Goal: Task Accomplishment & Management: Complete application form

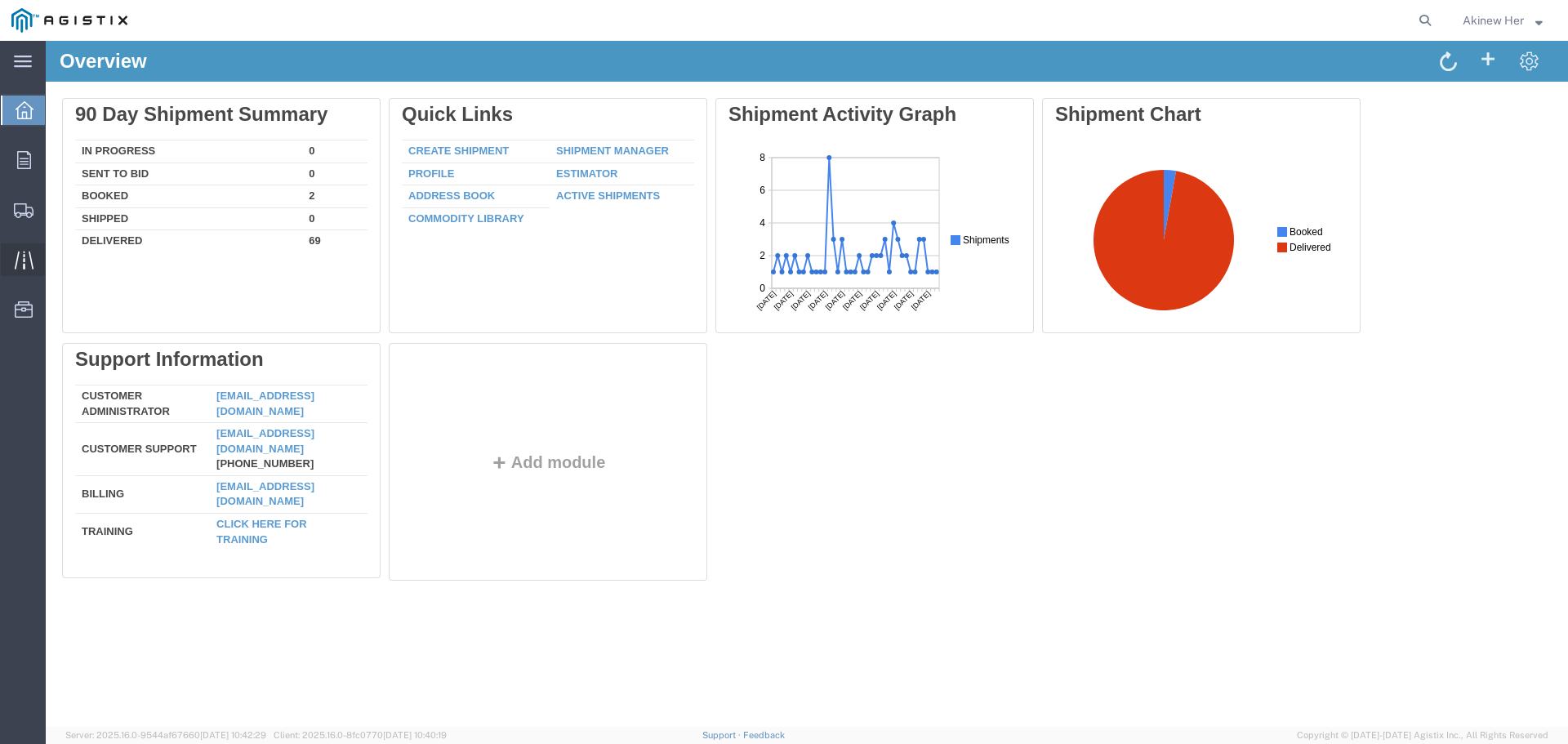
drag, startPoint x: 122, startPoint y: 260, endPoint x: 32, endPoint y: 261, distance: 90.0
click at [0, 0] on span "Create Shipment" at bounding box center [0, 0] width 0 height 0
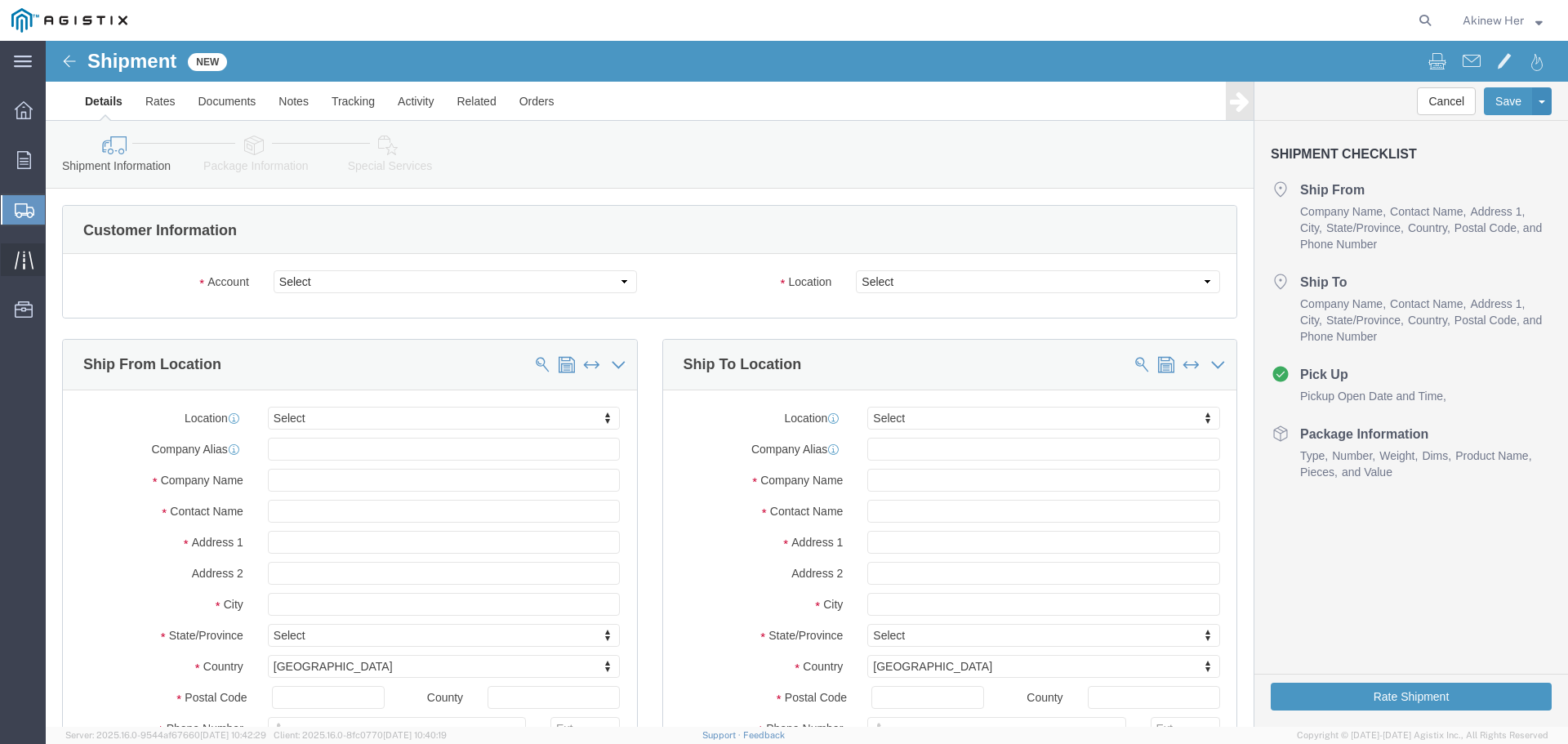
select select
click select "Select Graybar Electric Company Inc PG&E"
select select "9596"
click select "Select Graybar Electric Company Inc PG&E"
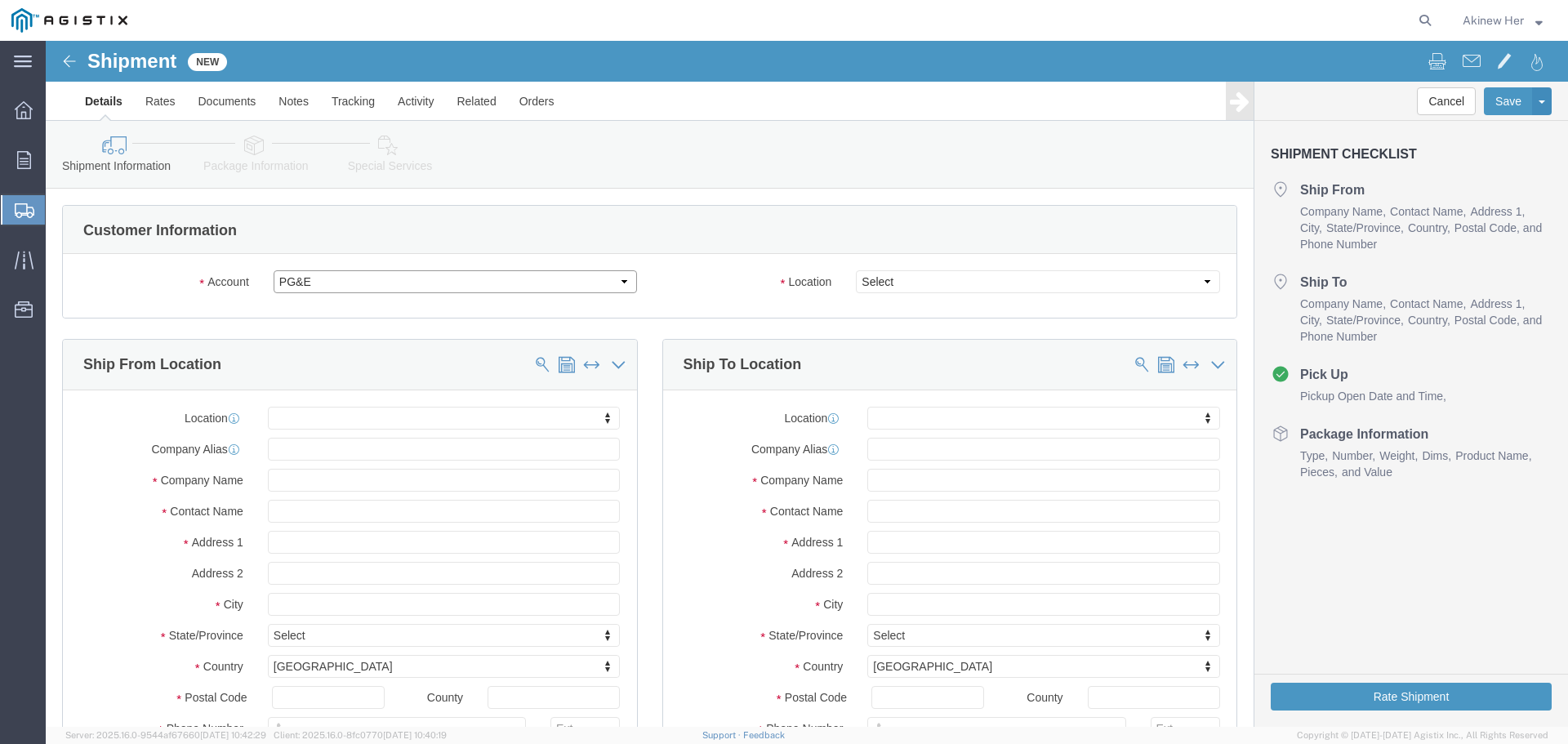
select select "PURCHORD"
select select
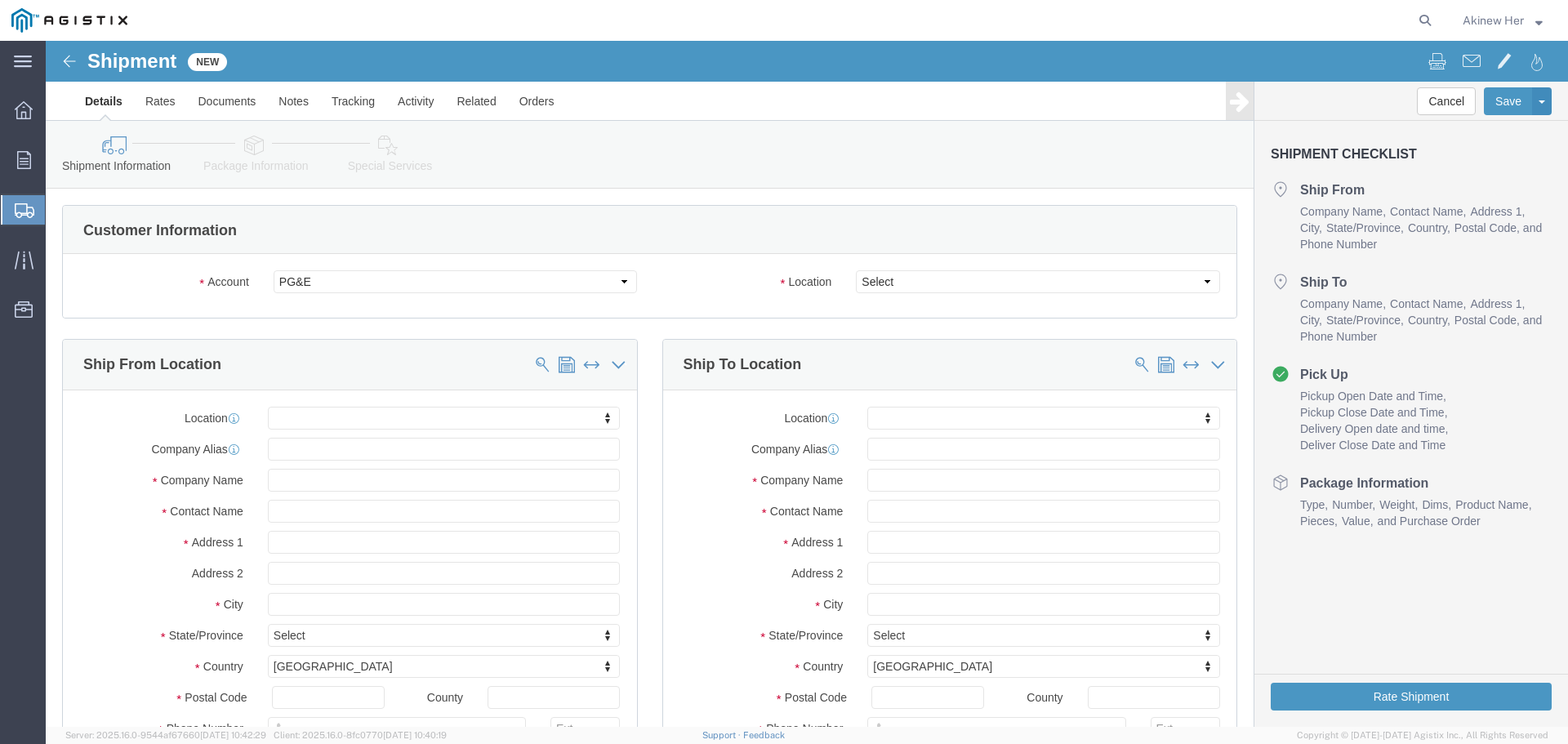
click div
click body "Shipment New Details Rates Documents Notes Tracking Activity Related Orders Can…"
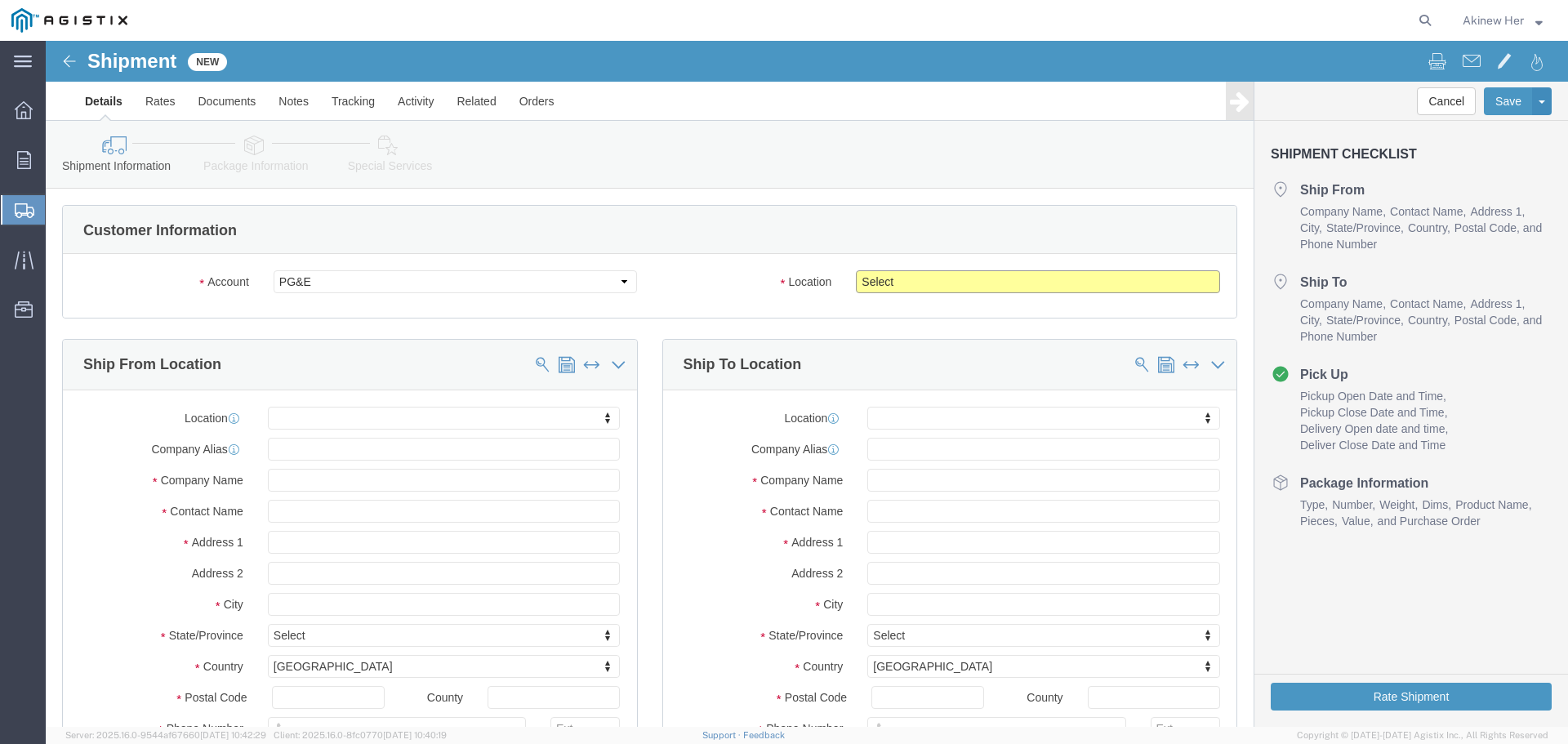
click select "Select All Others [GEOGRAPHIC_DATA] [GEOGRAPHIC_DATA] [GEOGRAPHIC_DATA] [GEOGRA…"
select select "23082"
click select "Select All Others [GEOGRAPHIC_DATA] [GEOGRAPHIC_DATA] [GEOGRAPHIC_DATA] [GEOGRA…"
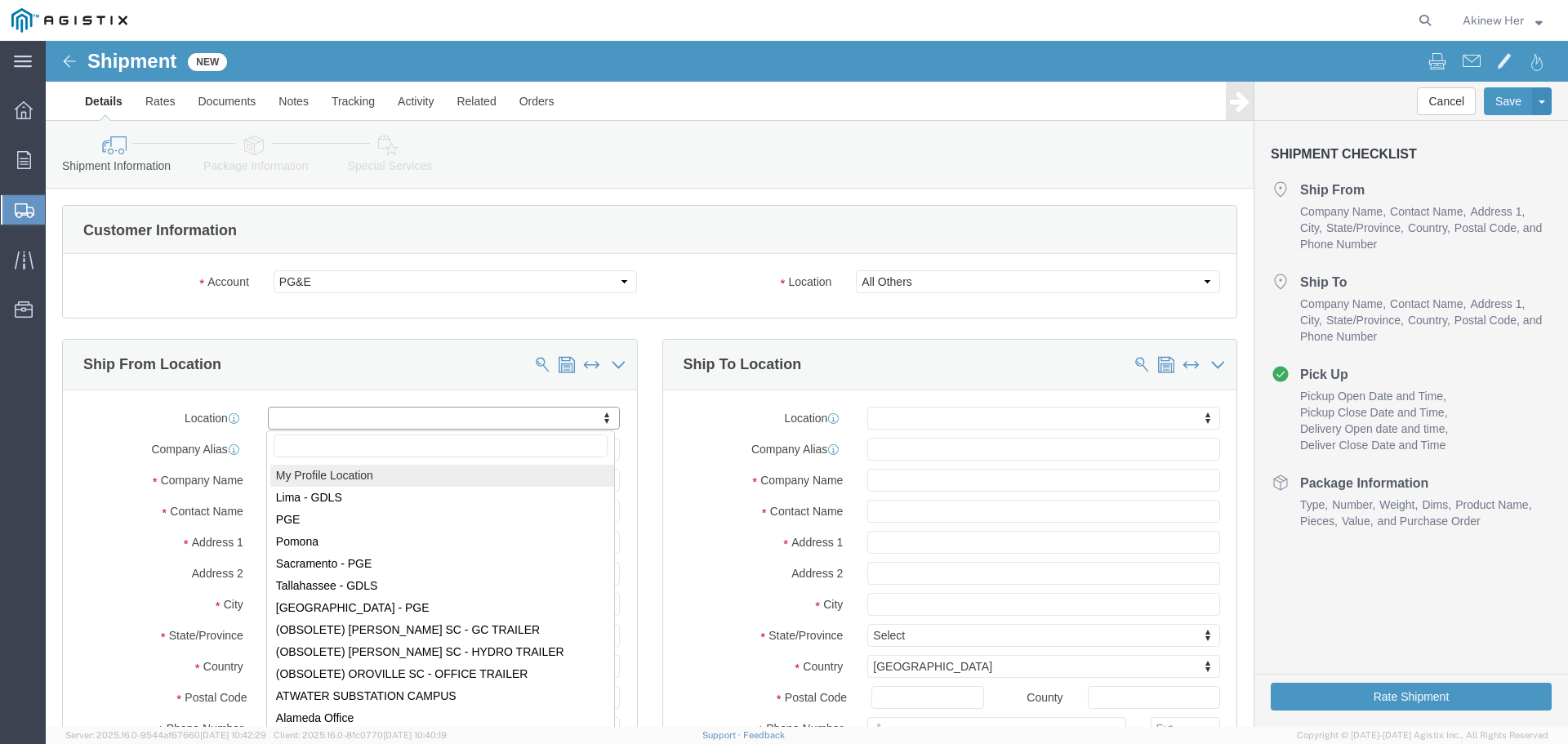
select select "MYPROFILE"
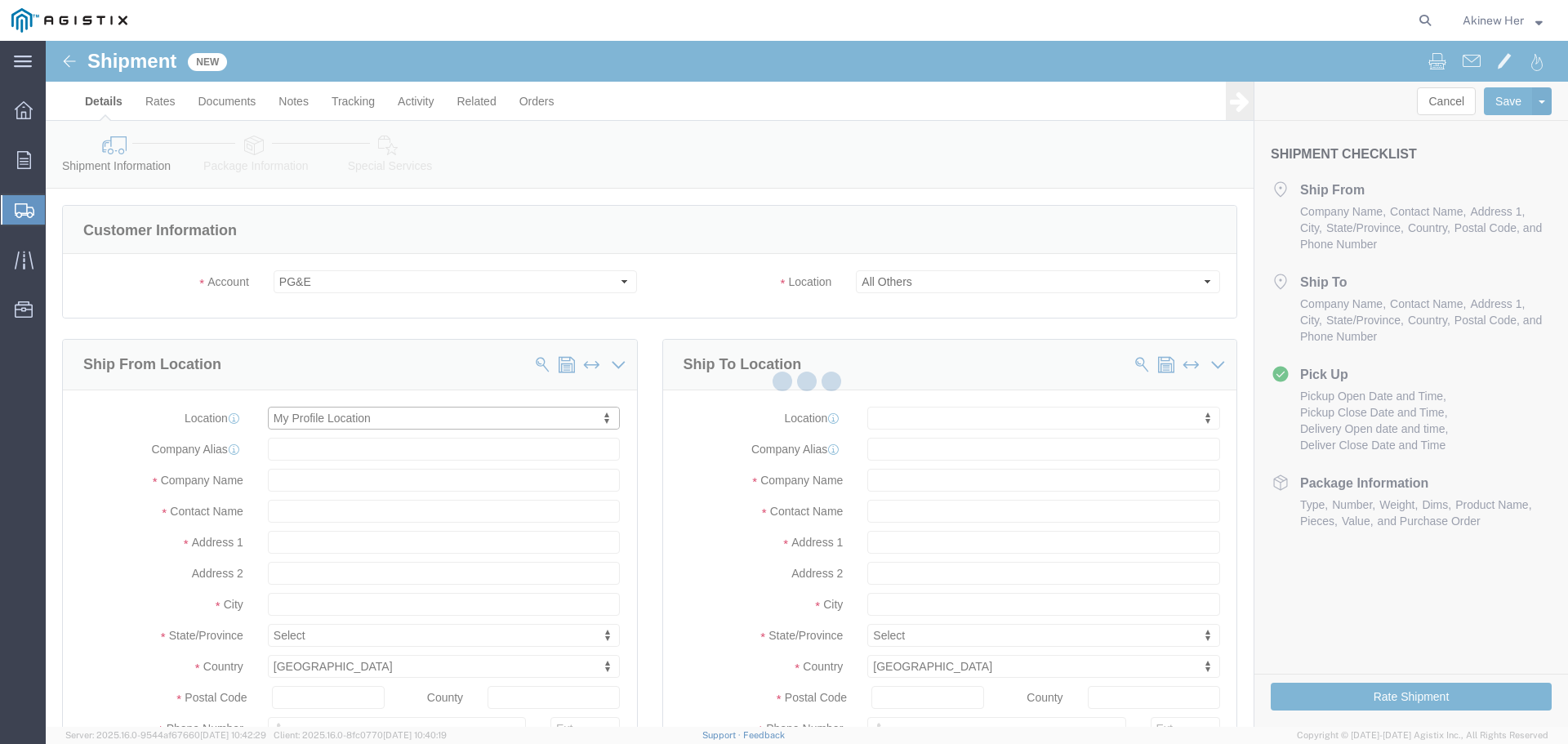
type input "[STREET_ADDRESS]"
type input "93725"
type input "5593121912"
type input "[EMAIL_ADDRESS][DOMAIN_NAME]"
checkbox input "true"
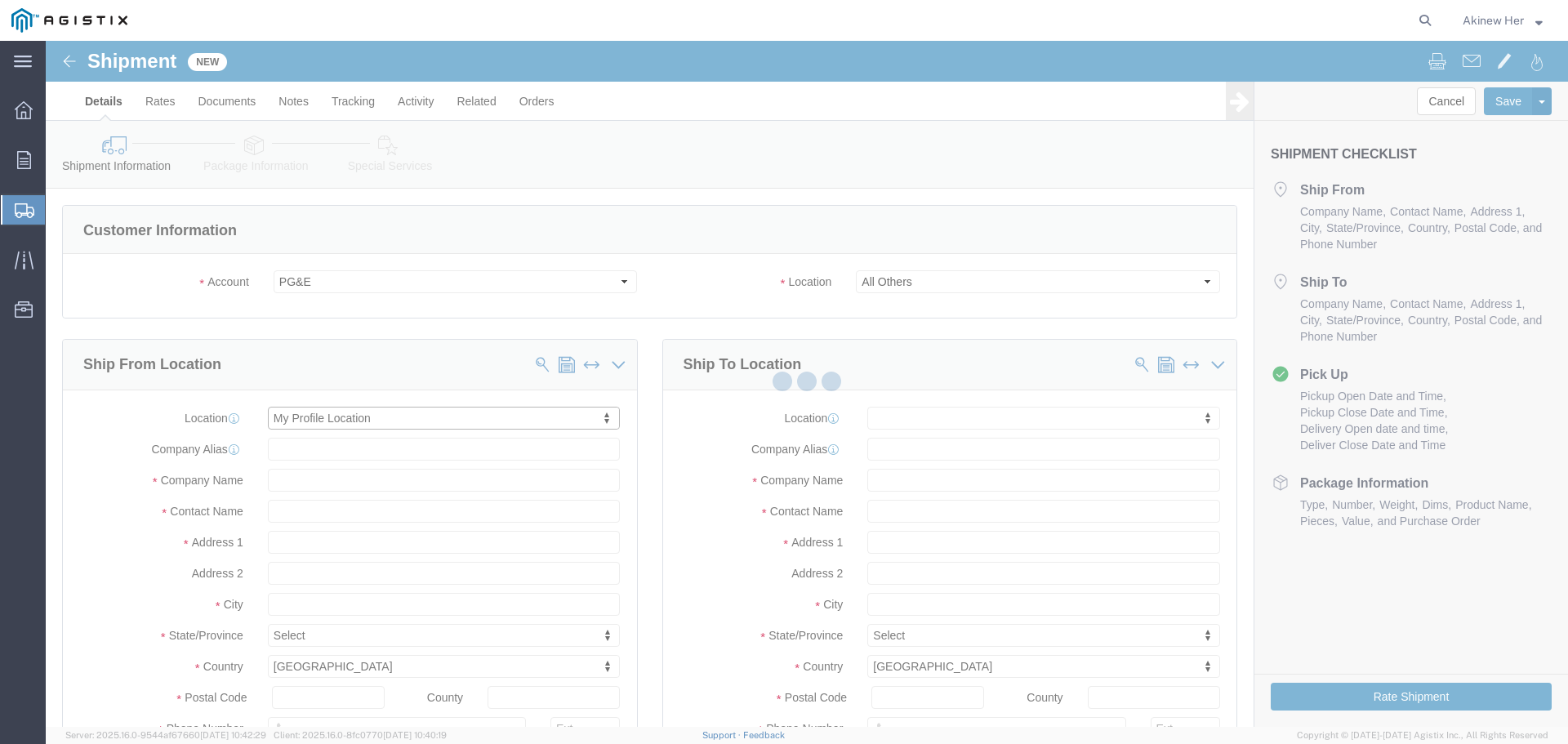
type input "Graybar Electric Company Inc"
type input "Akinew Her"
type input "[GEOGRAPHIC_DATA]"
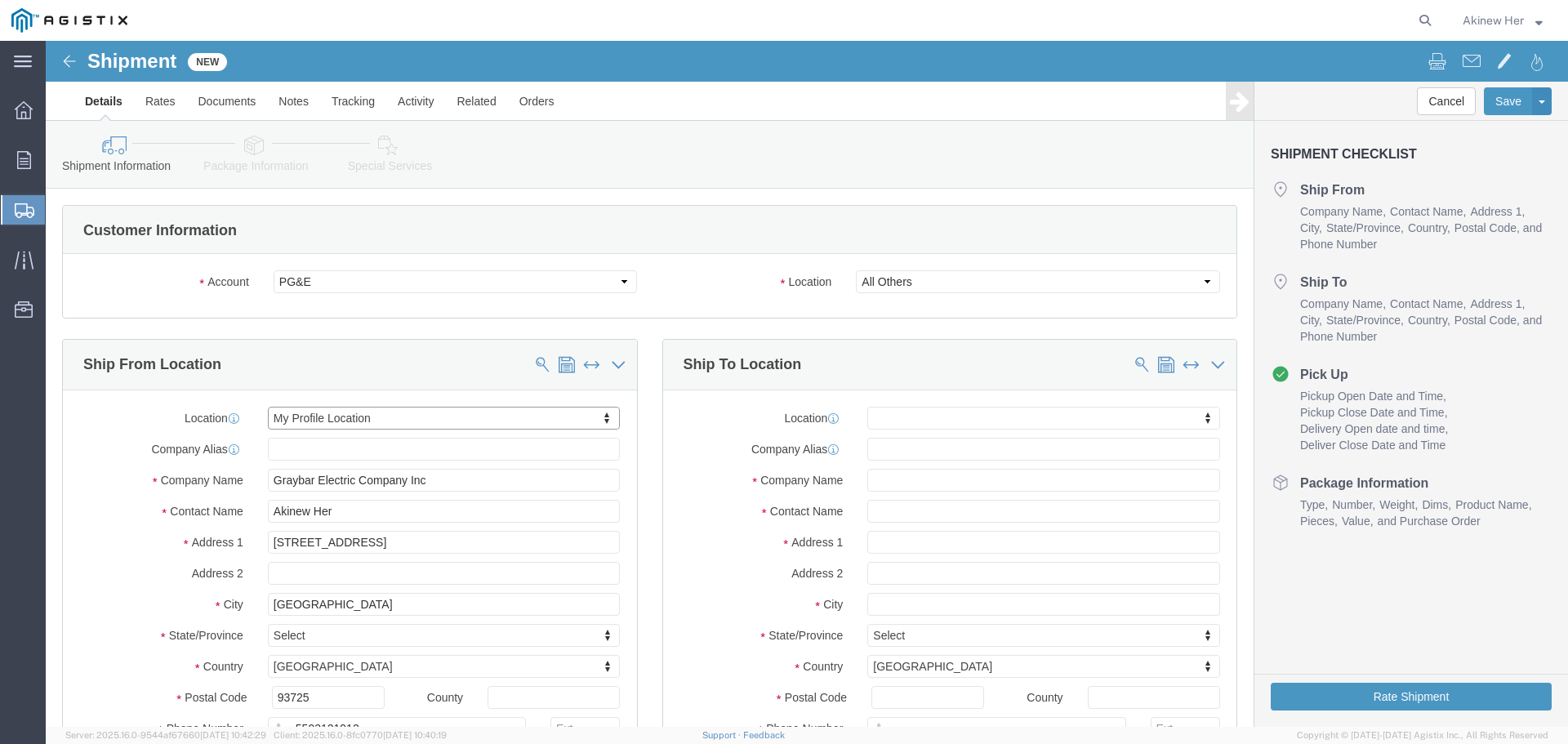
select select "CA"
click input "text"
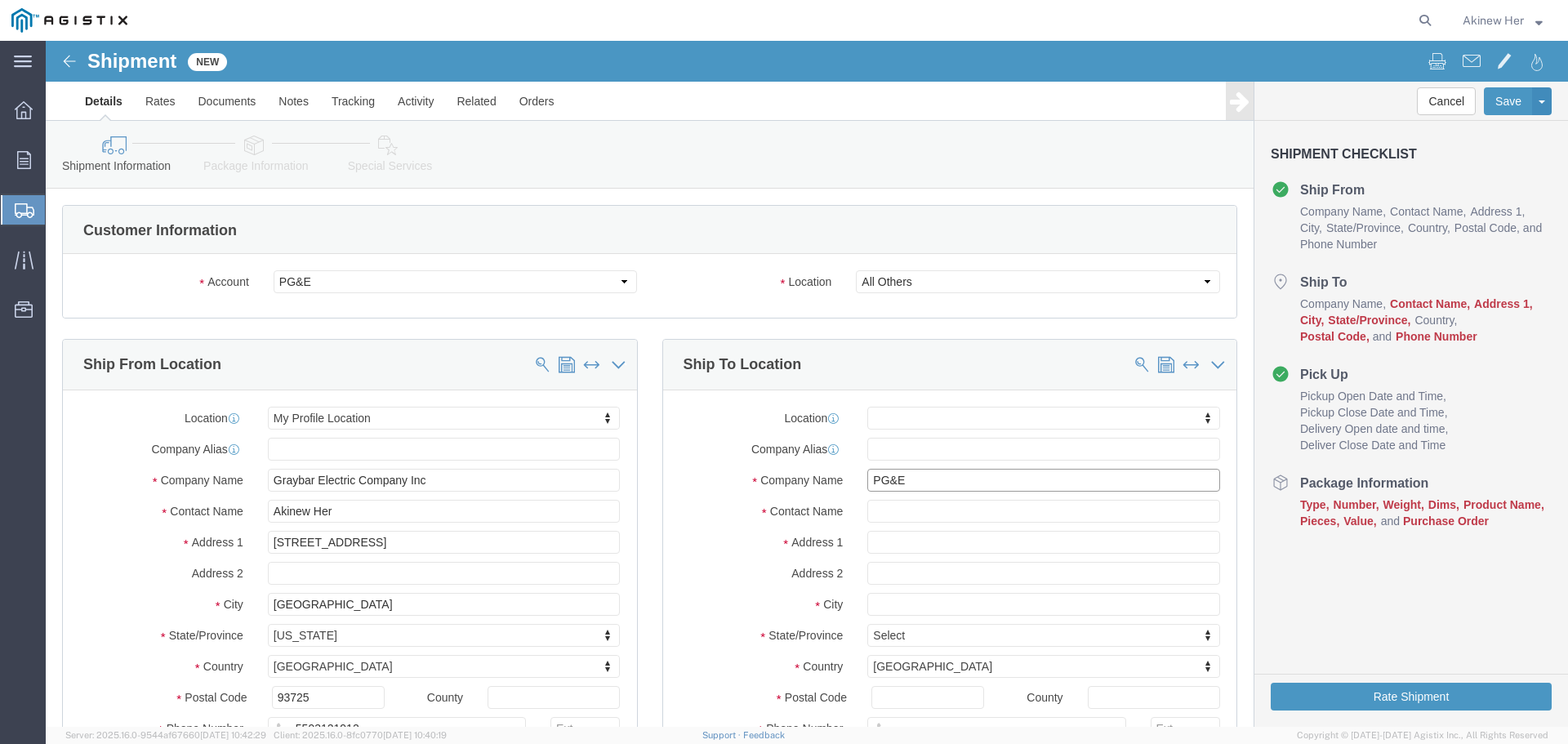
type input "PG&E"
type input "[PERSON_NAME]"
type input "[STREET_ADDRESS]"
select select
type input "[GEOGRAPHIC_DATA]"
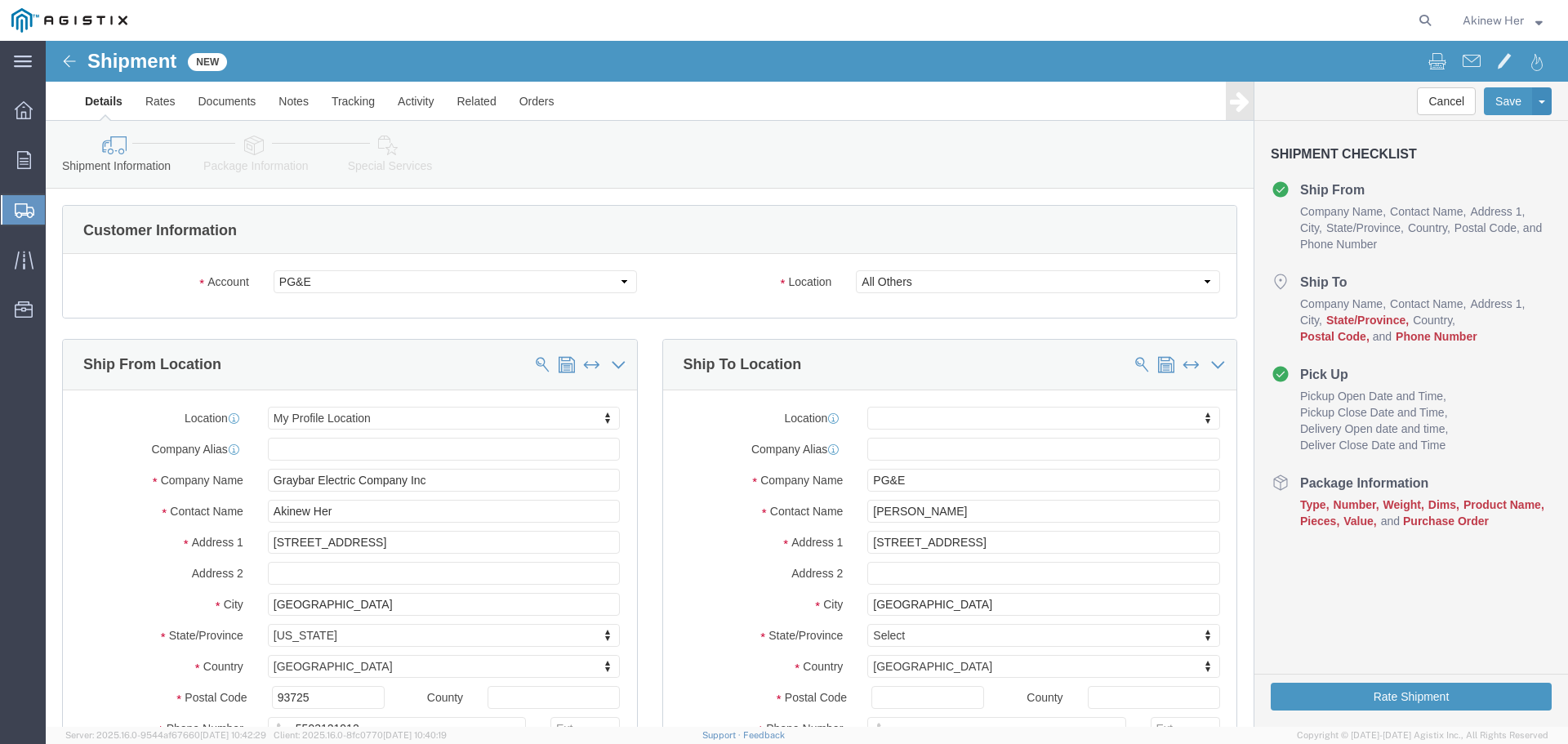
select select
type input "C"
type input "CAL"
select select
select select "CA"
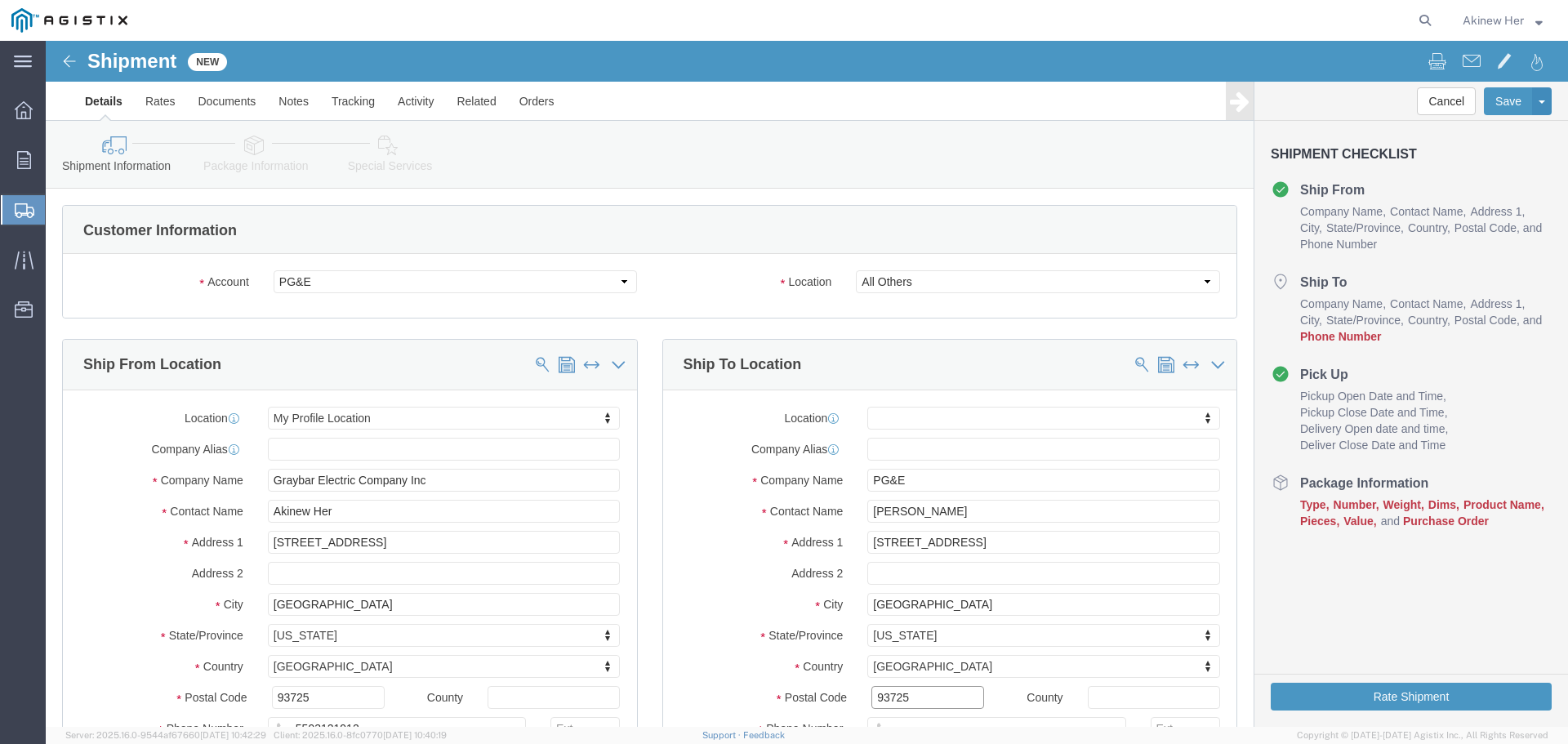
type input "93725"
select select
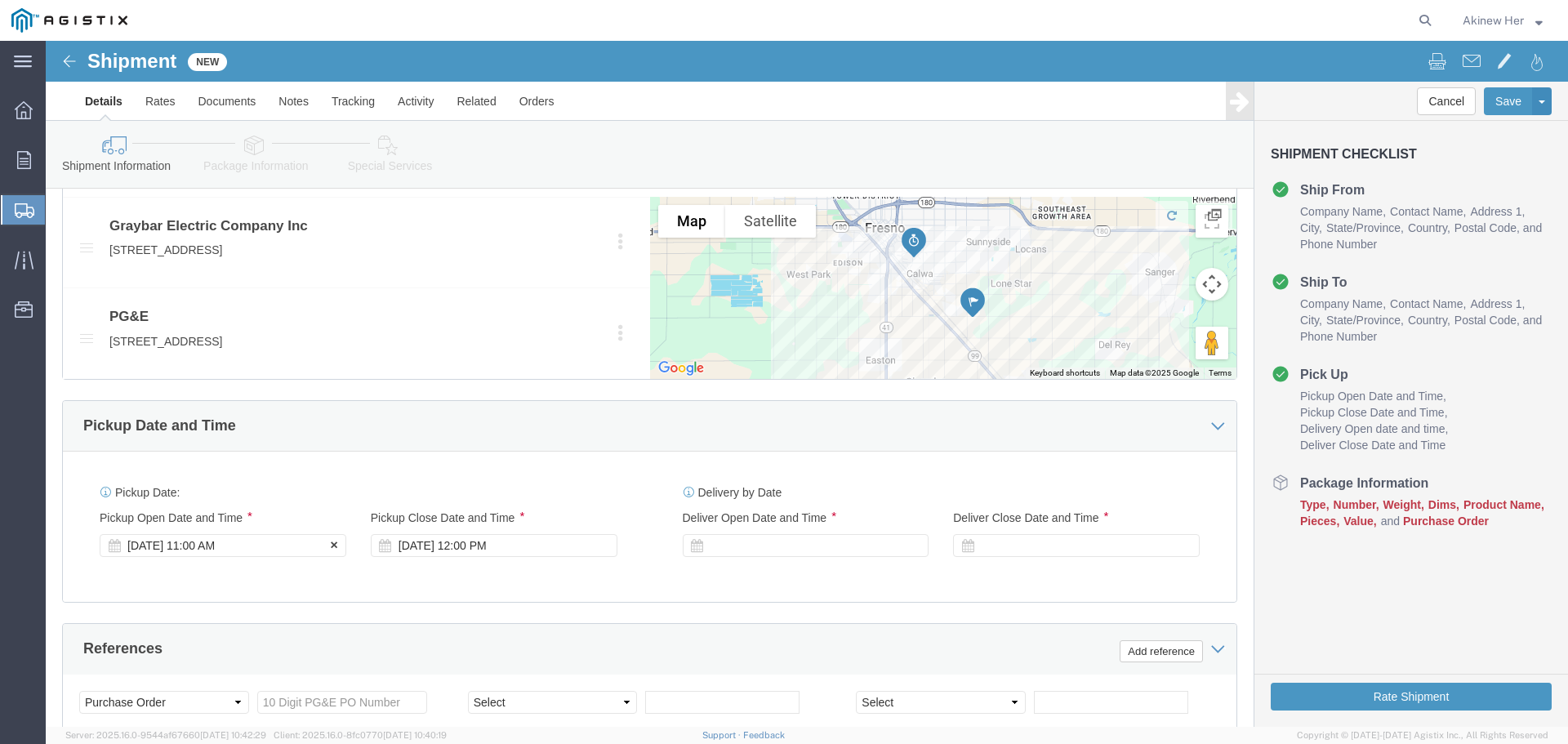
scroll to position [829, 0]
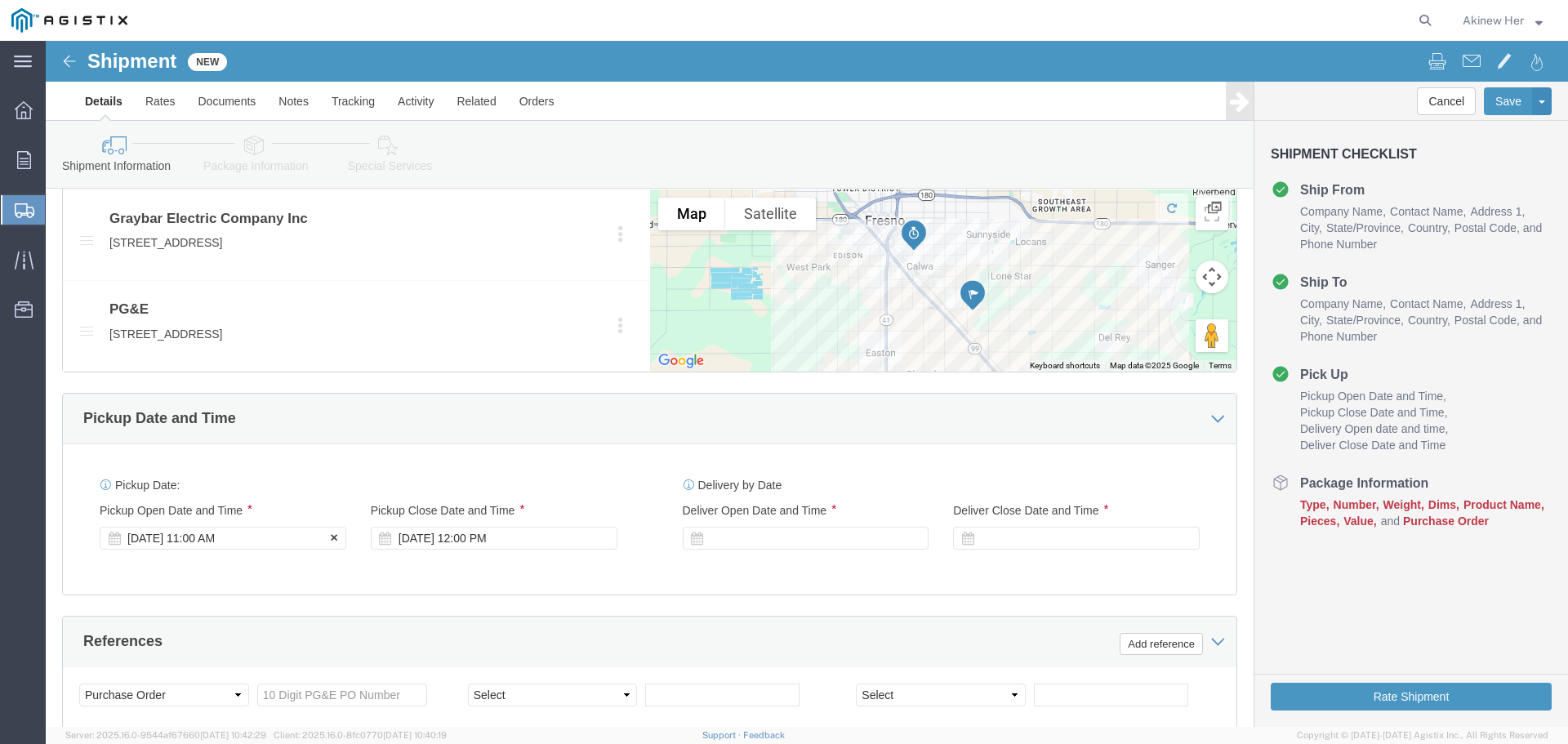
type input "18007435000"
click div "[DATE] 11:00 AM"
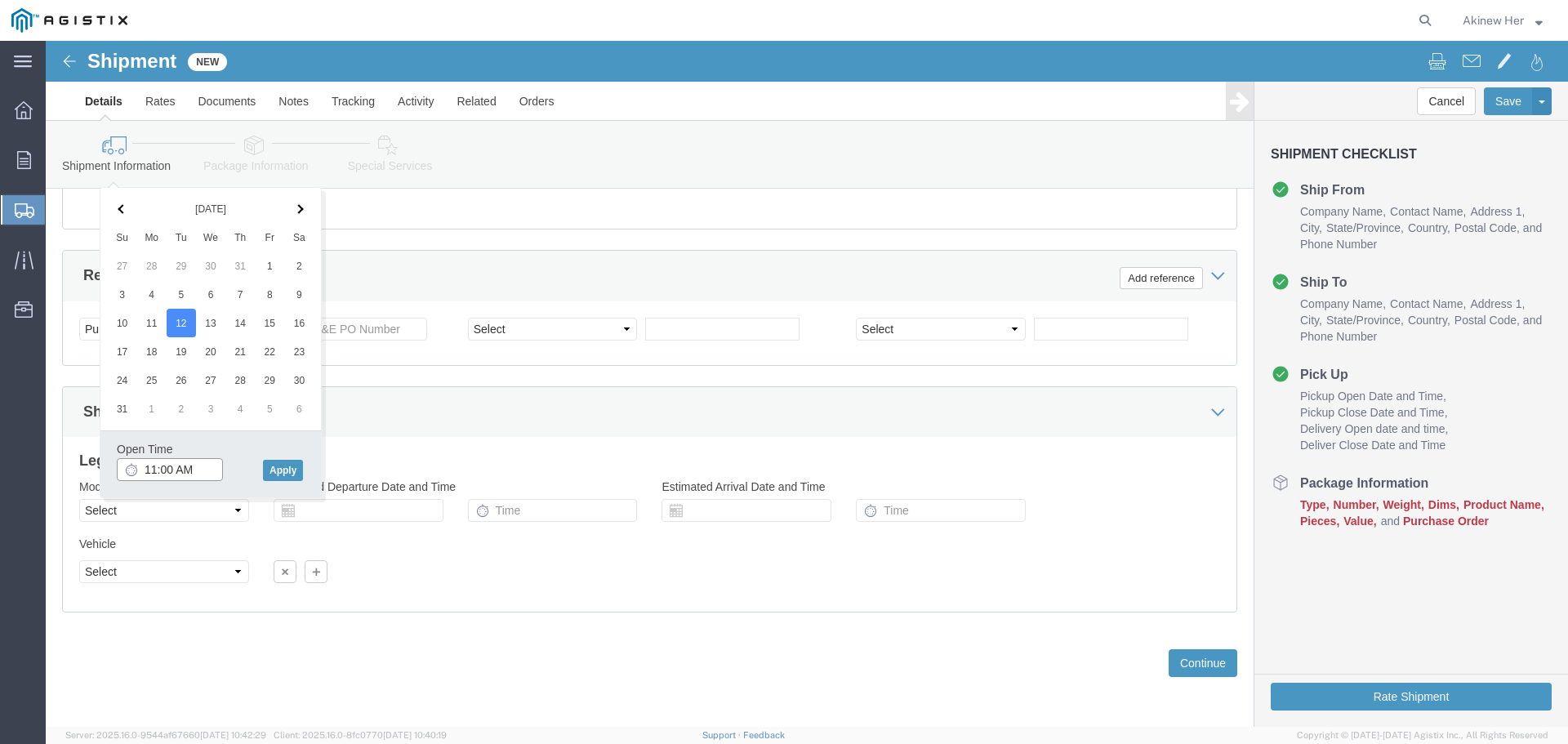
type input "12:00 PM"
click button "Apply"
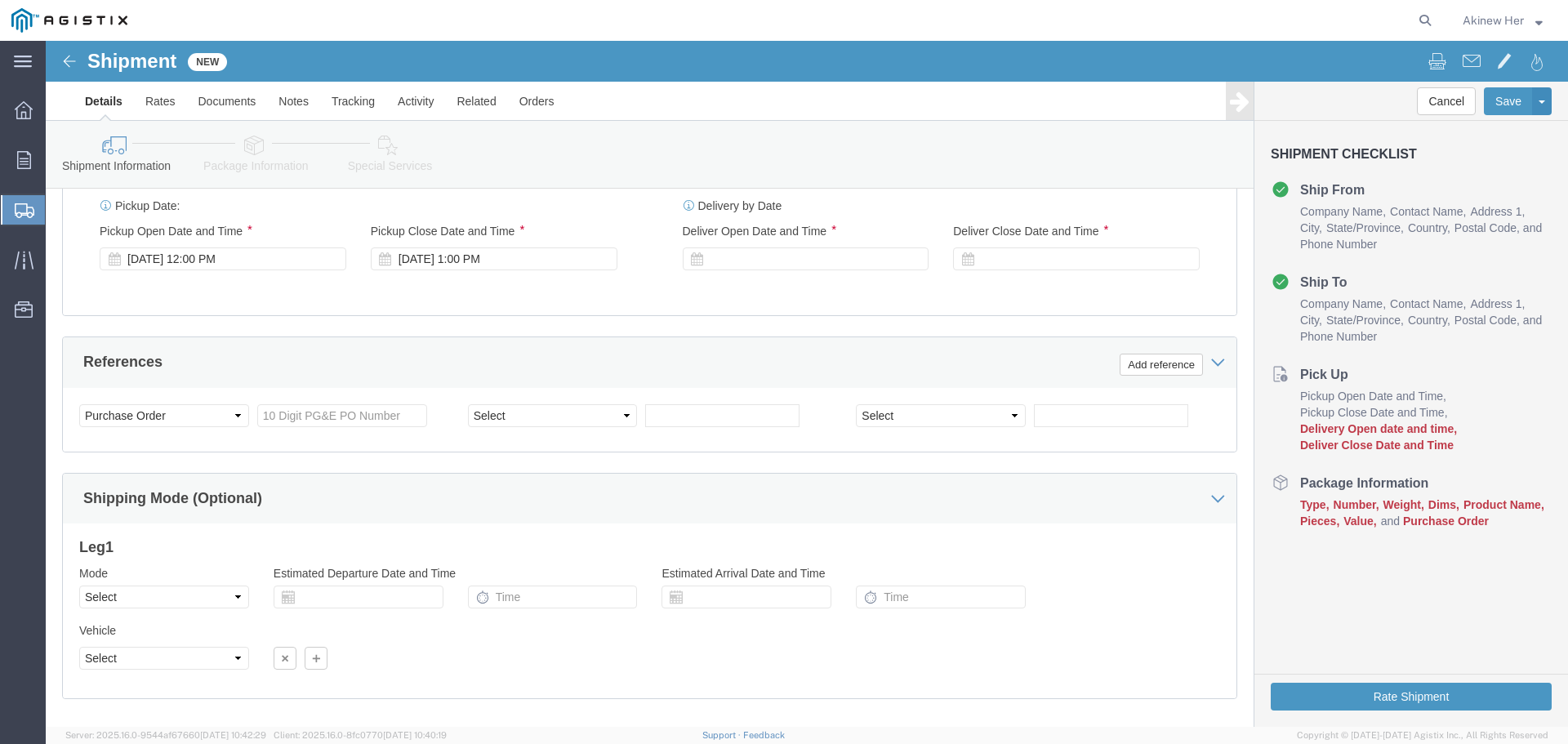
scroll to position [950, 0]
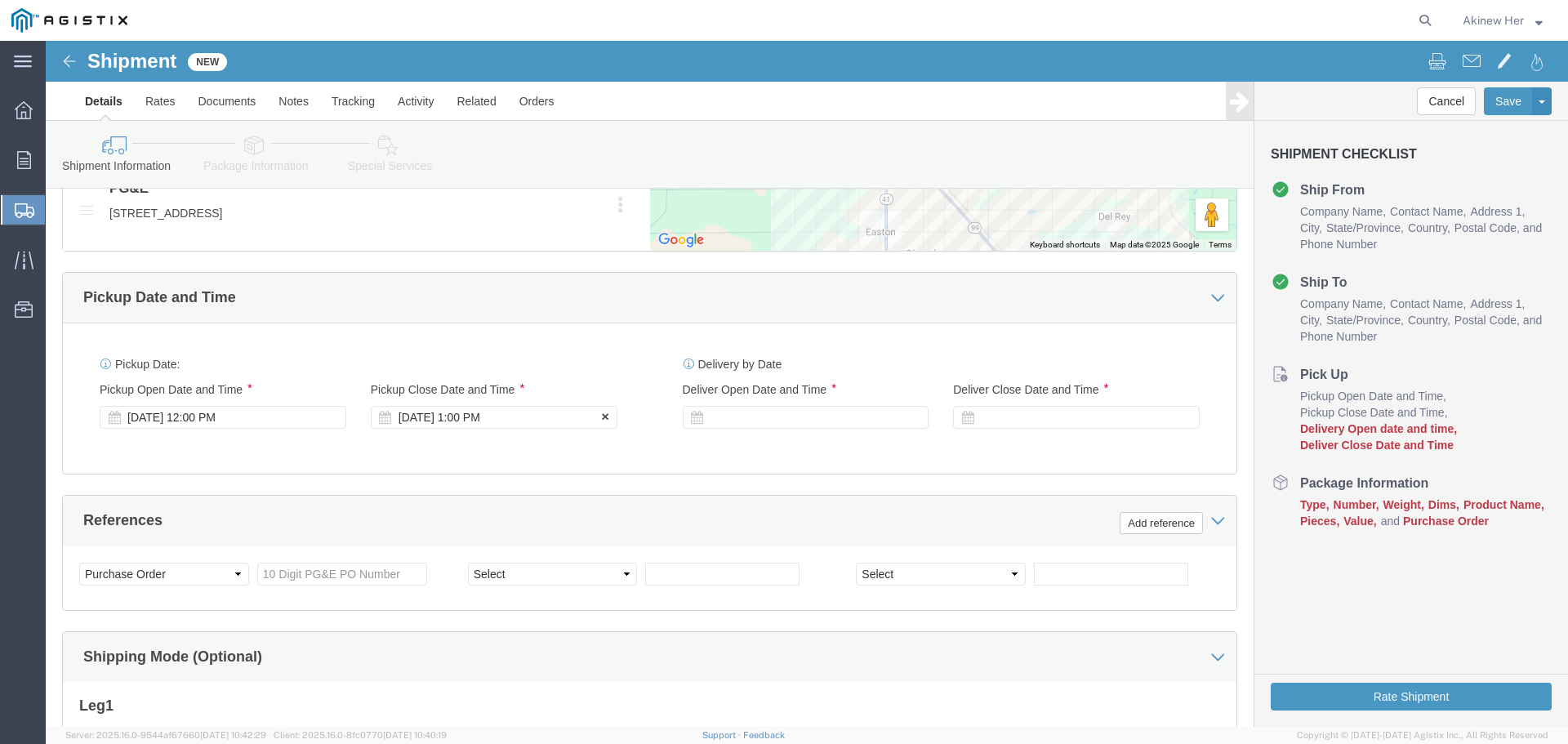
click div "[DATE] 1:00 PM"
type input "5:00 PM"
drag, startPoint x: 508, startPoint y: 676, endPoint x: 558, endPoint y: 662, distance: 51.9
click button "Apply"
click div
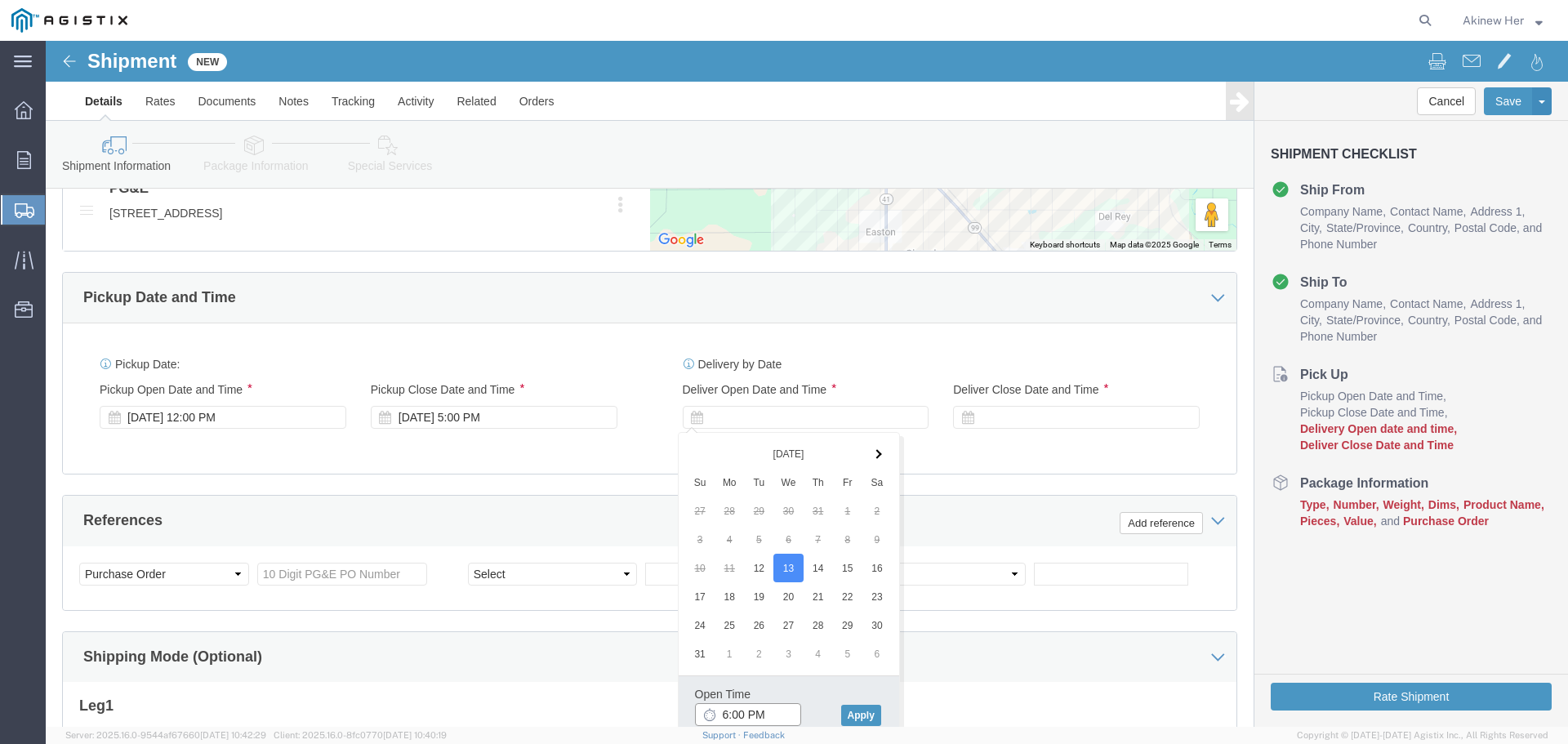
click input "6:00 PM"
type input "9:00 AM"
click button "Apply"
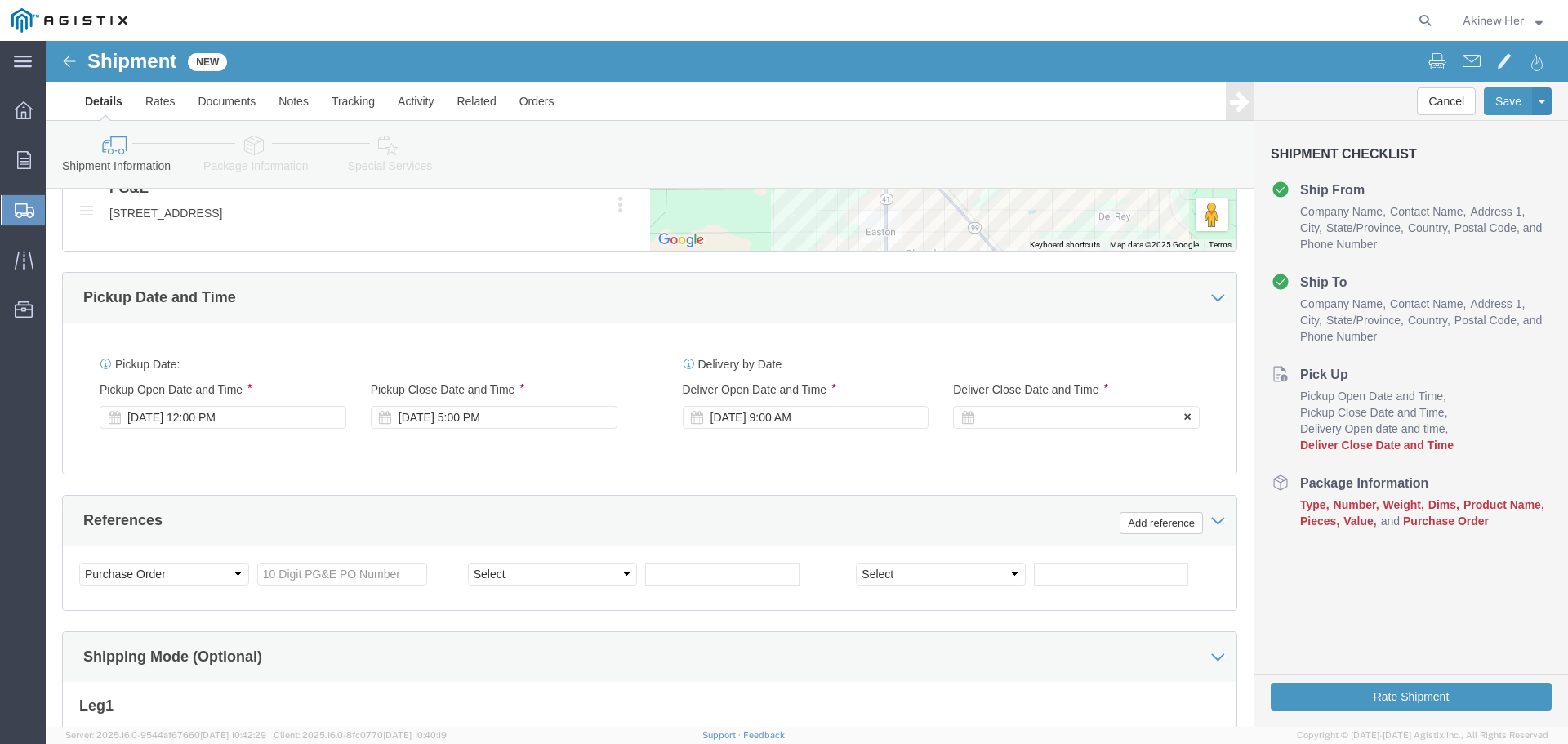
click div
type input "1:00 PM"
click button "Apply"
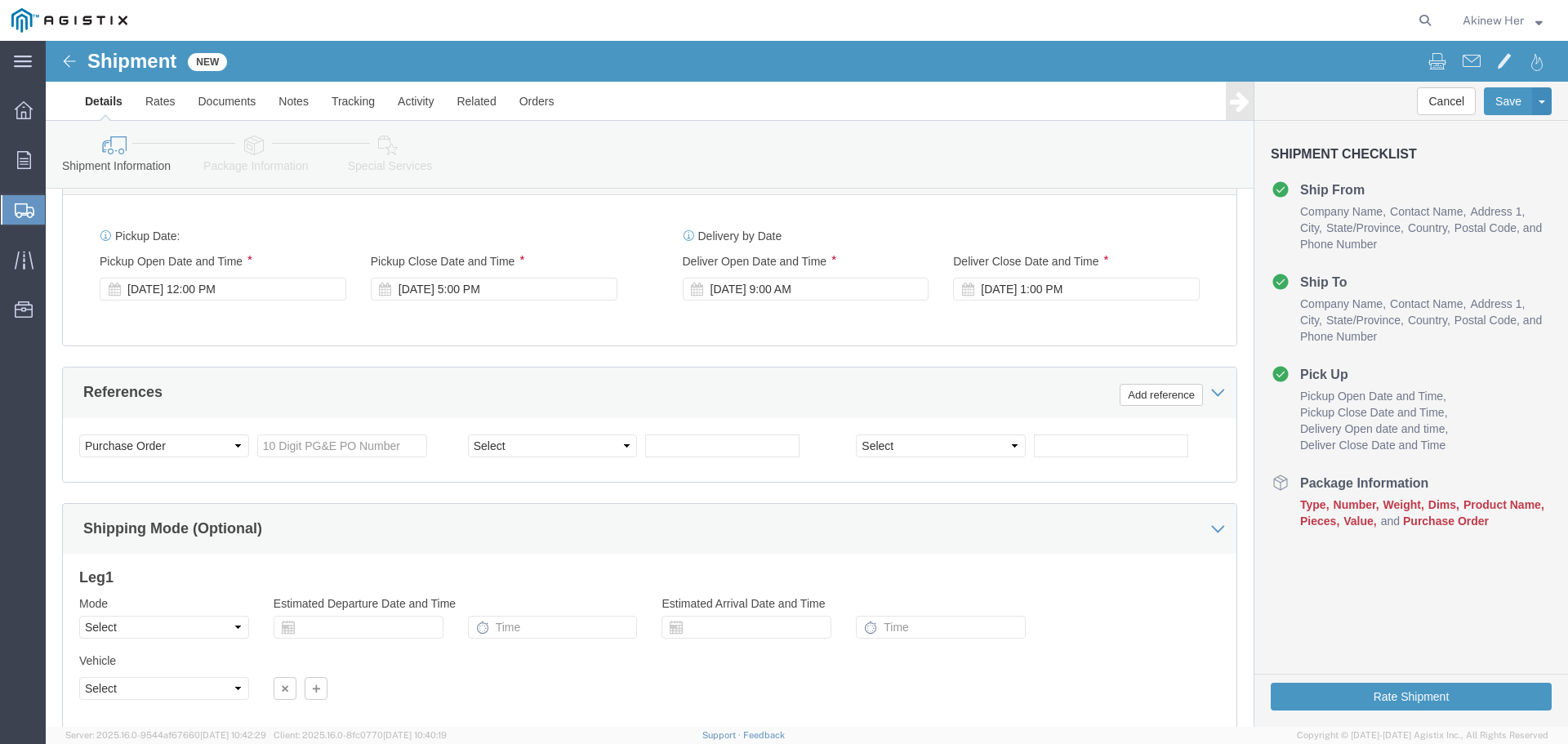
scroll to position [1113, 0]
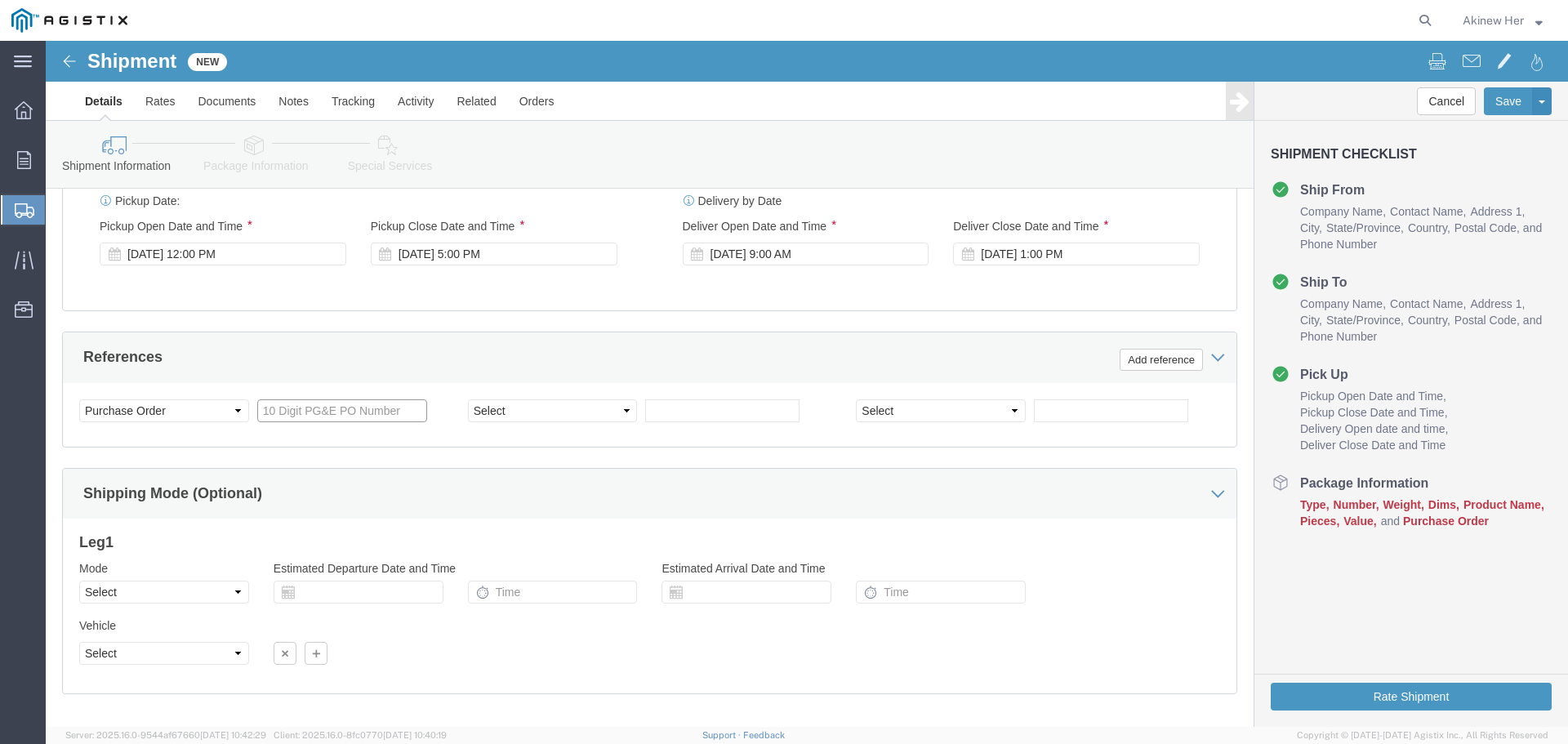
click input "text"
type input "2701214835"
select select "DELNUM"
type input "8000598718"
click select "Select Air Less than Truckload Multi-Leg Ocean Freight Rail Small Parcel Truckl…"
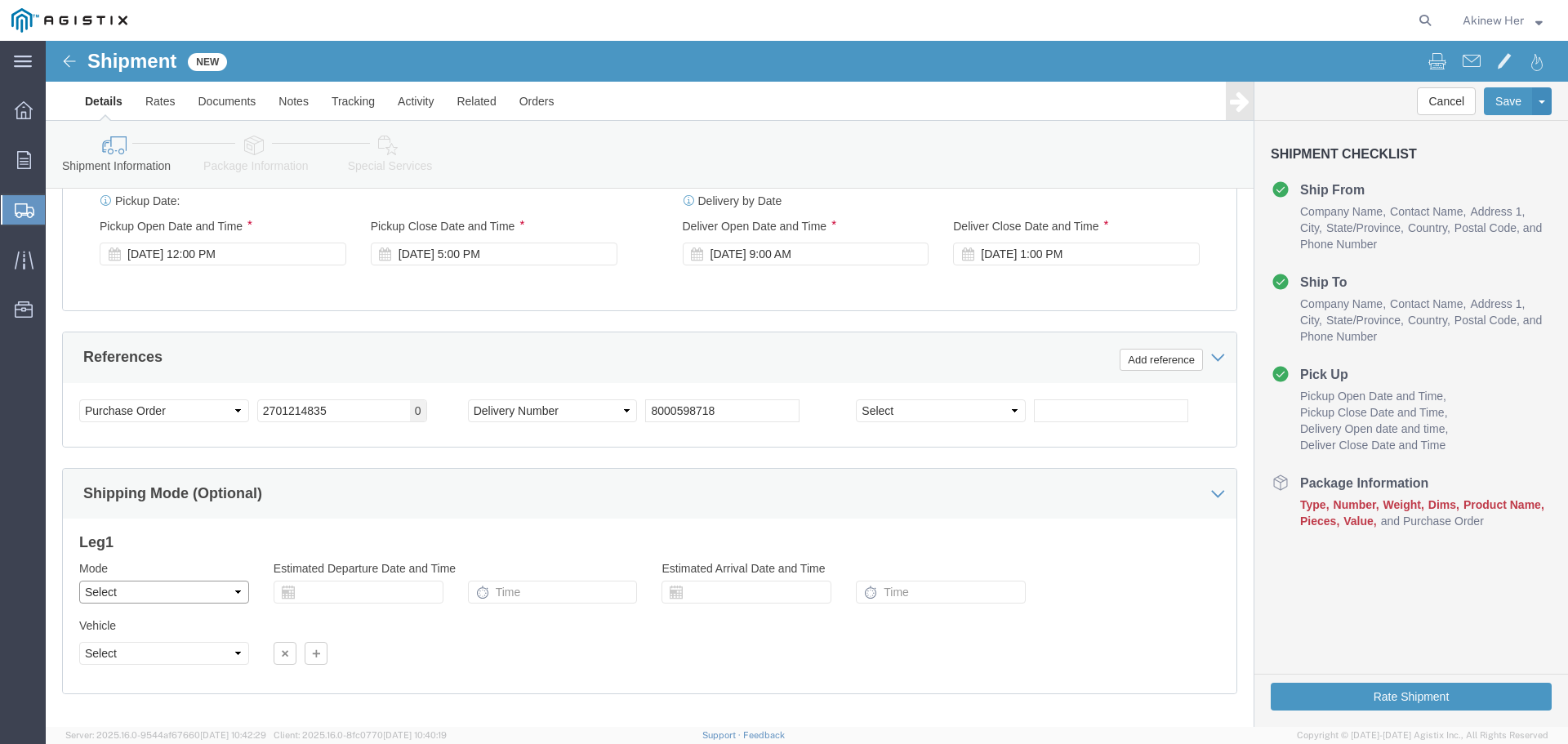
select select "LTL"
click select "Select Air Less than Truckload Multi-Leg Ocean Freight Rail Small Parcel Truckl…"
click select "Select Straight Truck"
select select "STTR"
click select "Select Straight Truck"
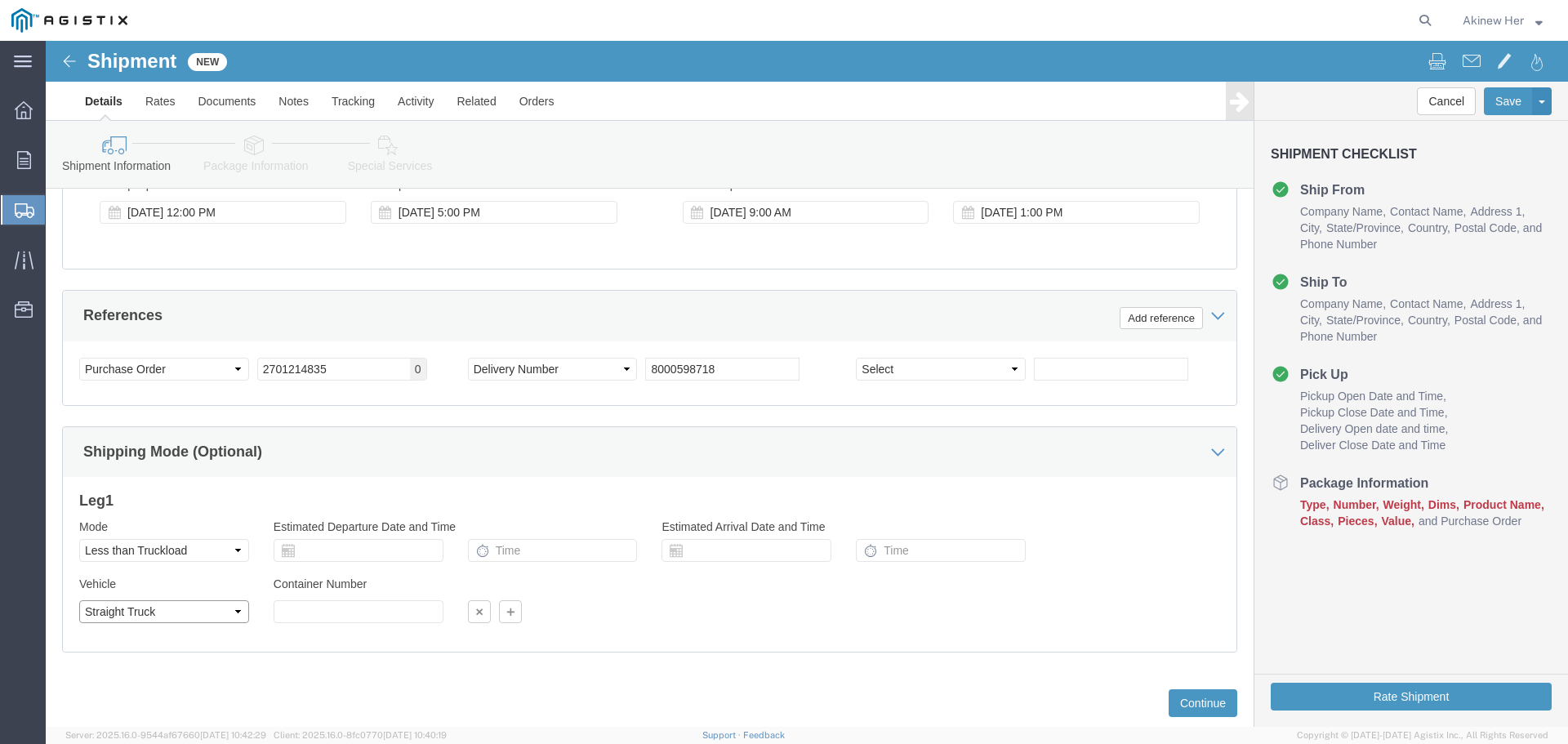
scroll to position [1195, 0]
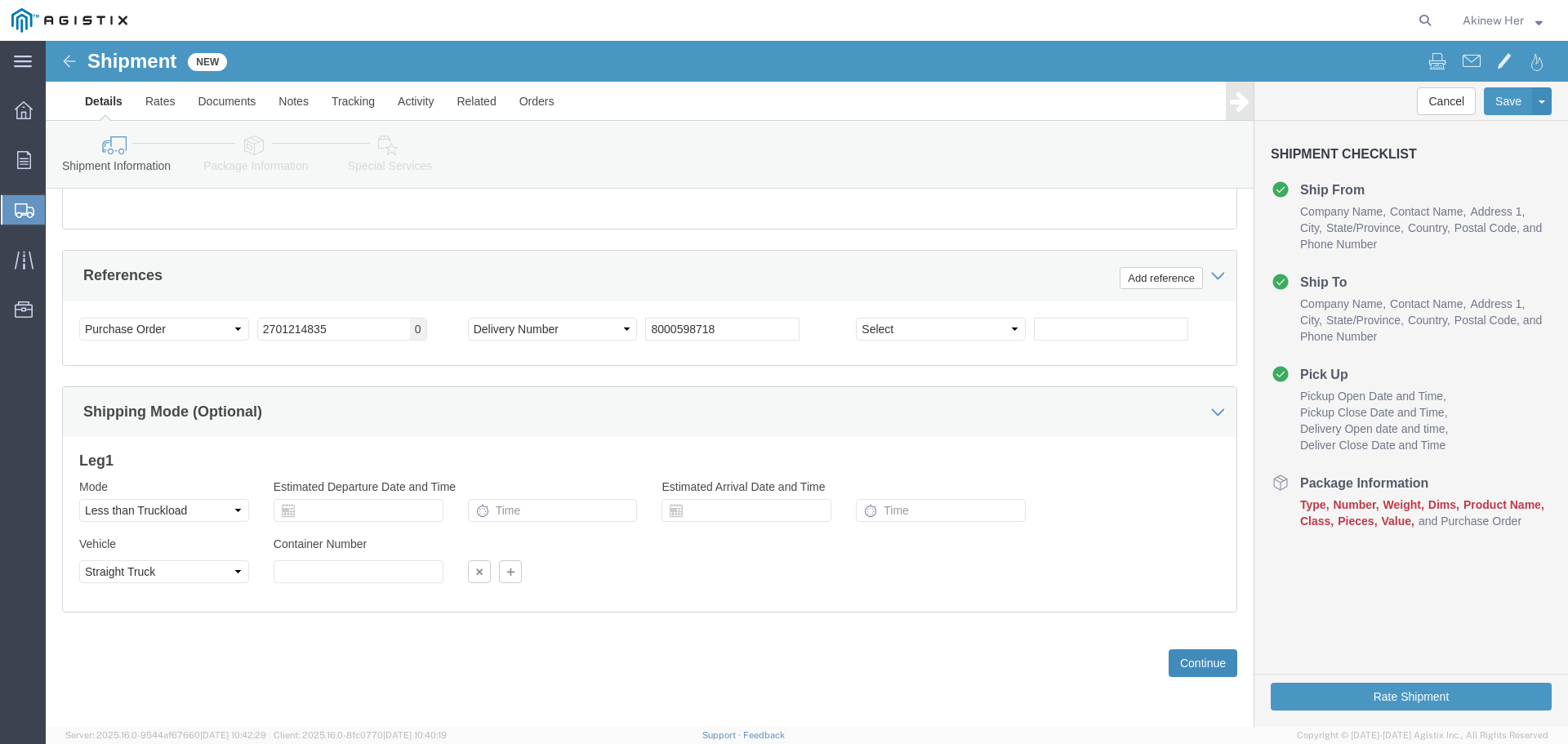
click button "Continue"
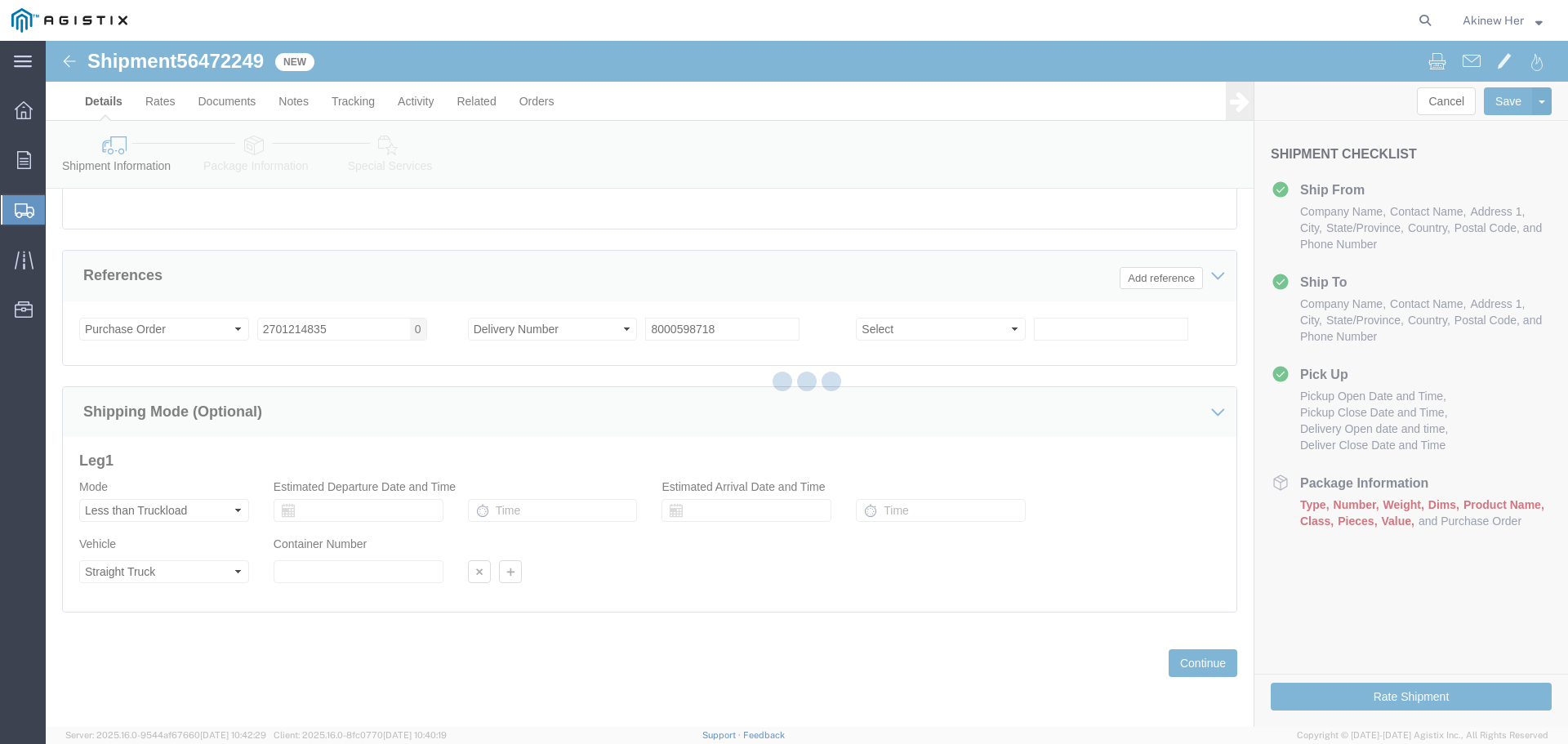
select select "21150"
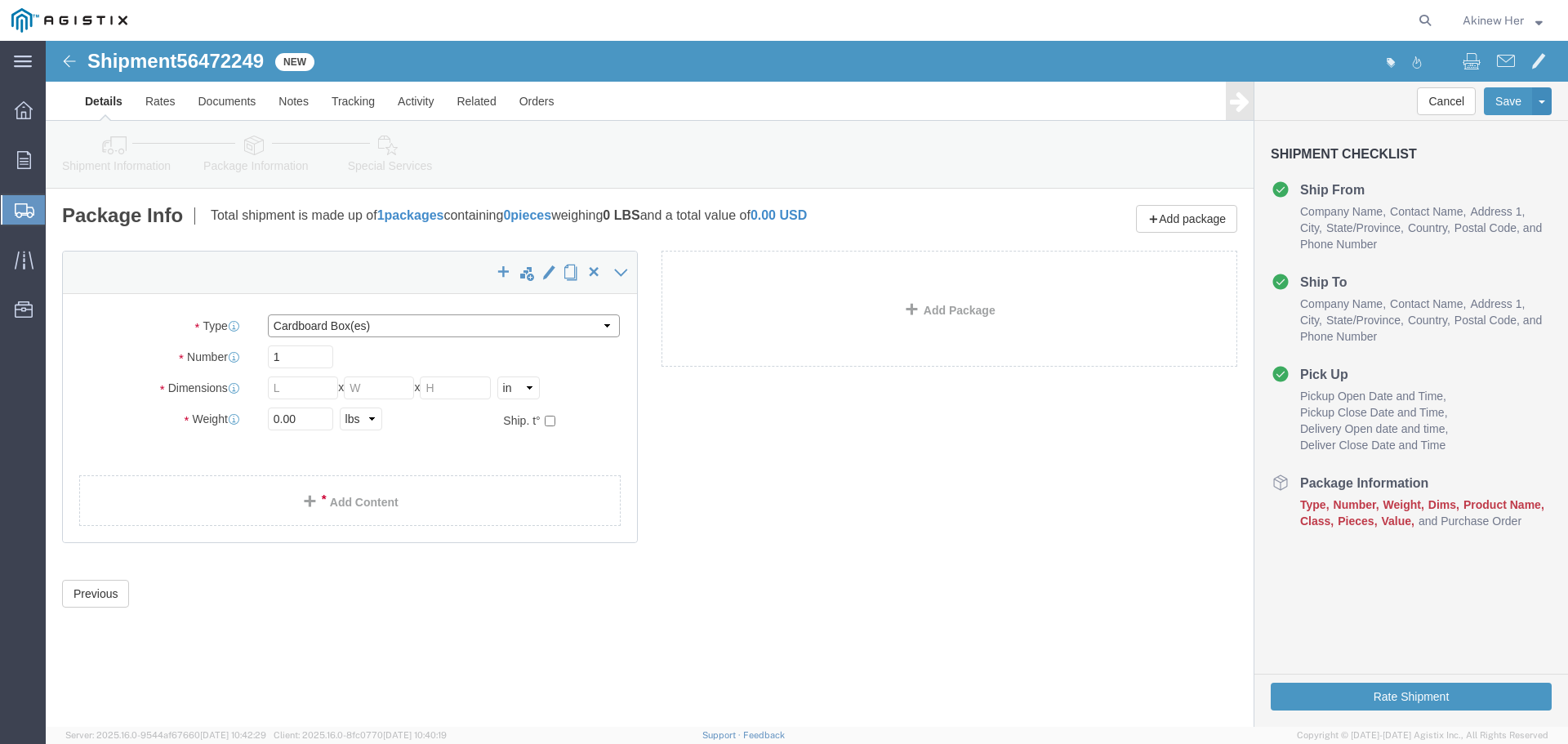
click select "Select Bulk Bundle(s) Cardboard Box(es) Carton(s) Crate(s) Drum(s) (Fiberboard)…"
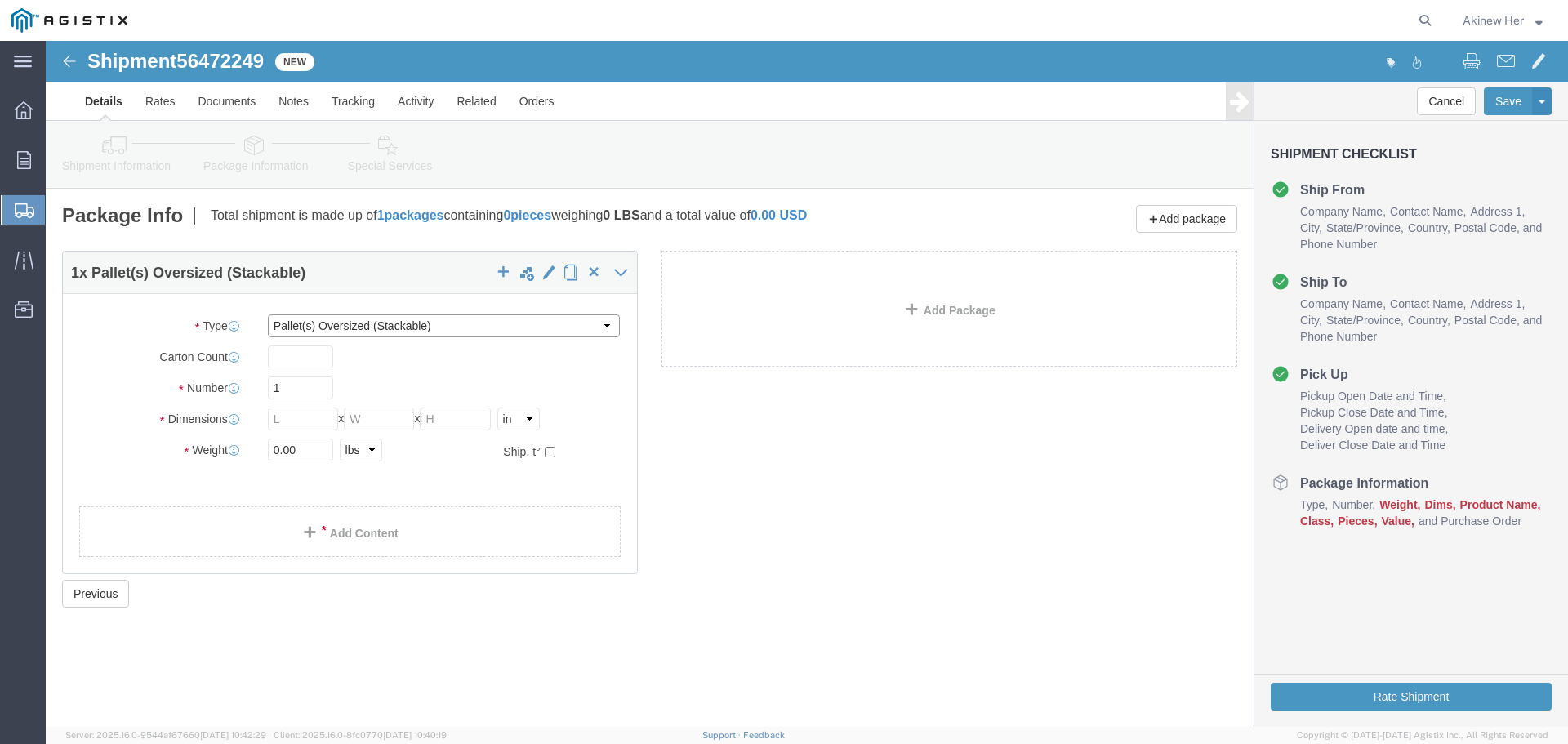
click select "Select Bulk Bundle(s) Cardboard Box(es) Carton(s) Crate(s) Drum(s) (Fiberboard)…"
select select "PONS"
click select "Select Bulk Bundle(s) Cardboard Box(es) Carton(s) Crate(s) Drum(s) (Fiberboard)…"
click input "text"
type input "126"
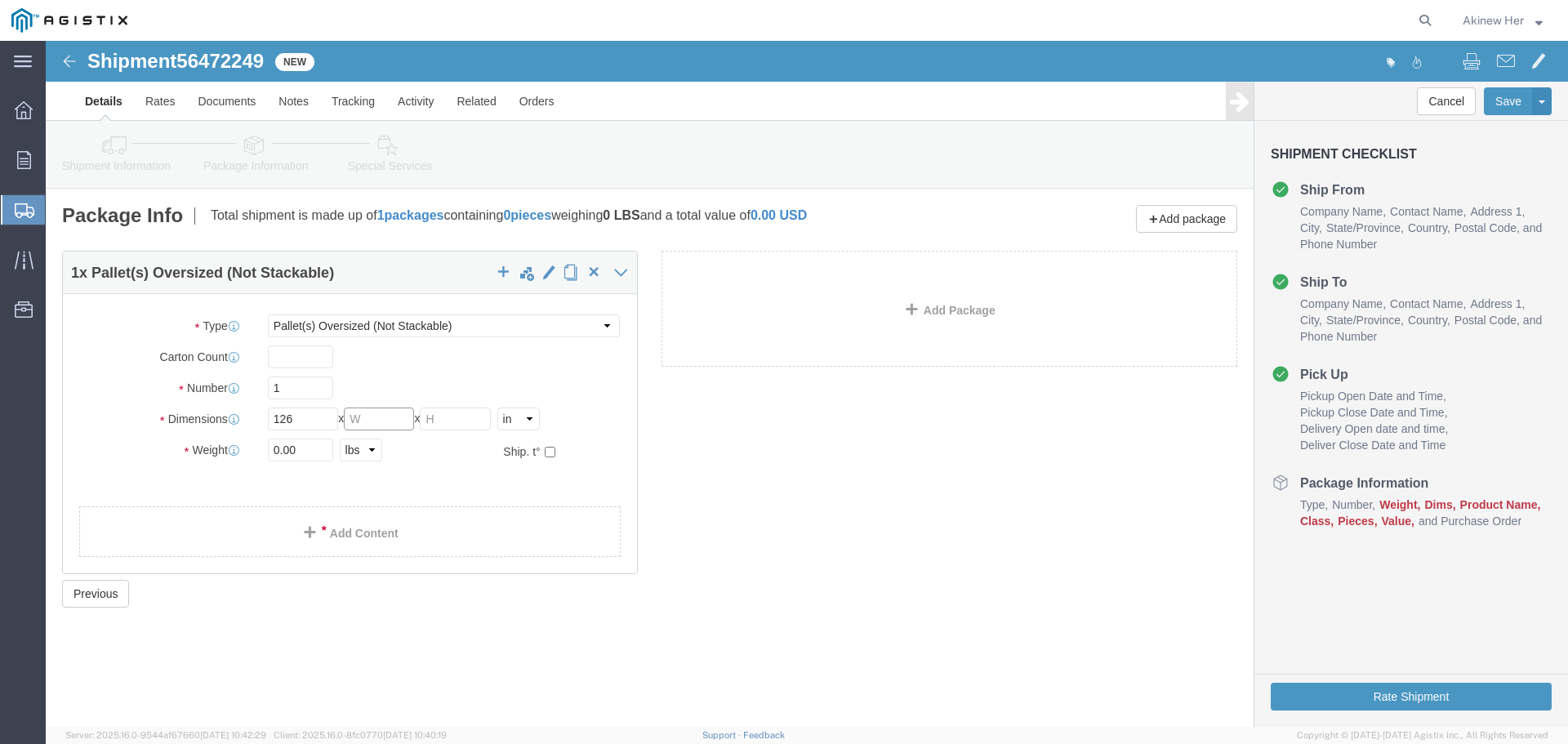
click input "text"
type input "23"
type input "15"
type input "99"
click link "Add Package"
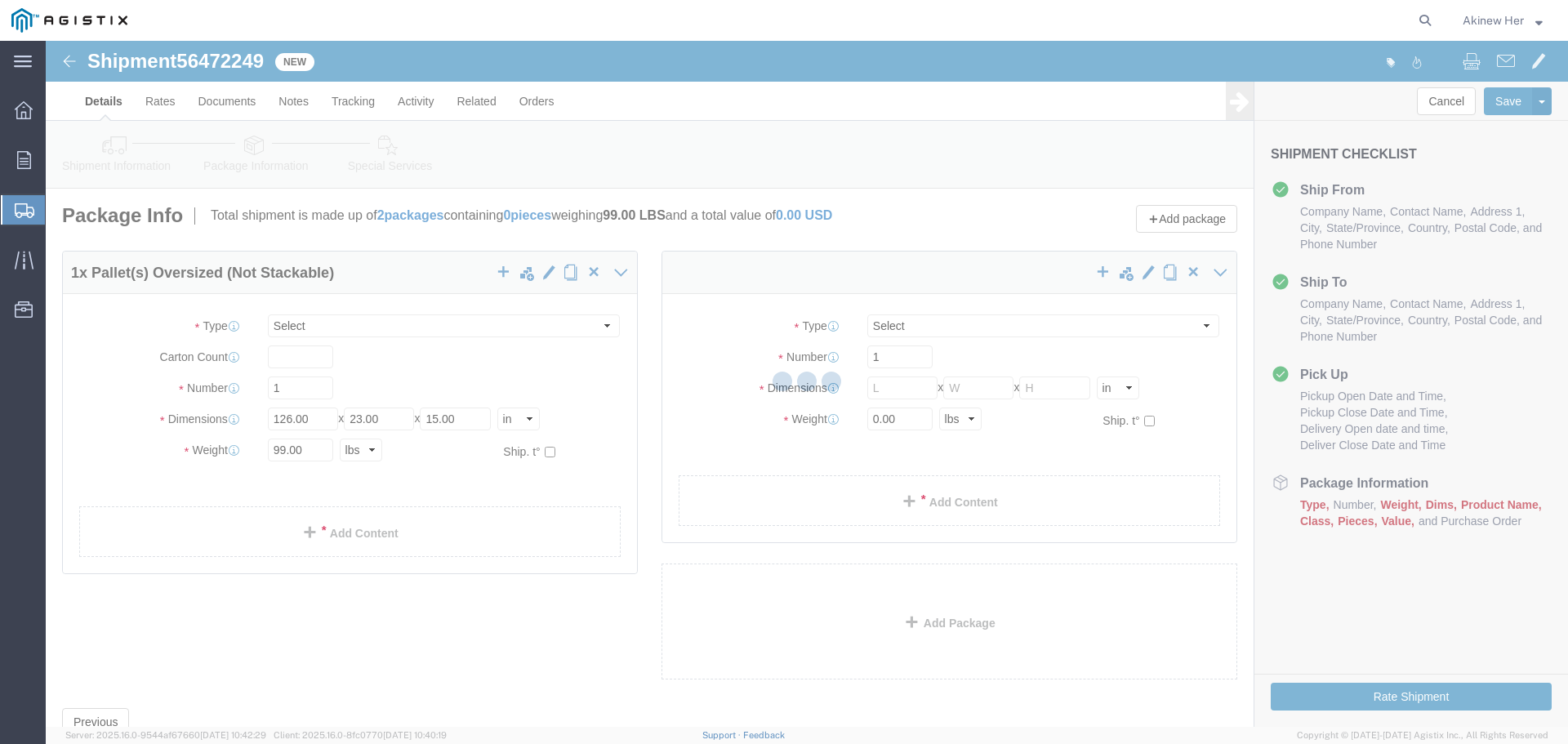
select select "PONS"
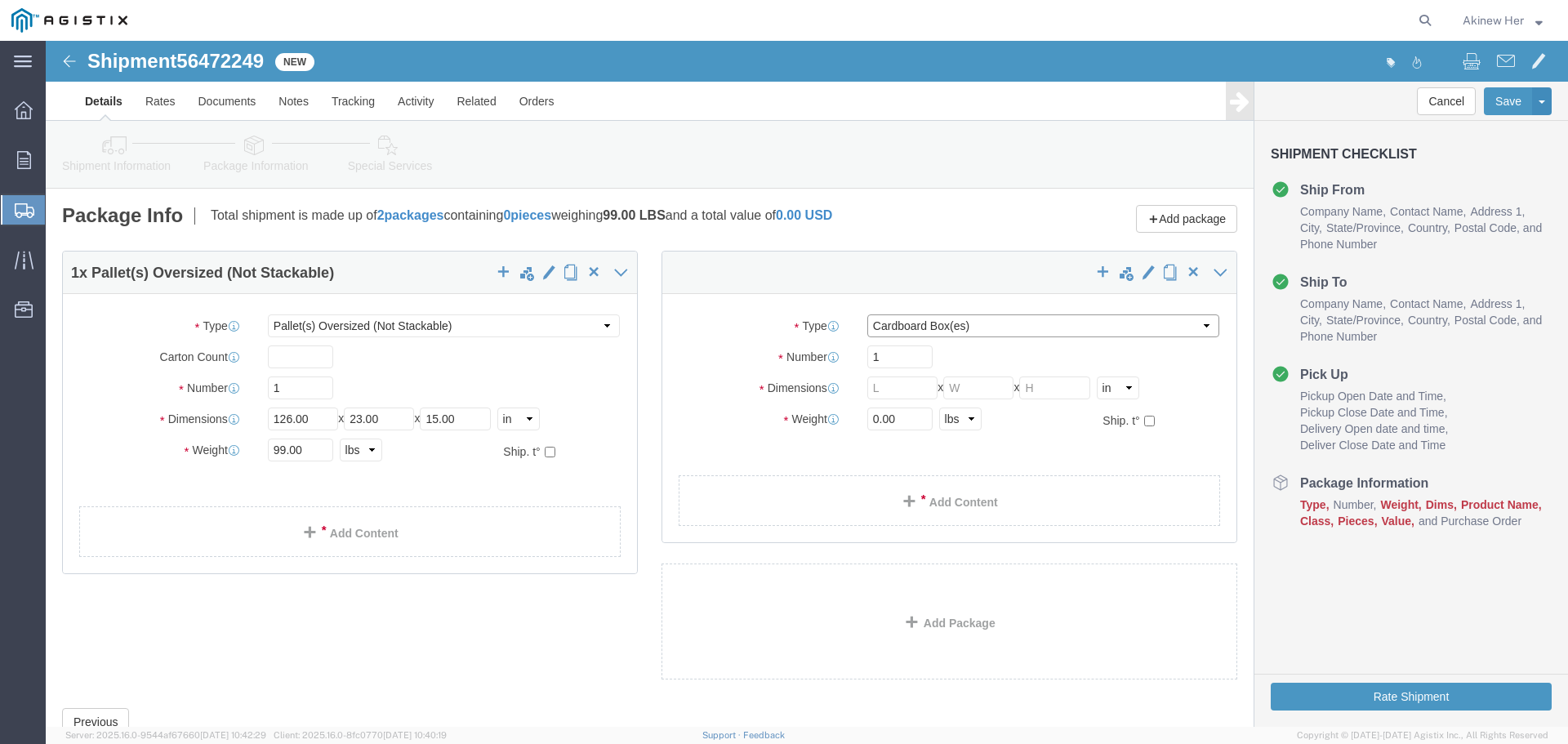
click select "Select Bulk Bundle(s) Cardboard Box(es) Carton(s) Crate(s) Drum(s) (Fiberboard)…"
select select "PSNS"
click select "Select Bulk Bundle(s) Cardboard Box(es) Carton(s) Crate(s) Drum(s) (Fiberboard)…"
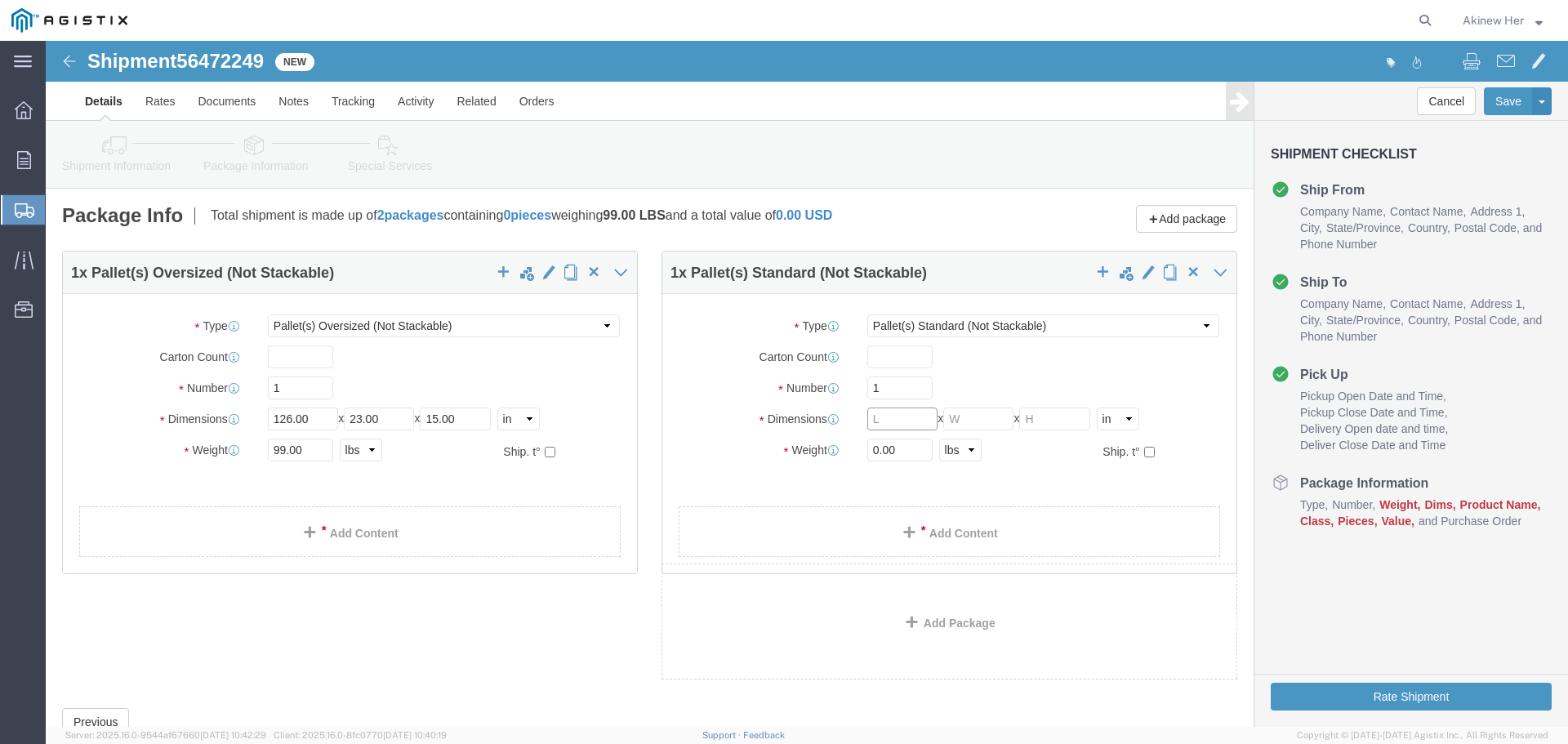
click input "text"
type input "43"
type input "44"
type input "18"
type input "154"
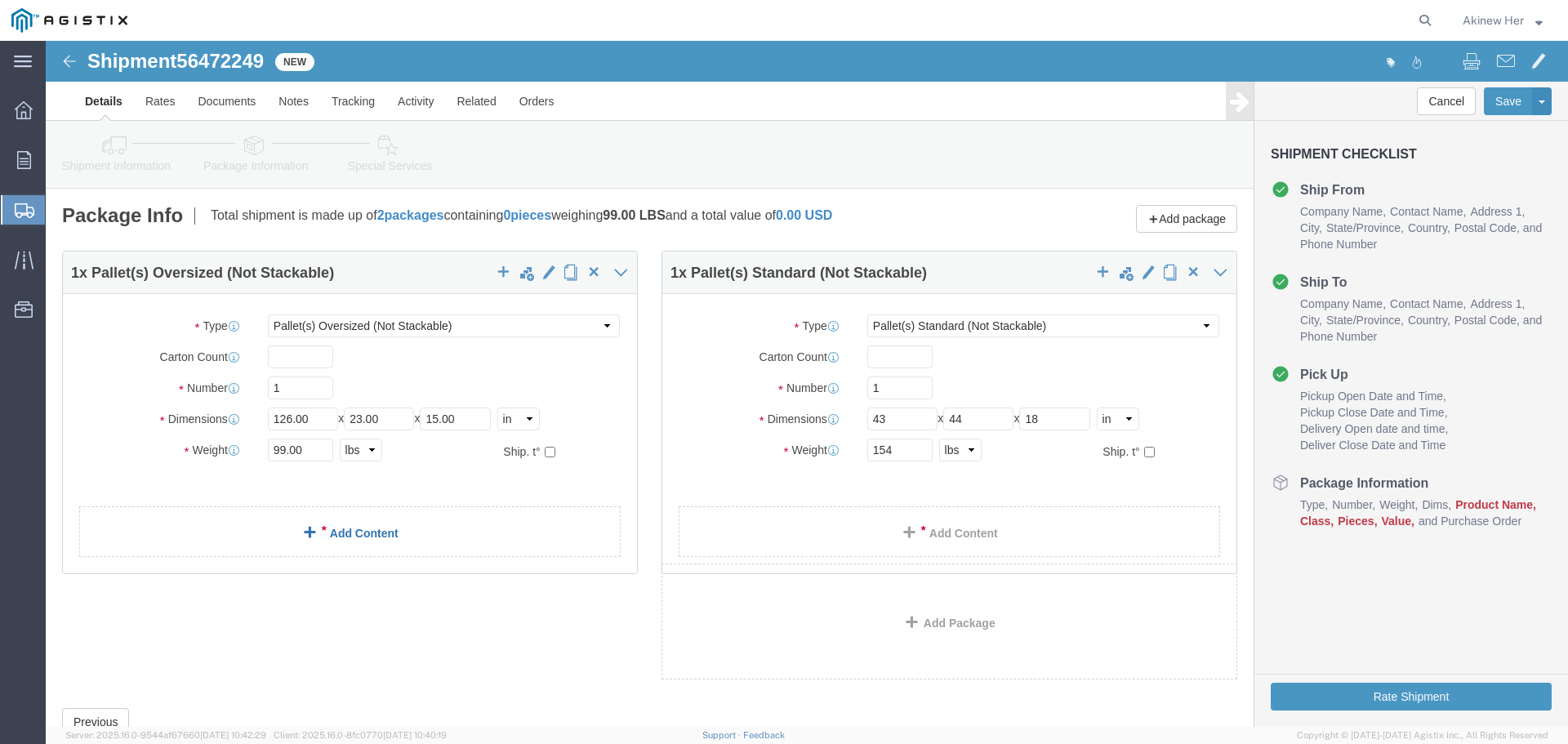
click div "1 x Pallet(s) Oversized (Not Stackable) Package Type Select Bulk Bundle(s) Card…"
click link "Add Content"
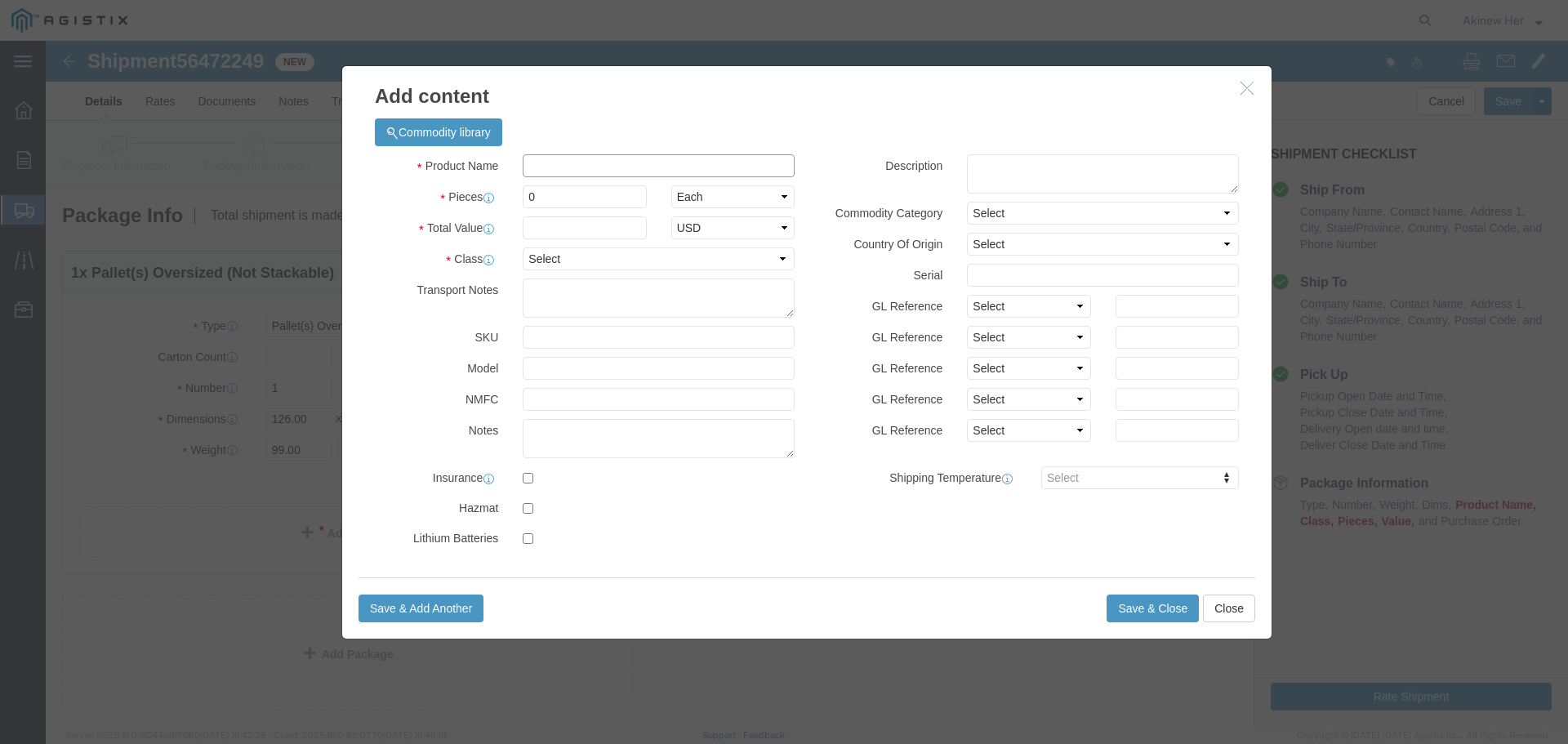
click input "text"
paste input "RDWSST-4/6-10"
type input "RDWSST-4/6-10"
type input "1"
type input "4"
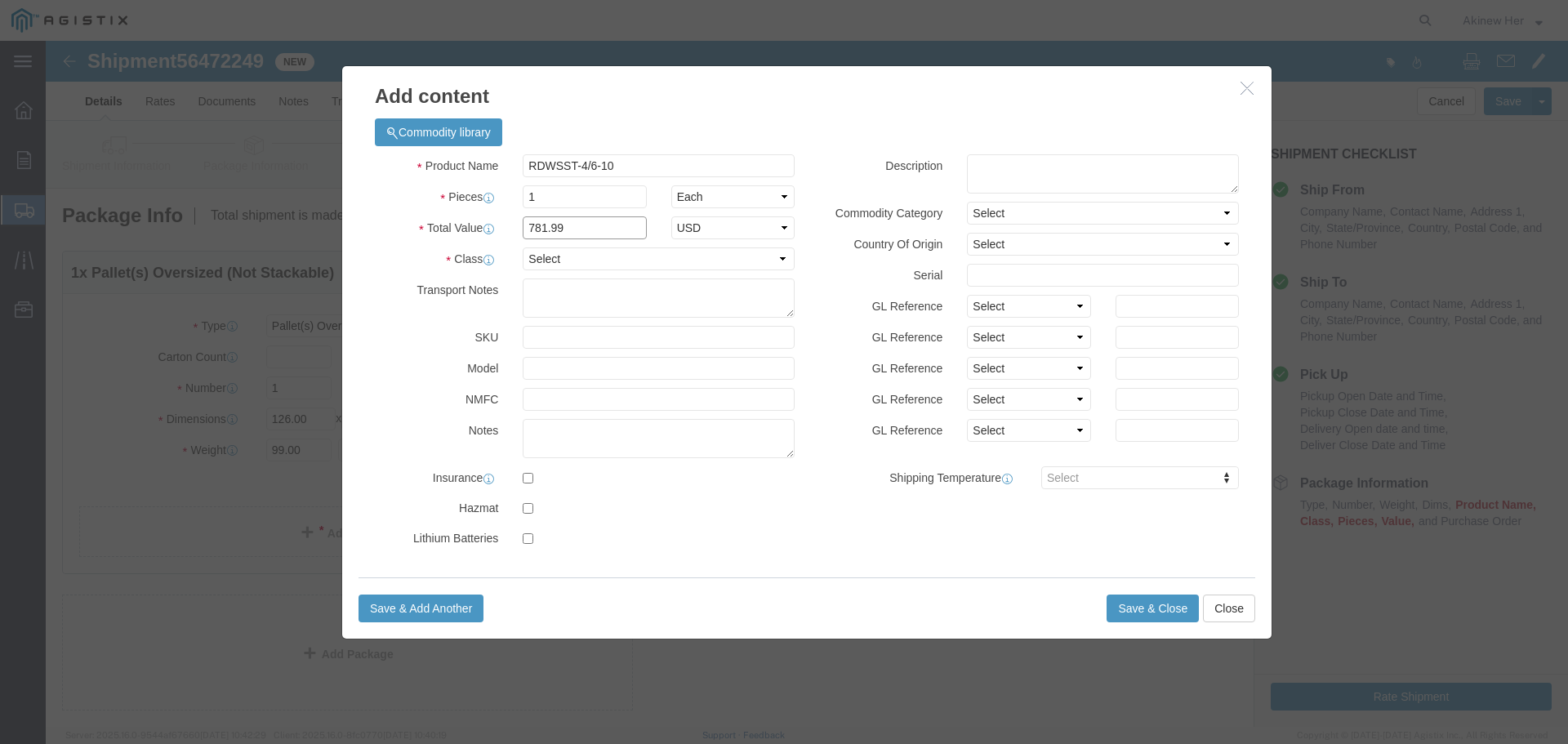
type input "781.99"
select select "USD"
select select "70"
click button "Save & Close"
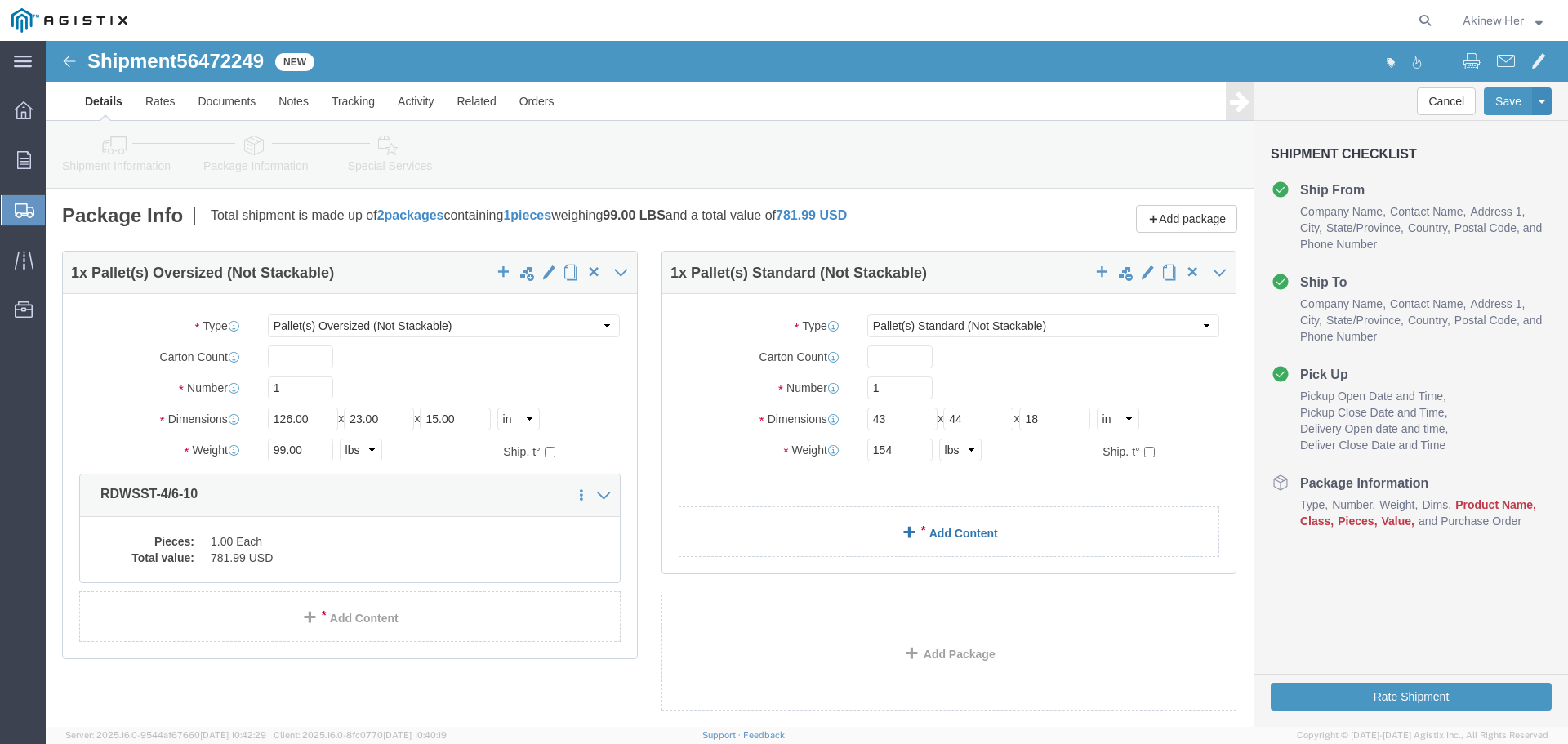
click link "Add Content"
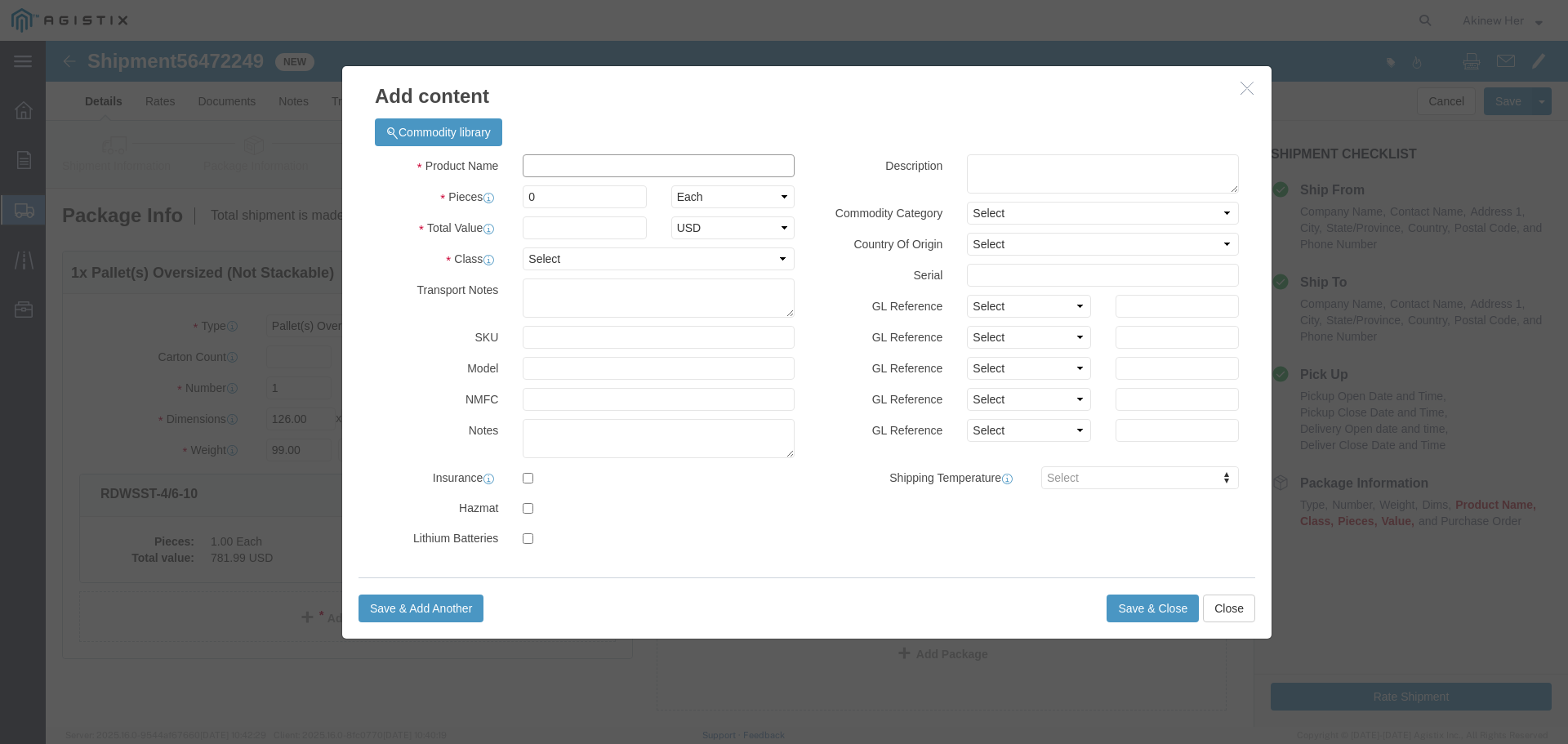
click input "text"
paste input "WL4-288X1"
type input "WL4-288X1"
type input "1"
type input "204.99"
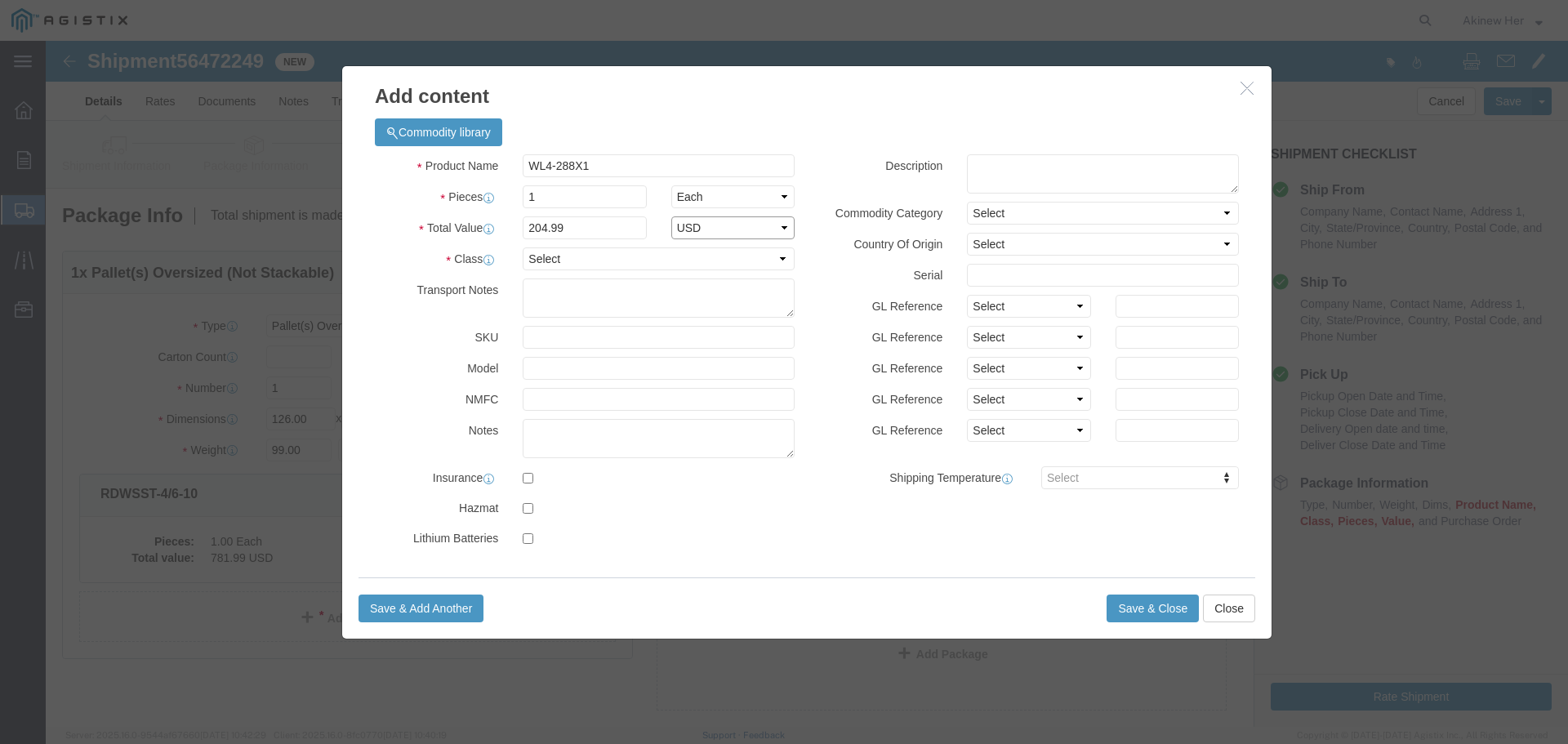
select select "USD"
select select "70"
click button "Save & Add Another"
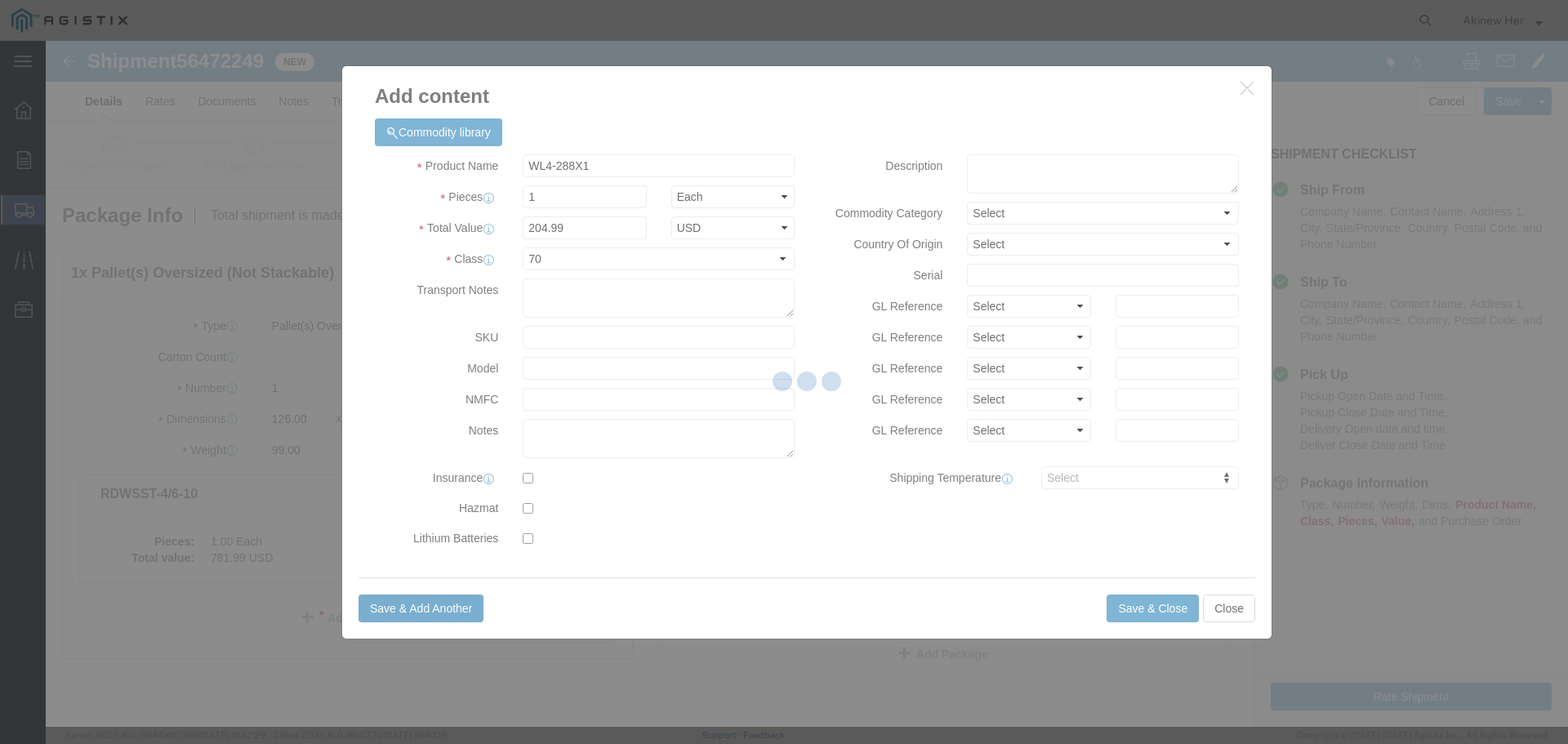
select select "EA"
select select
select select "USD"
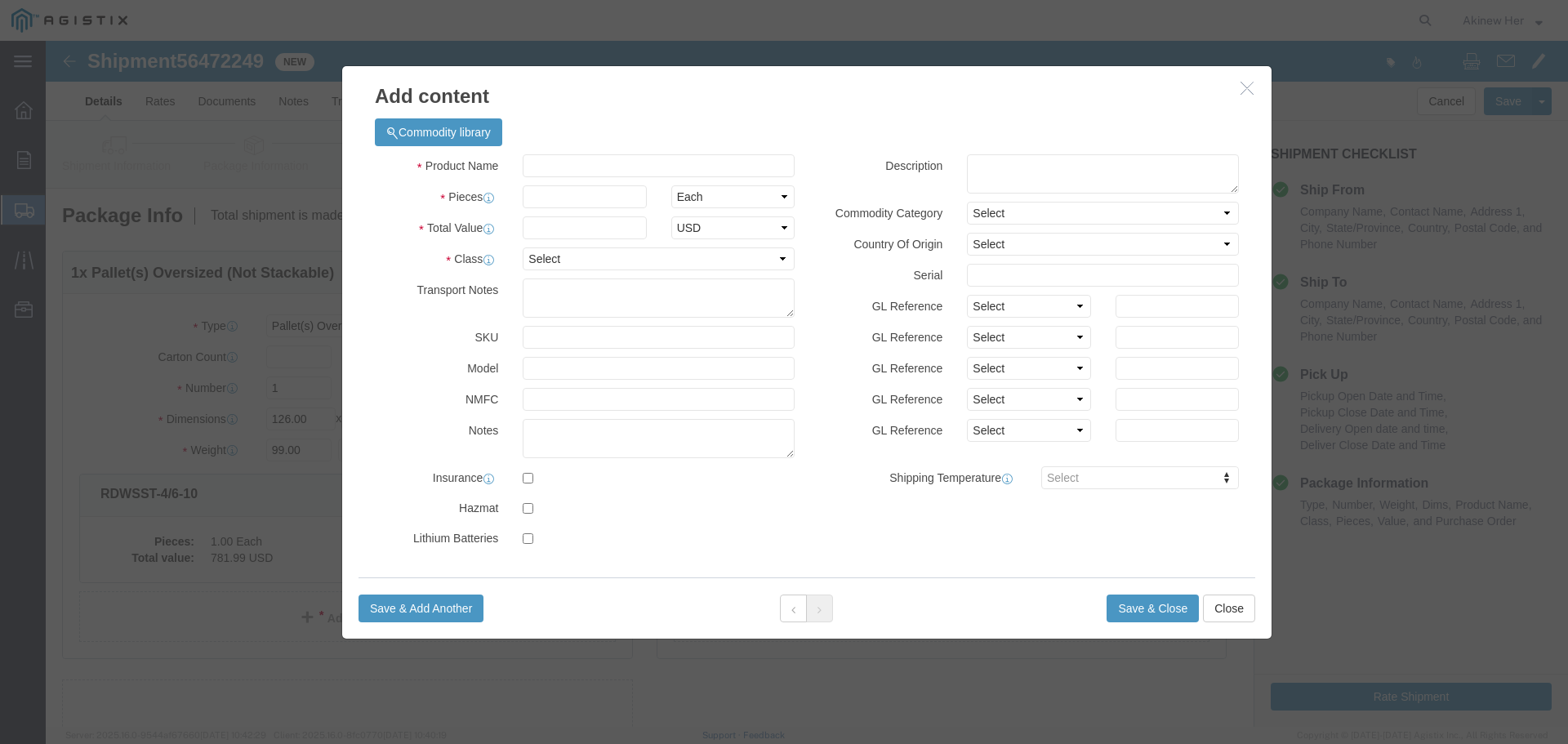
click div "Commodity library"
click input "text"
paste input "ATDB9M-8"
type input "ATDB9M-8"
type input "4"
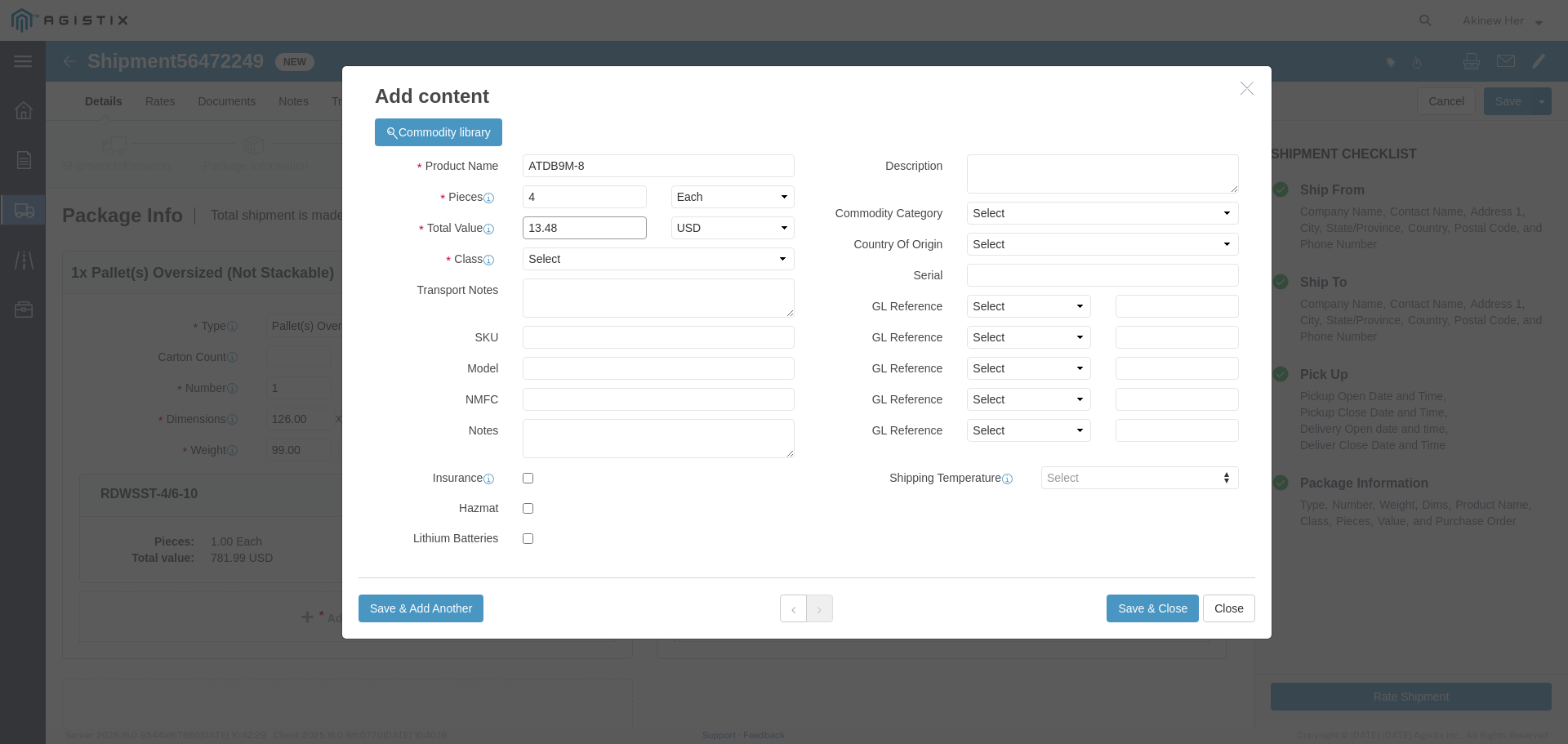
type input "13.48"
select select "70"
drag, startPoint x: 388, startPoint y: 563, endPoint x: 8, endPoint y: 402, distance: 412.7
click button "Save & Add Another"
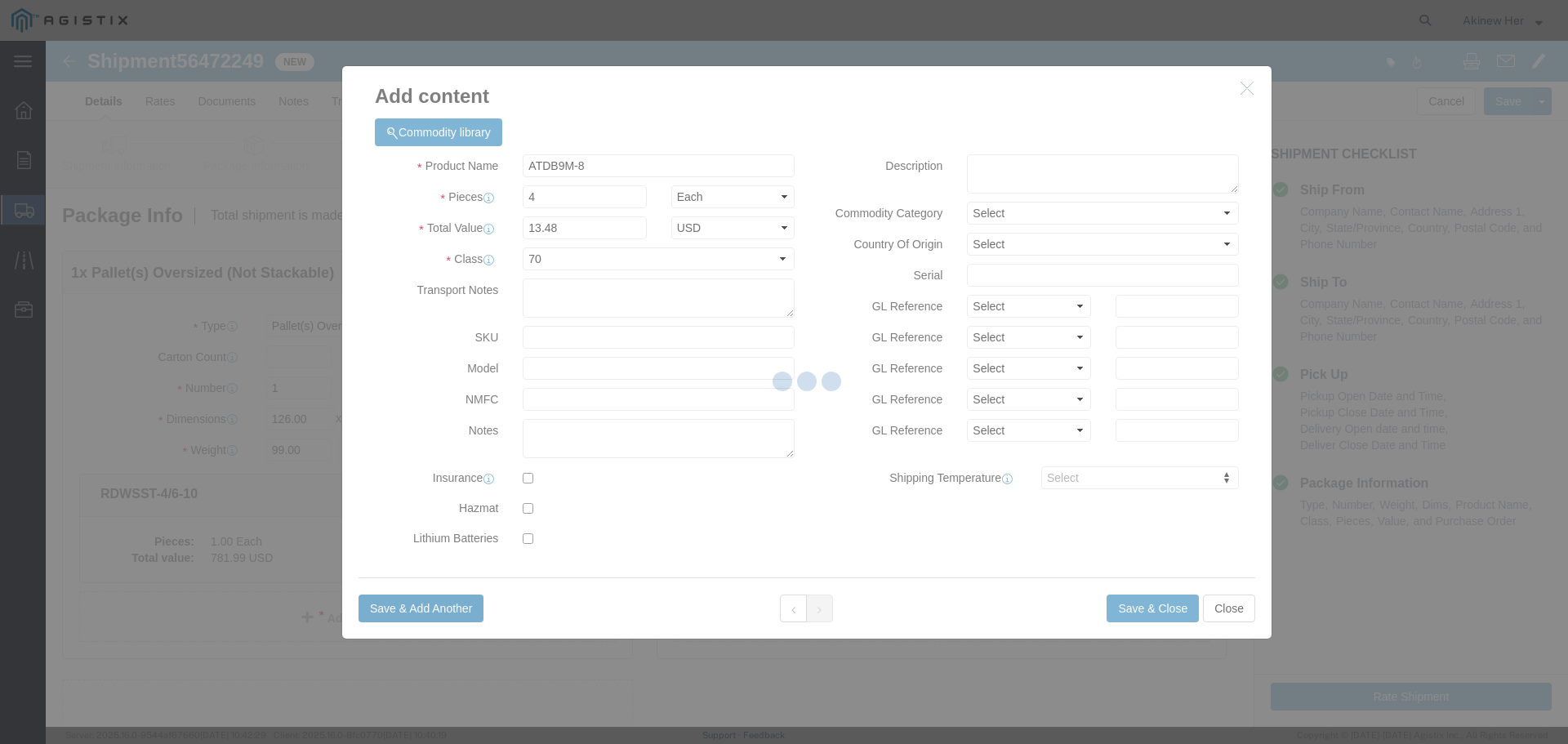
select select "EA"
select select
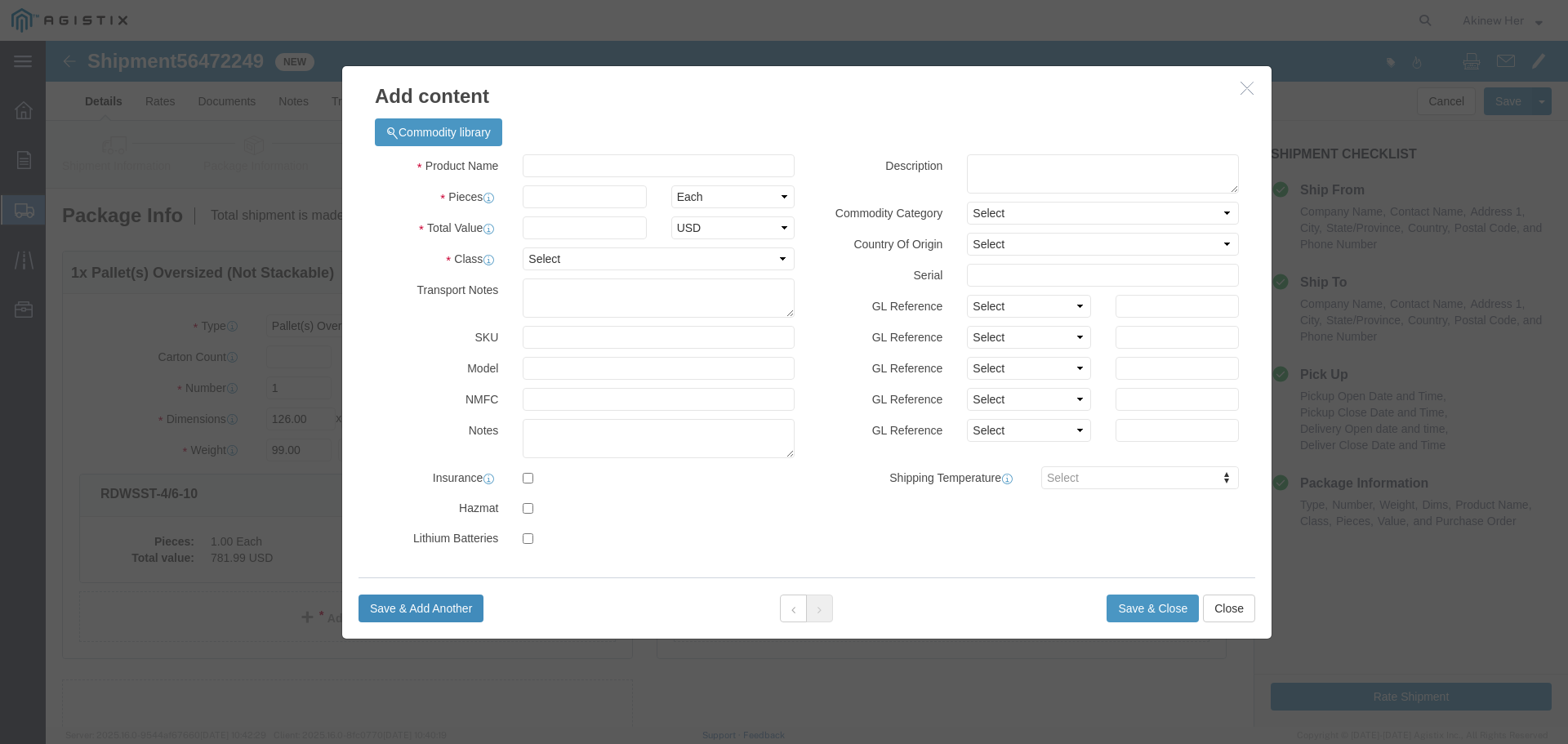
select select "USD"
click input "text"
paste input "ATDB9F-8"
type input "ATDB9F-8"
type input "4"
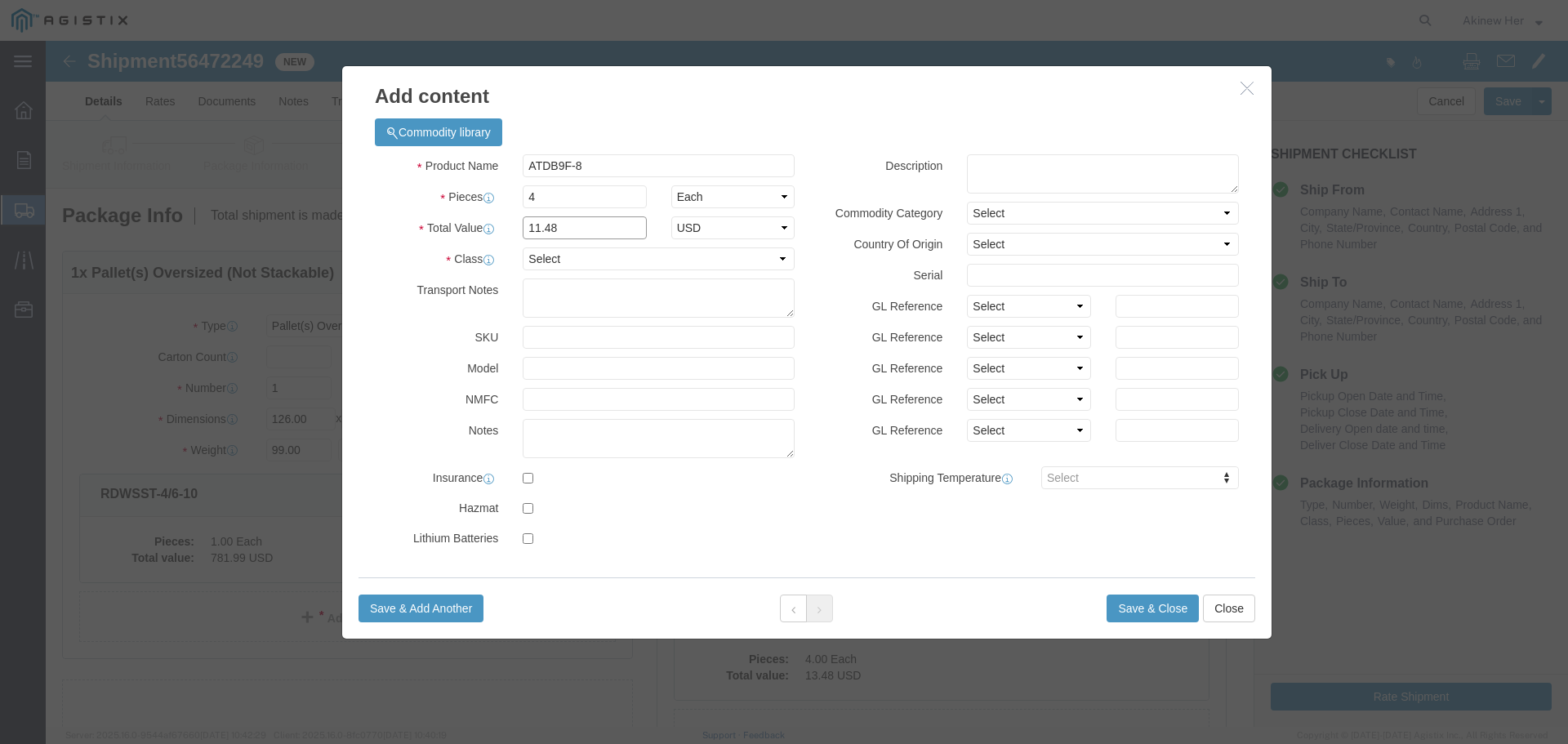
type input "11.48"
select select "70"
click button "Save & Add Another"
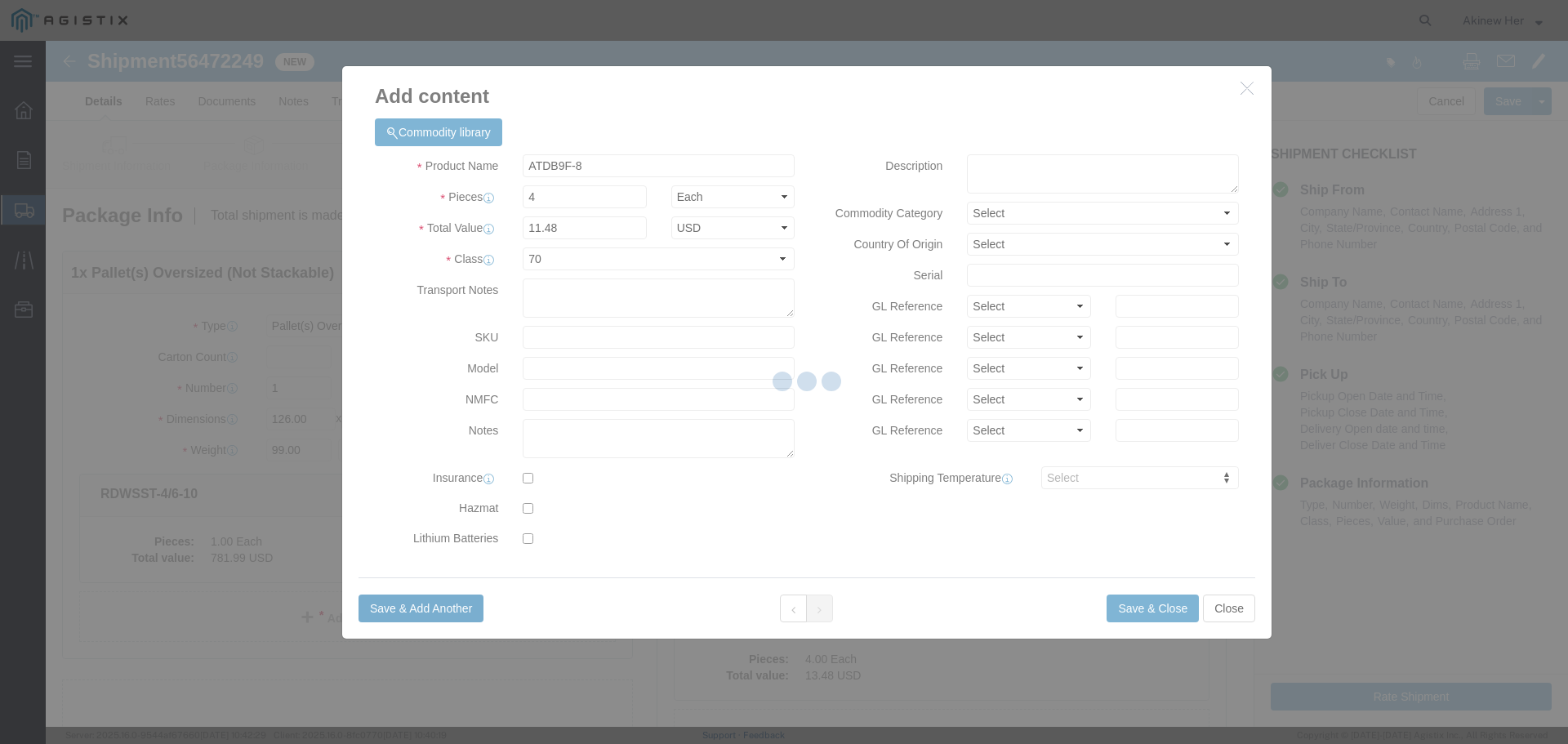
select select "EA"
select select
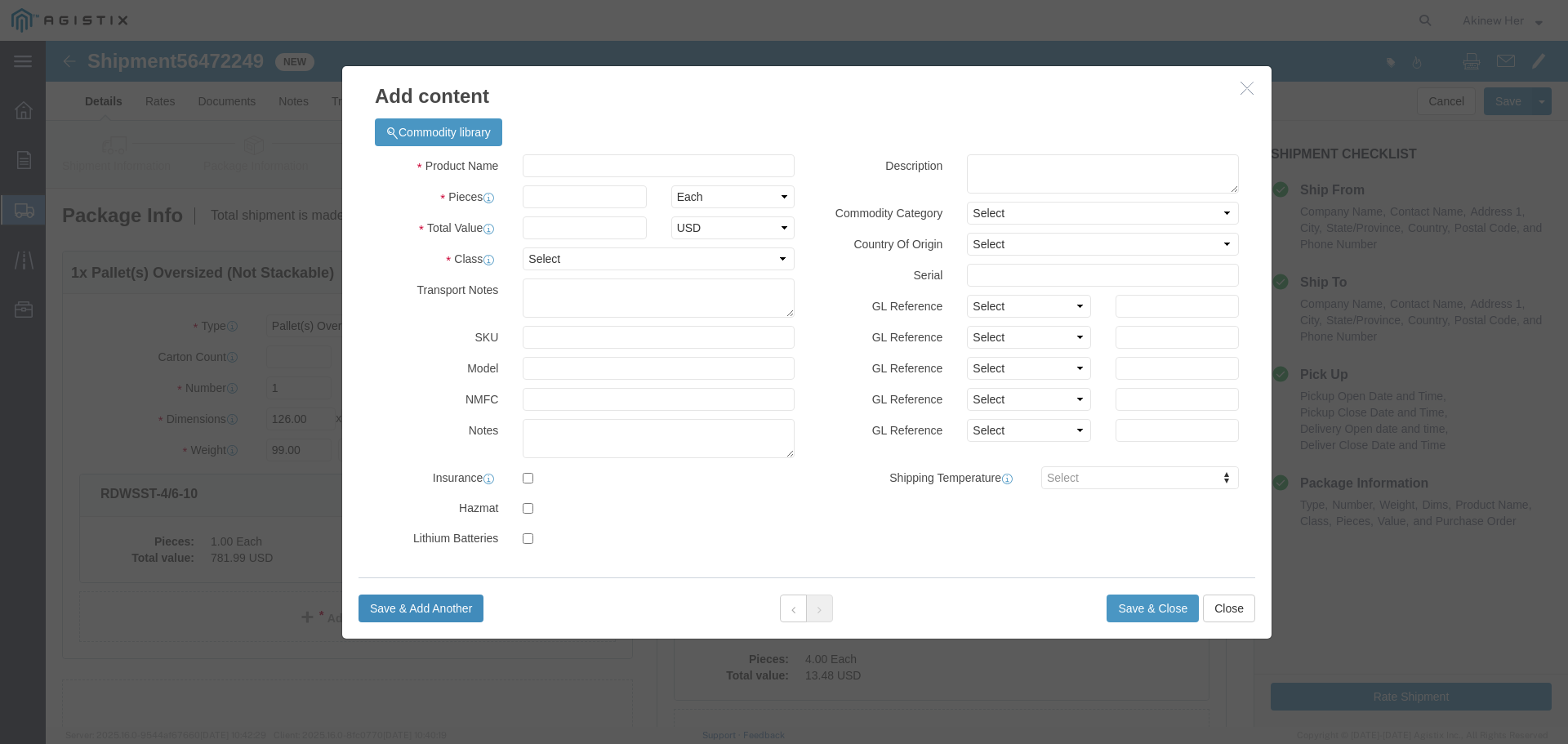
select select "USD"
click input "text"
paste input "11790-725"
type input "11790-725"
type input "1"
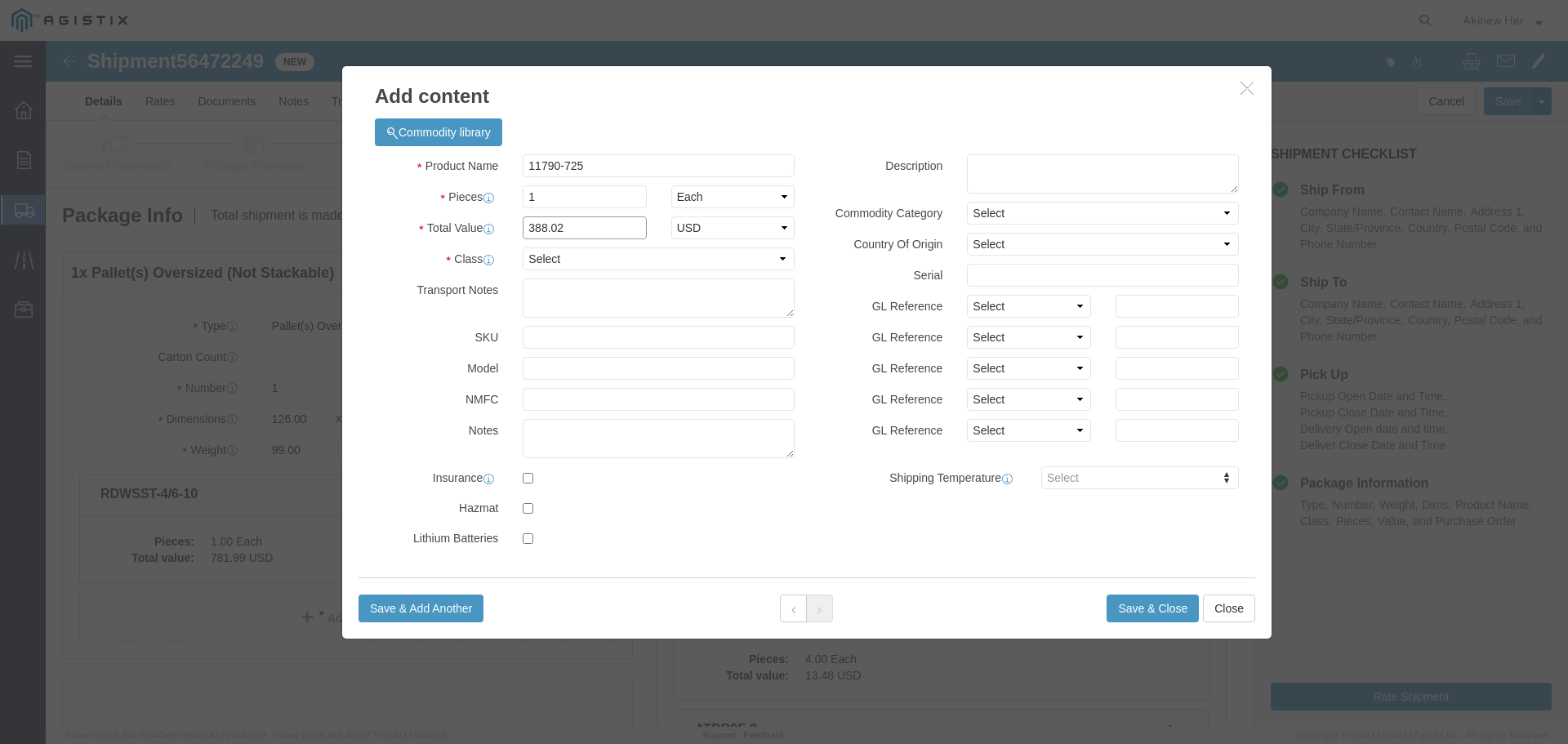
type input "388.02"
select select "70"
click button "Save & Add Another"
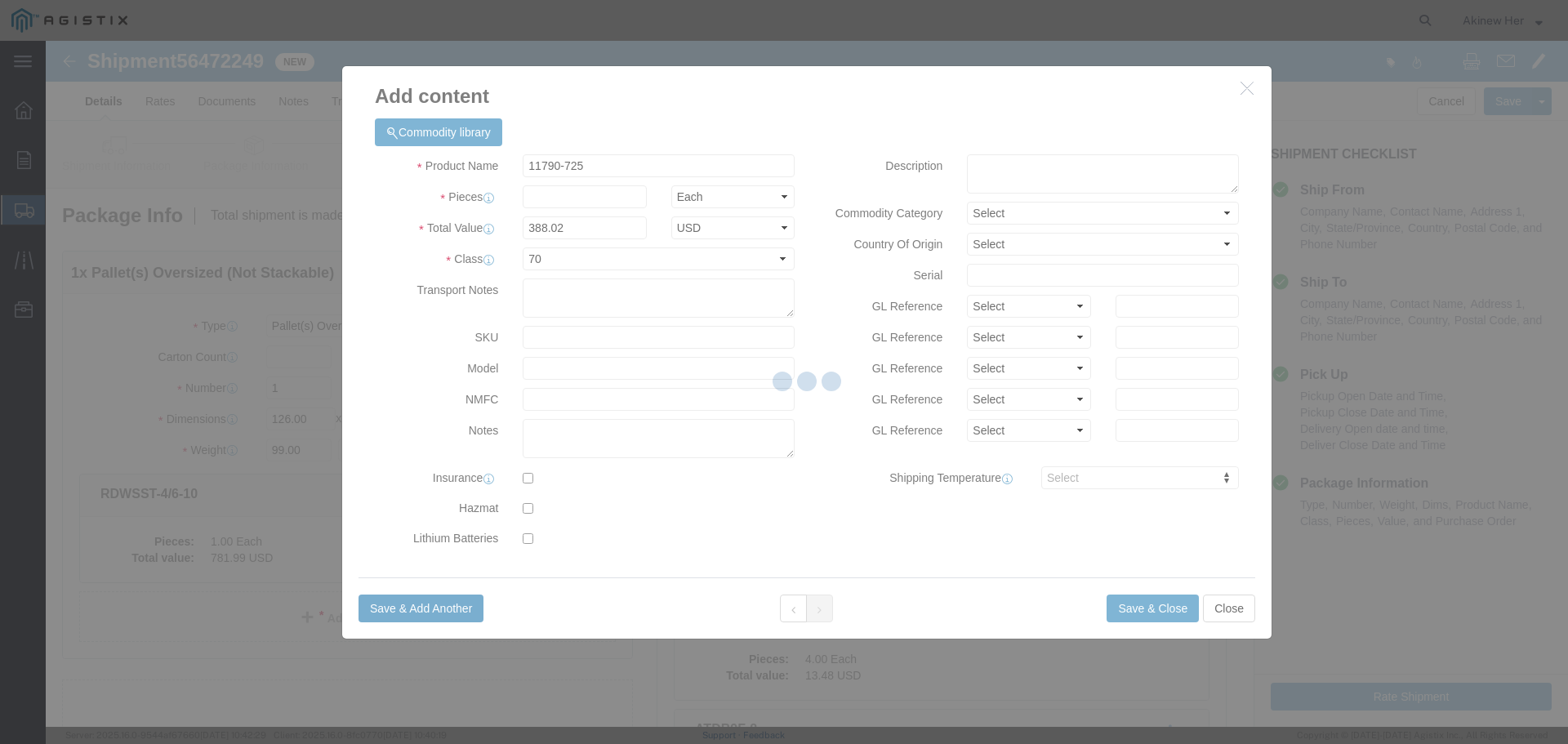
select select "EA"
select select
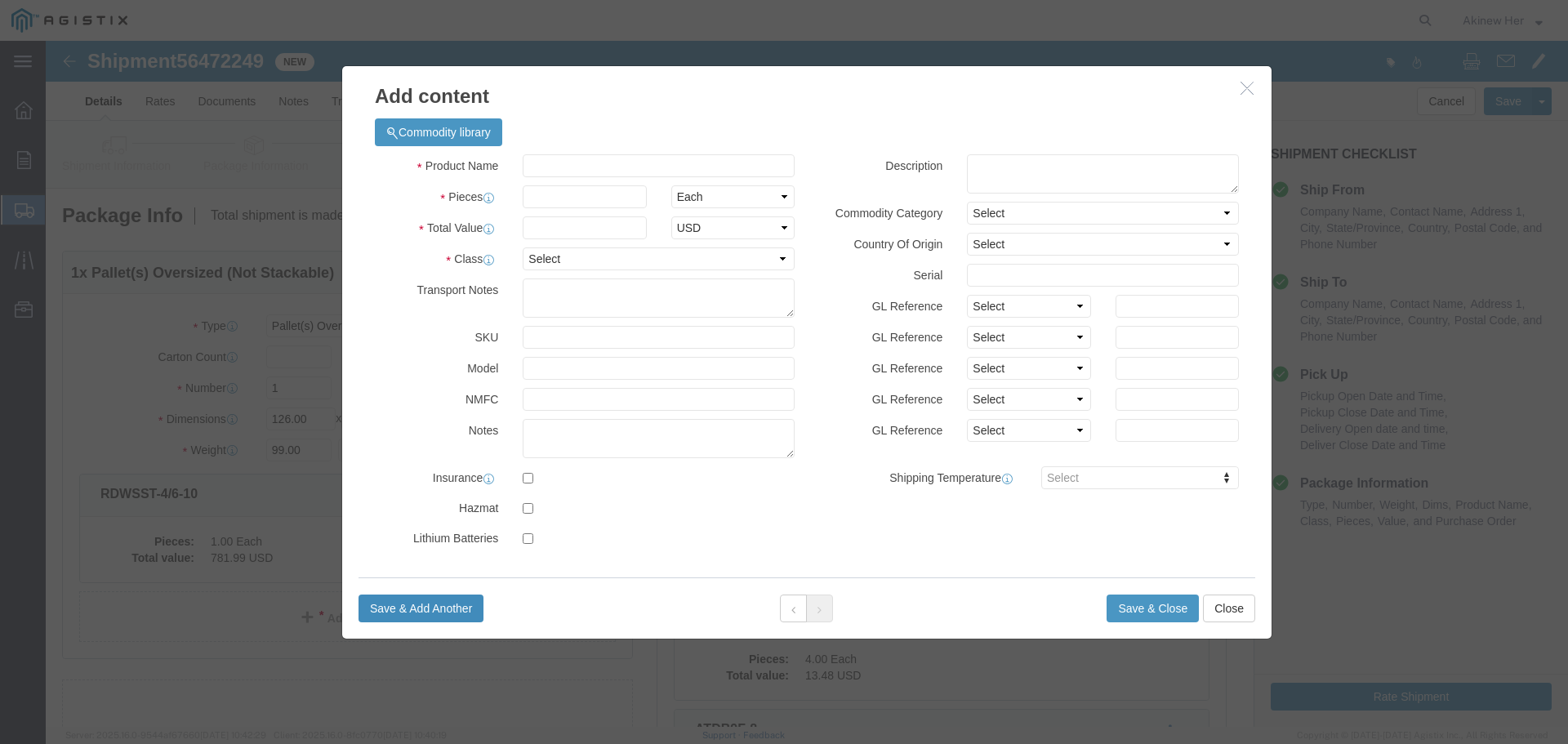
select select "USD"
click input "text"
paste input "UTPSP40BUY"
type input "UTPSP40BUY"
type input "2"
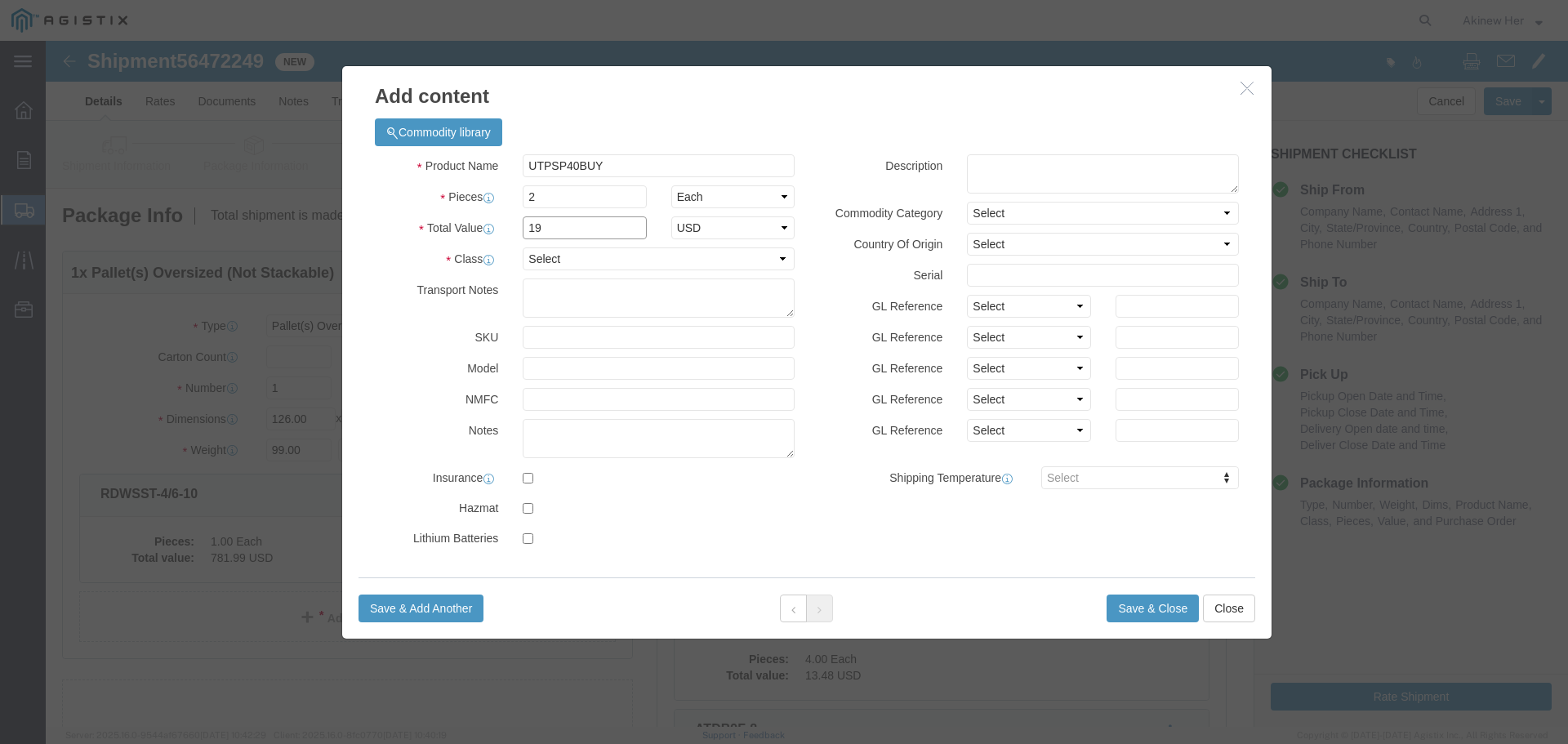
type input "1"
type input "39.22"
select select "70"
click button "Save & Add Another"
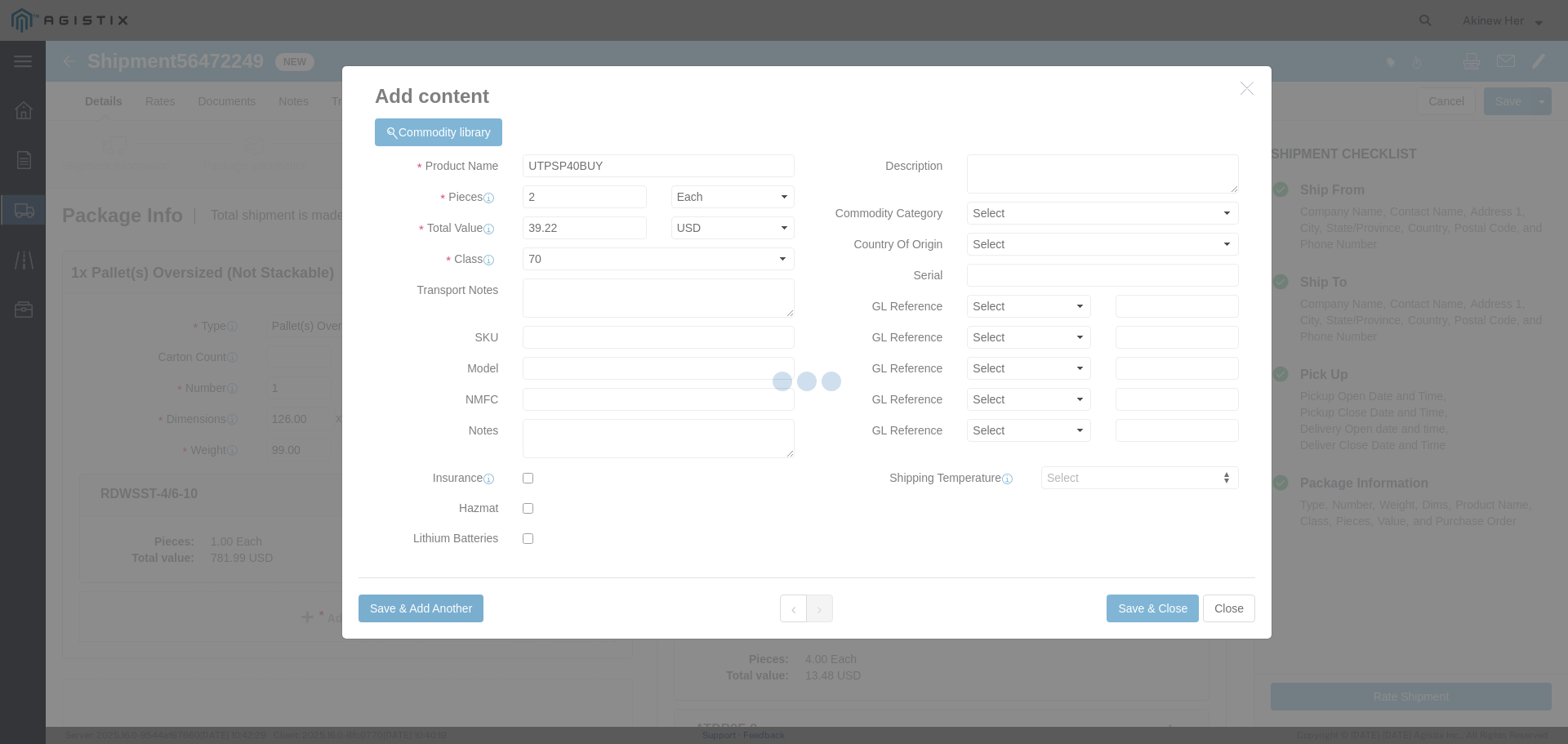
select select "EA"
select select
select select "USD"
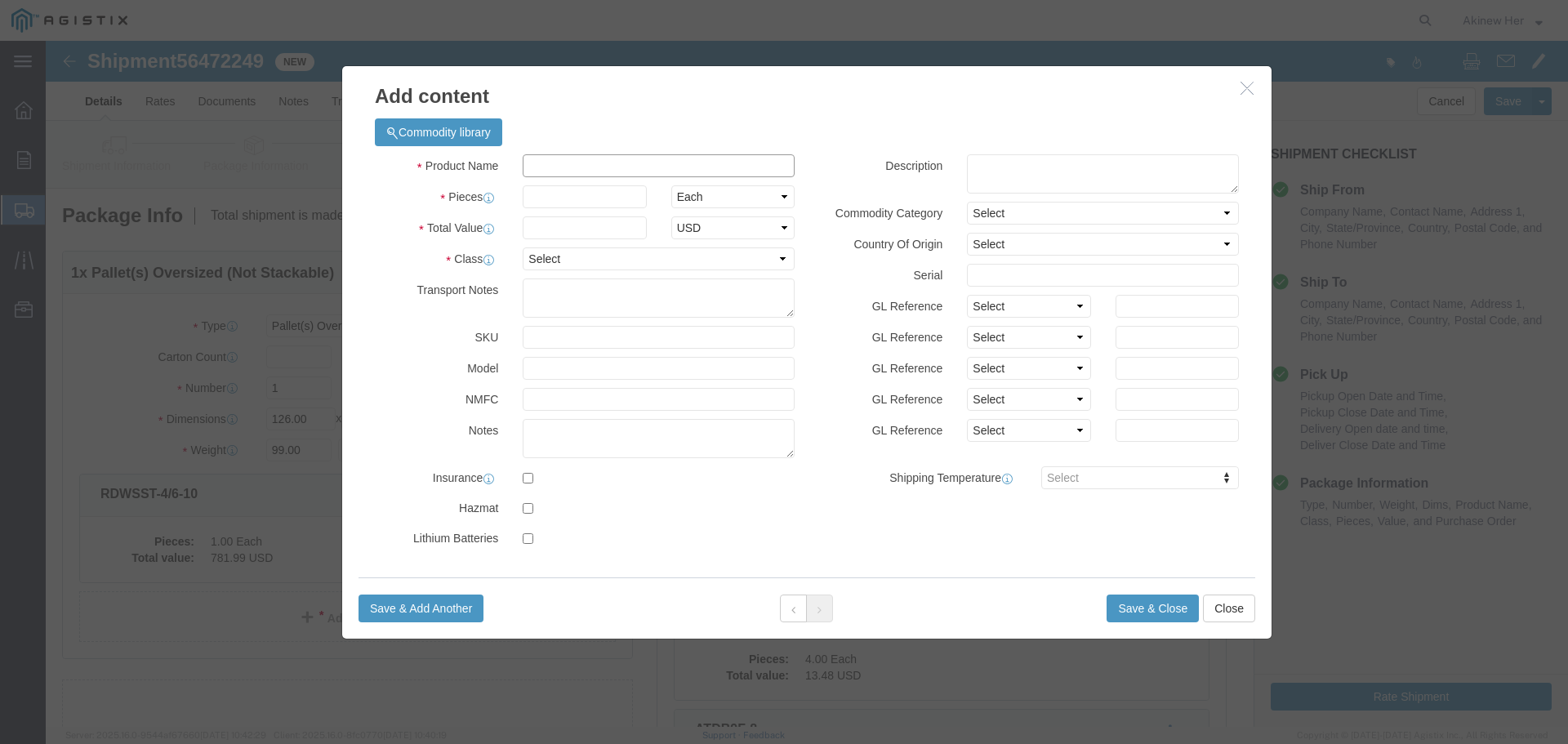
click input "text"
paste input "UTPSP20BUY"
type input "UTPSP20BUY"
type input "2"
type input "25.56"
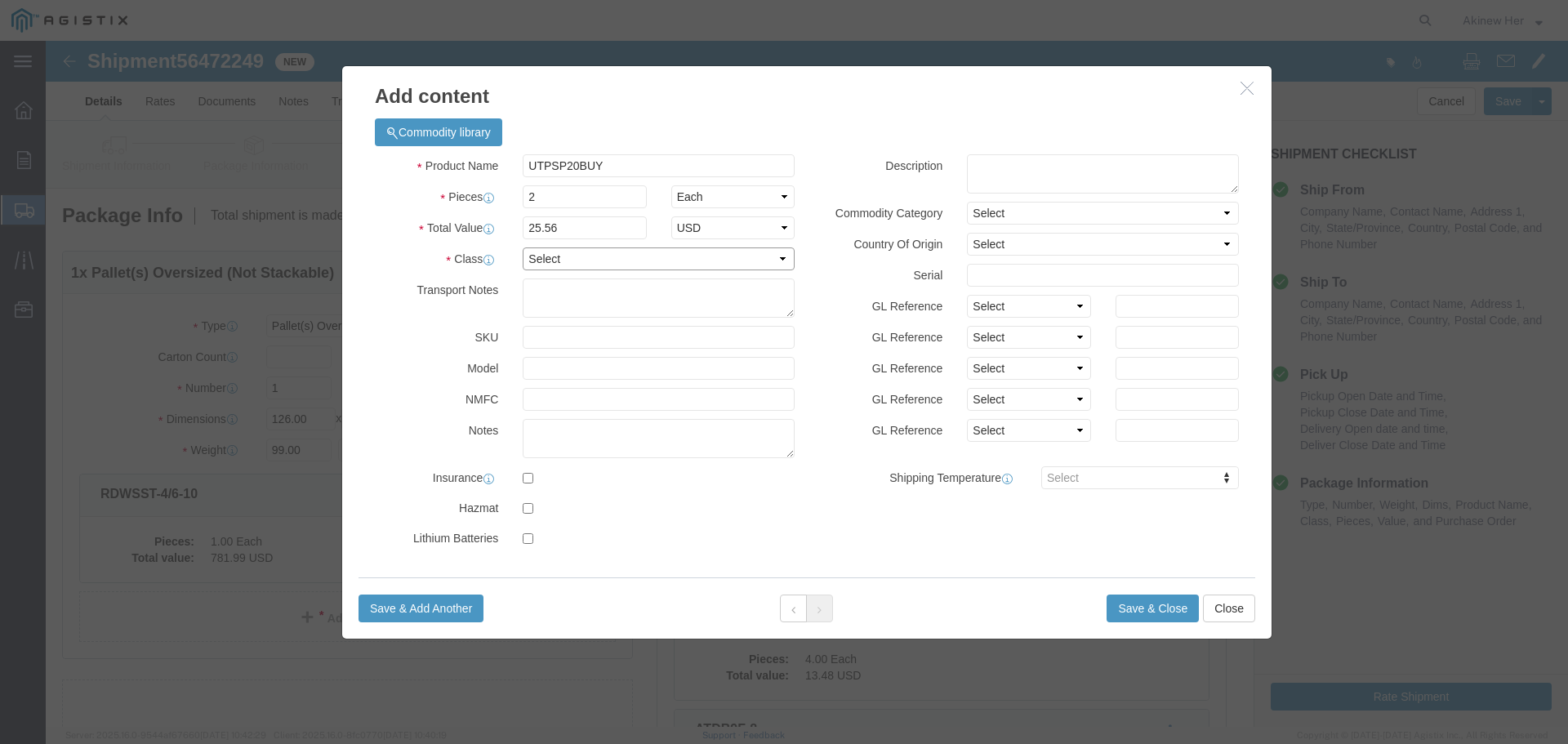
select select "70"
click button "Save & Add Another"
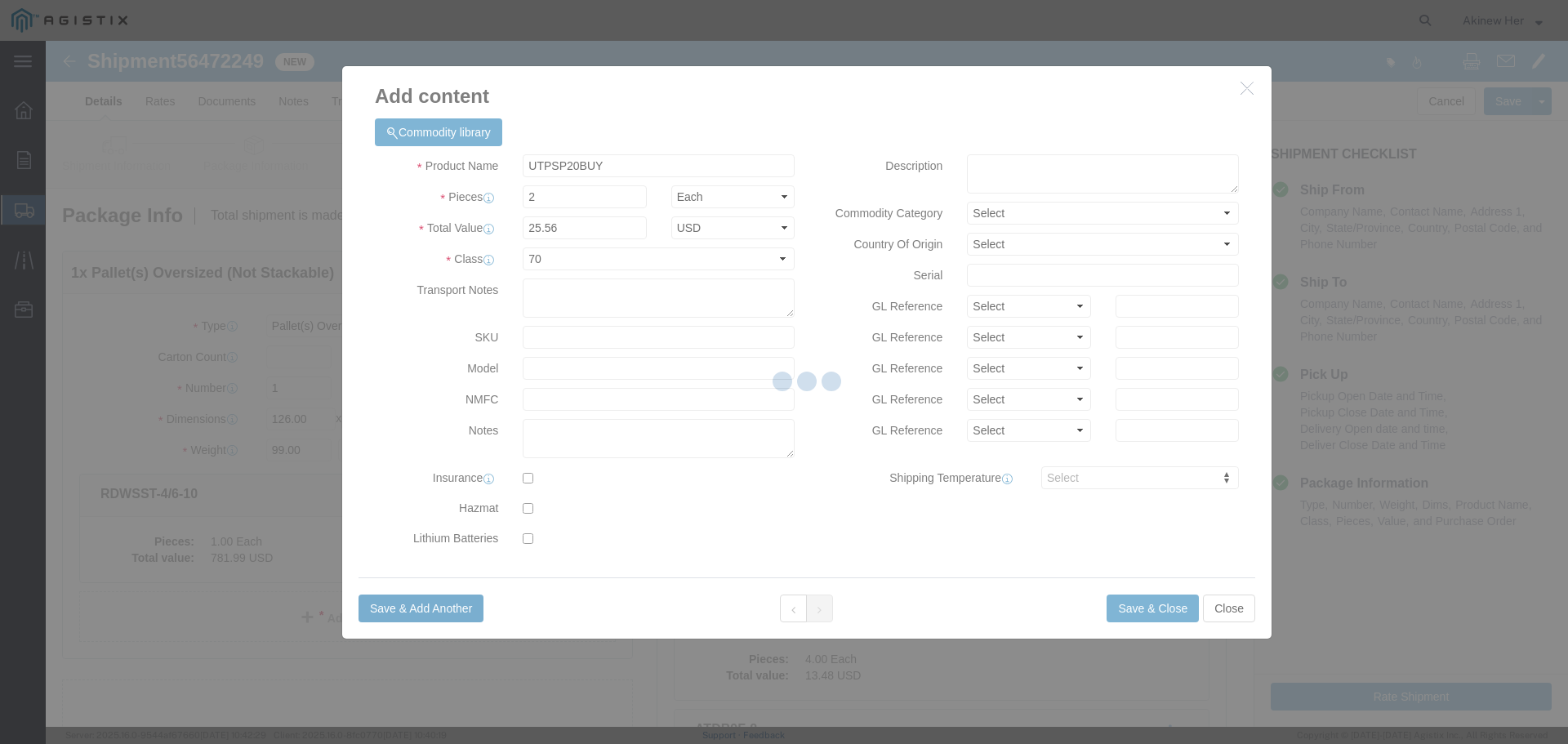
select select "EA"
select select
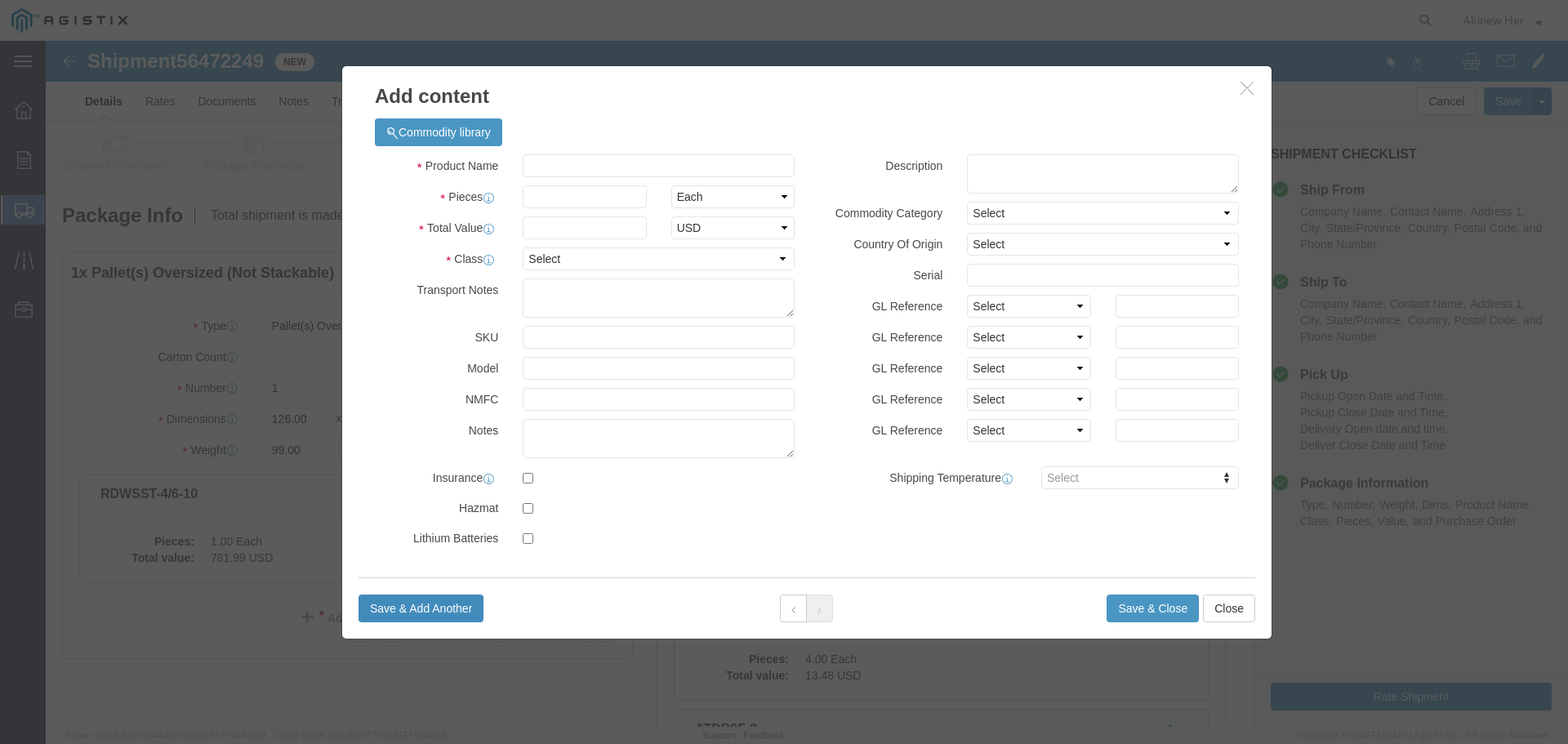
select select "USD"
click input "text"
paste input "UTPSP5BUY"
type input "UTPSP5BUY"
type input "3"
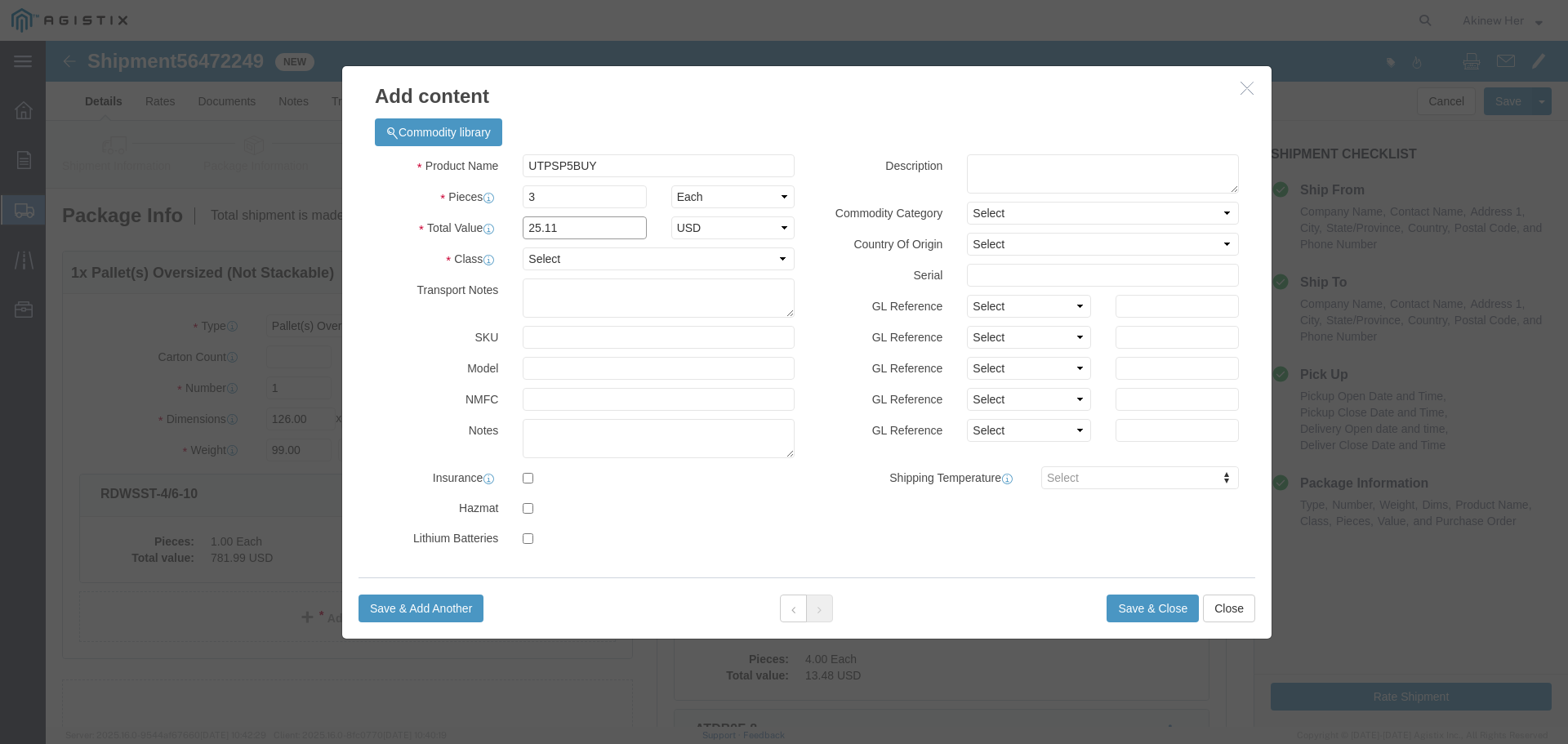
type input "25.11"
select select "70"
click button "Save & Add Another"
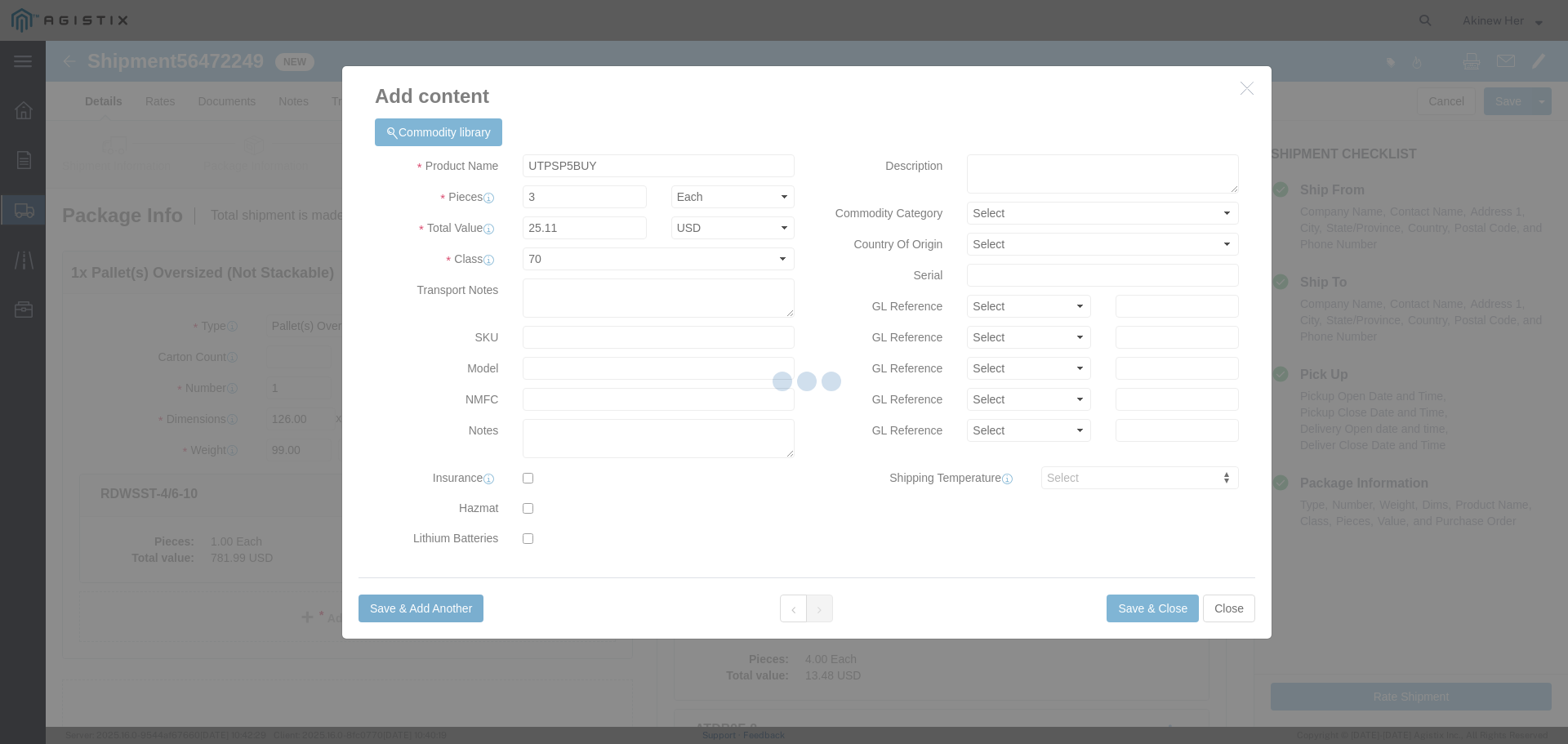
select select "EA"
select select
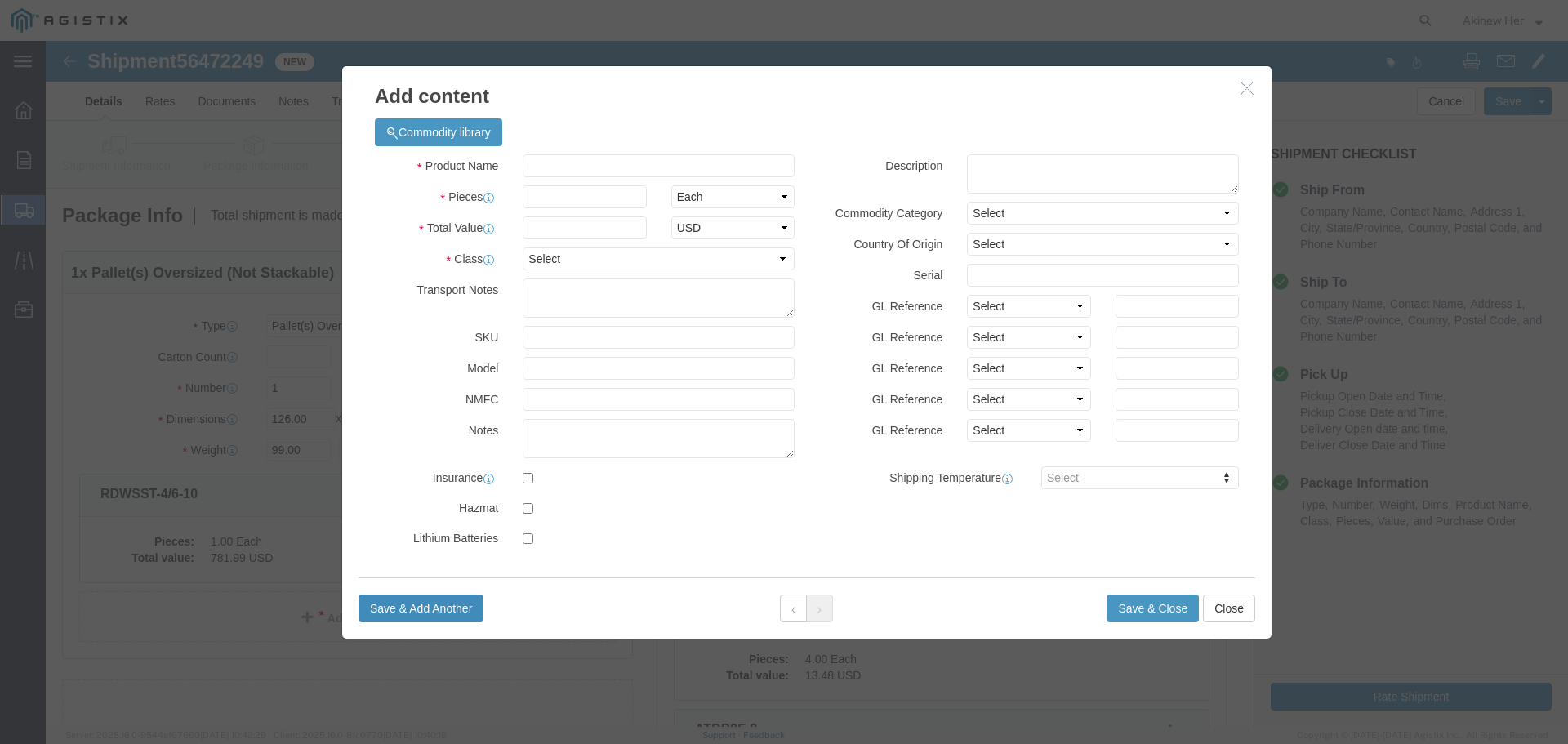
select select "USD"
click input "text"
paste input "W12234"
type input "W12234"
type input "50"
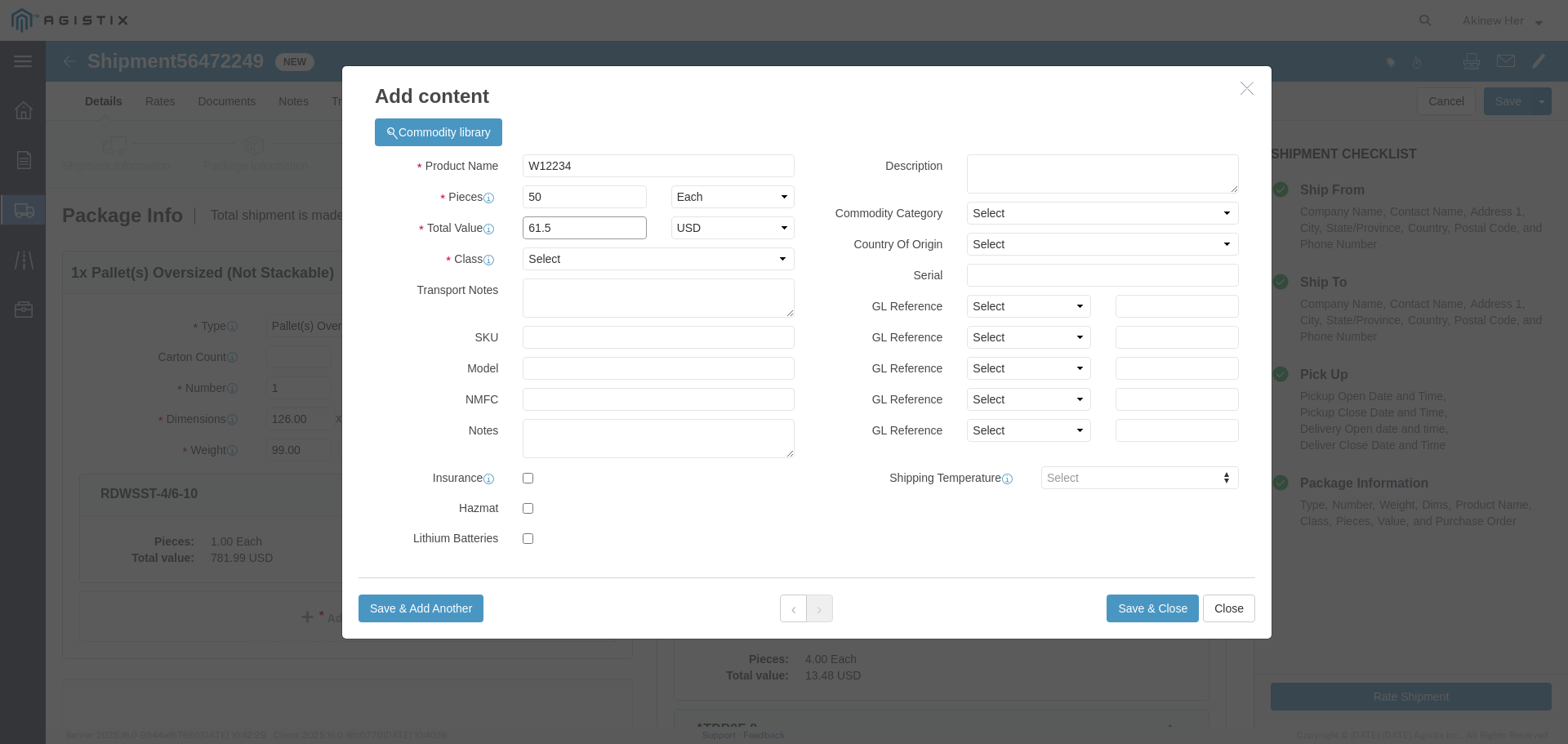
type input "61.5"
select select "70"
click div "Save & Add Another Save & Close Close"
click button "Save & Add Another"
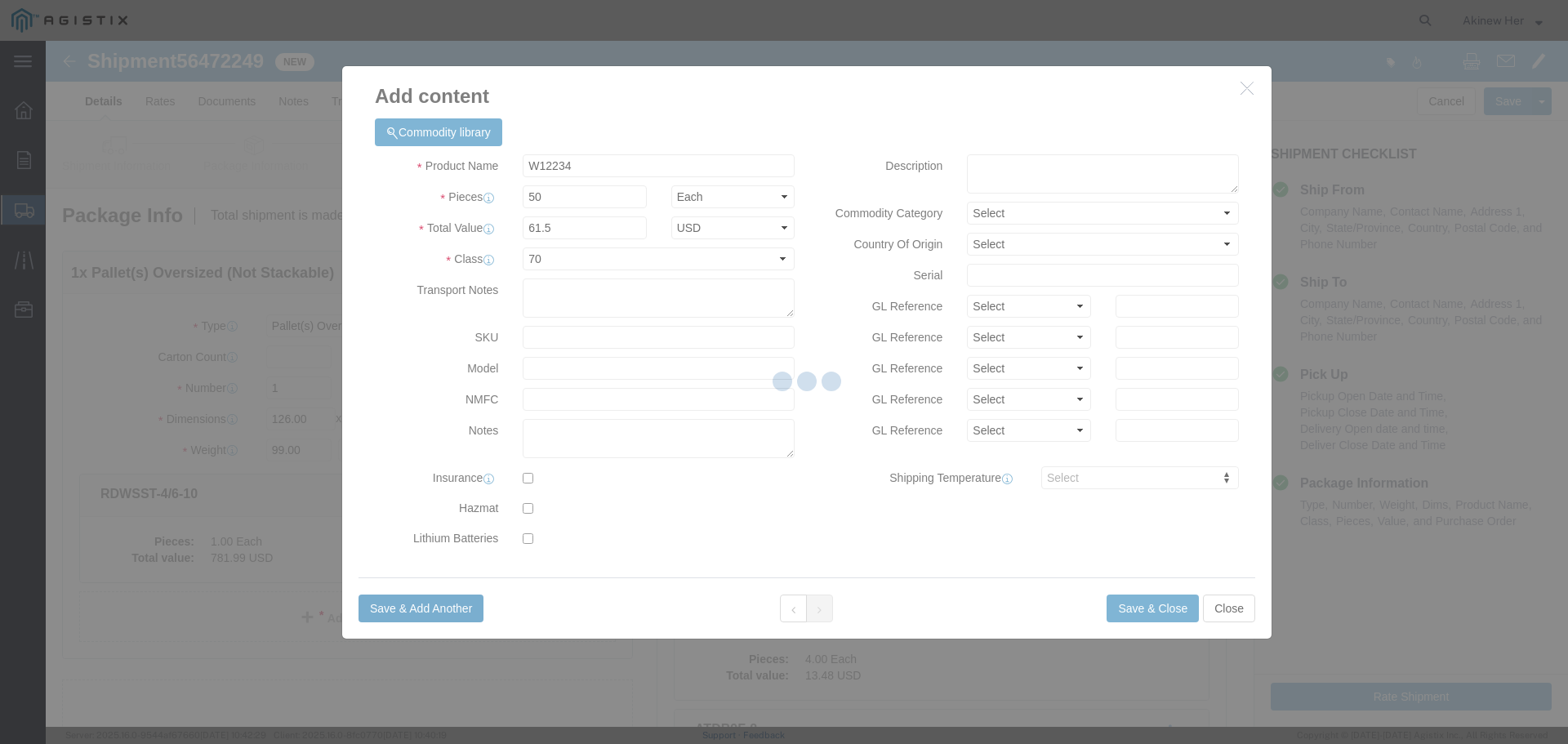
select select "EA"
select select
select select "USD"
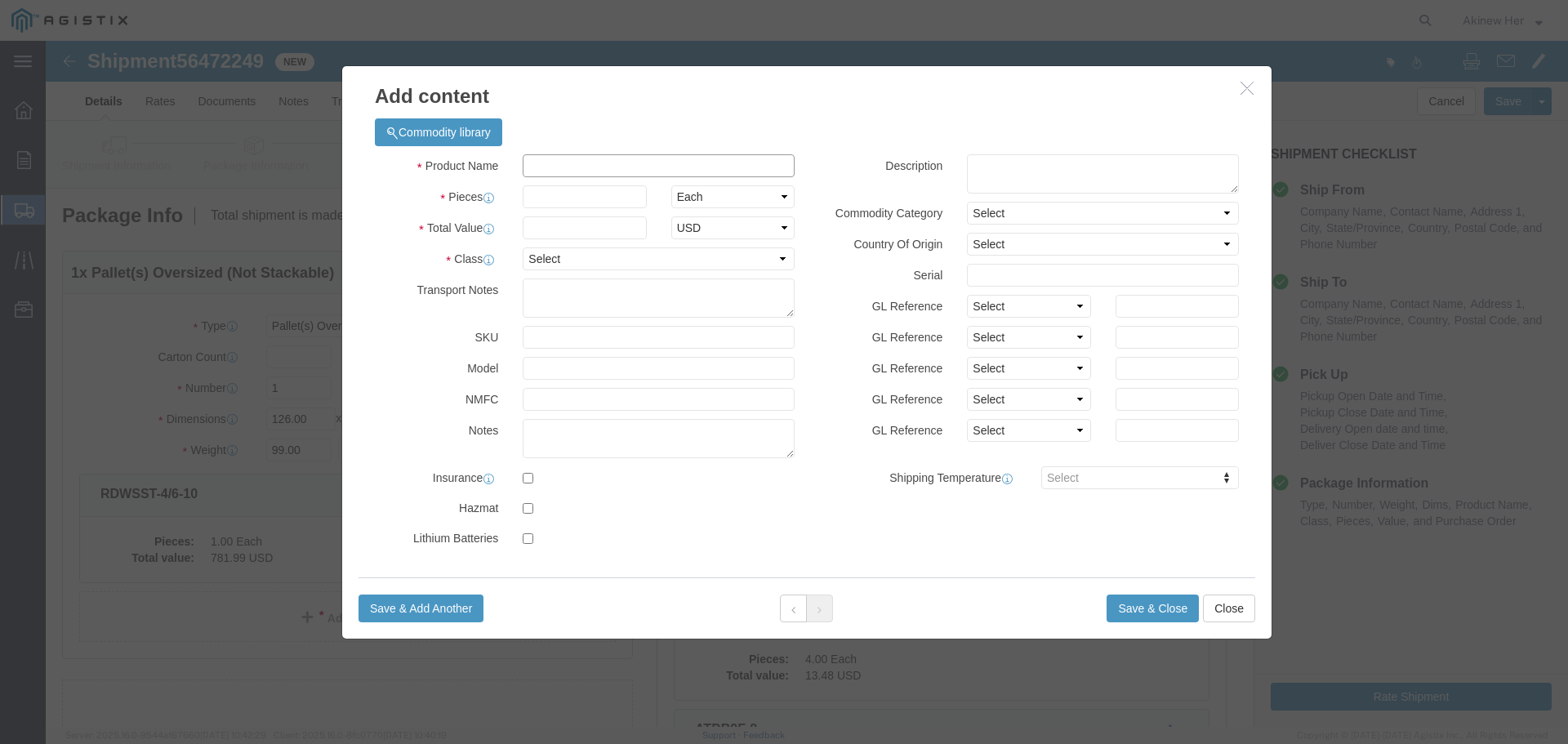
click input "text"
paste input "AP9562"
type input "AP9562"
type input "2"
type input "280.72"
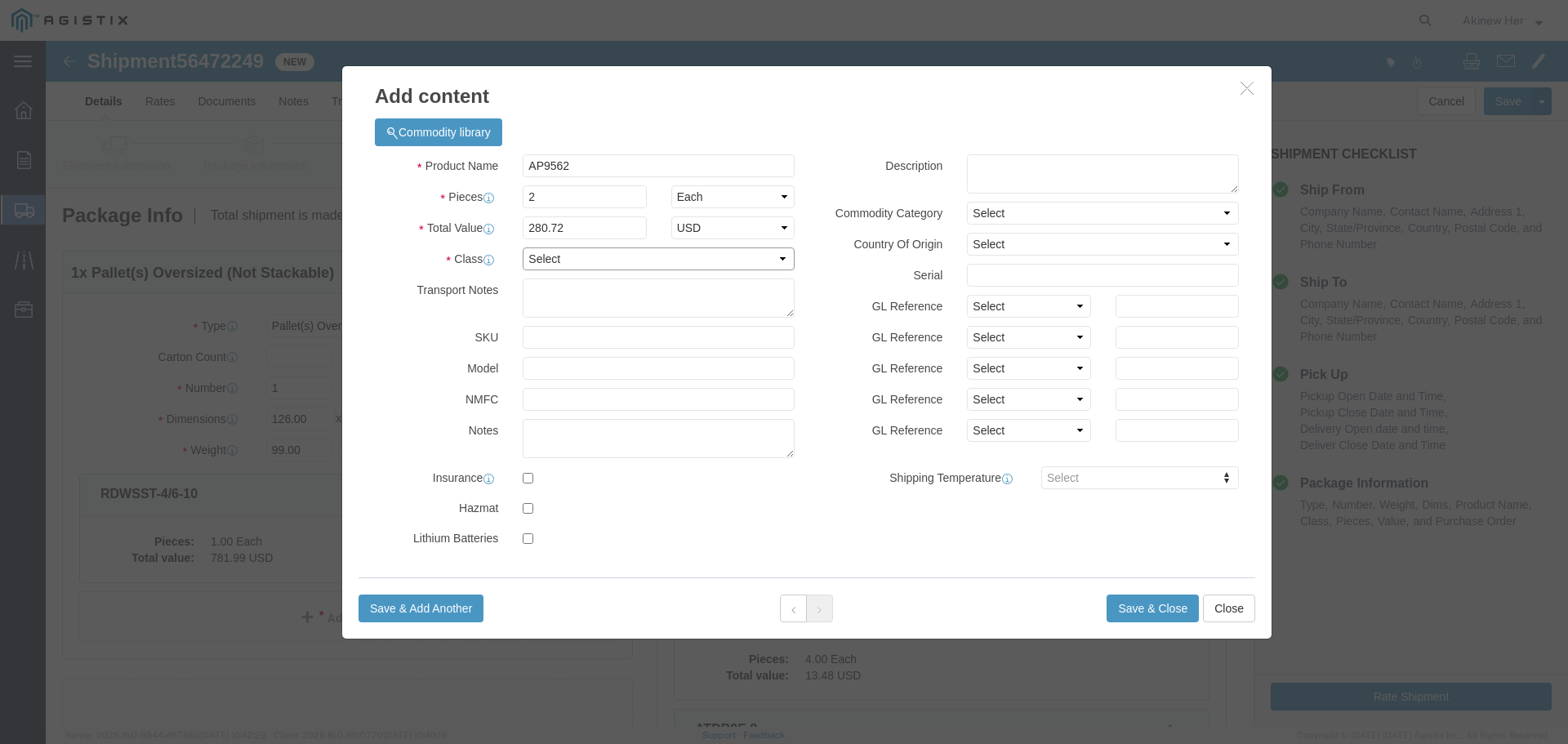
select select "70"
click button "Save & Close"
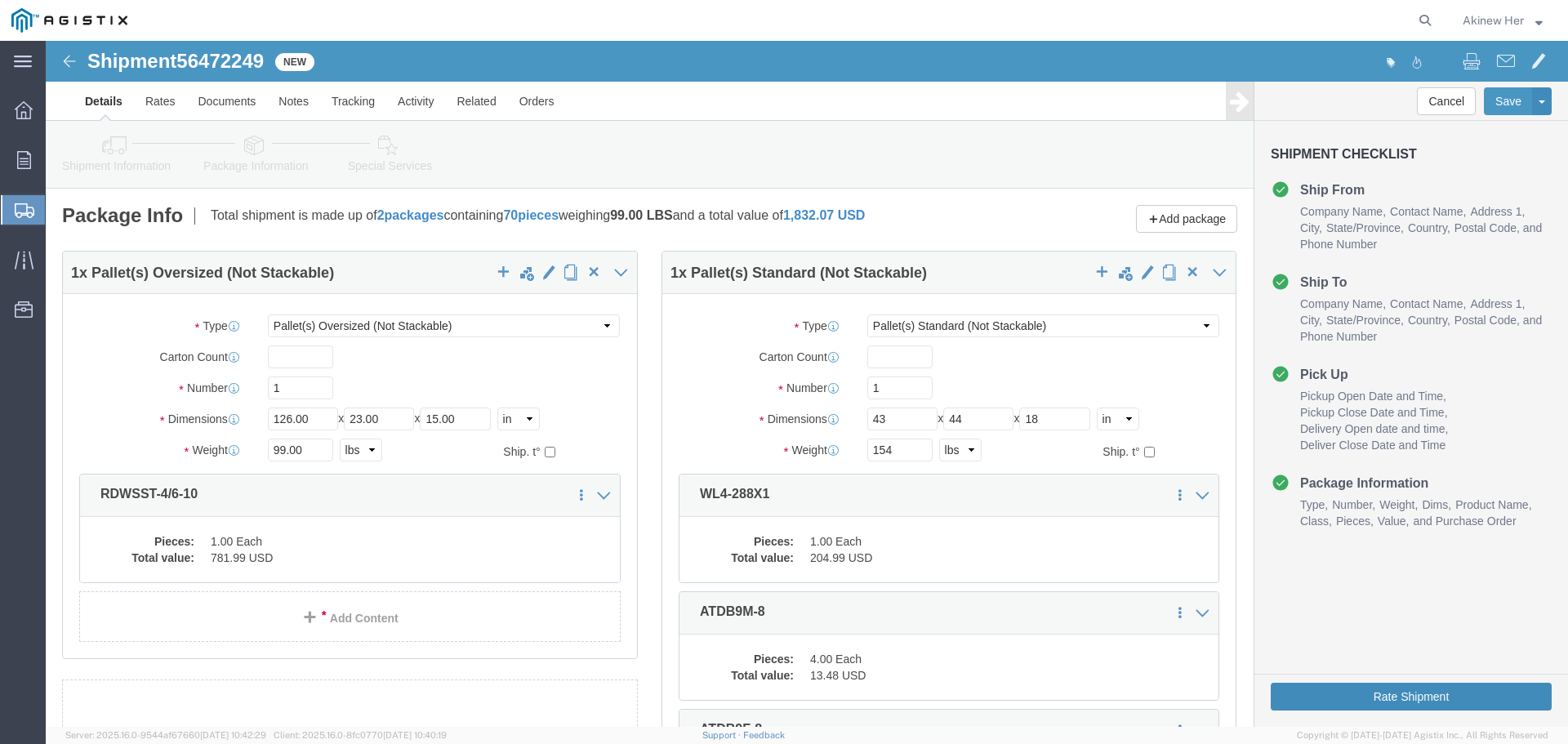
click button "Rate Shipment"
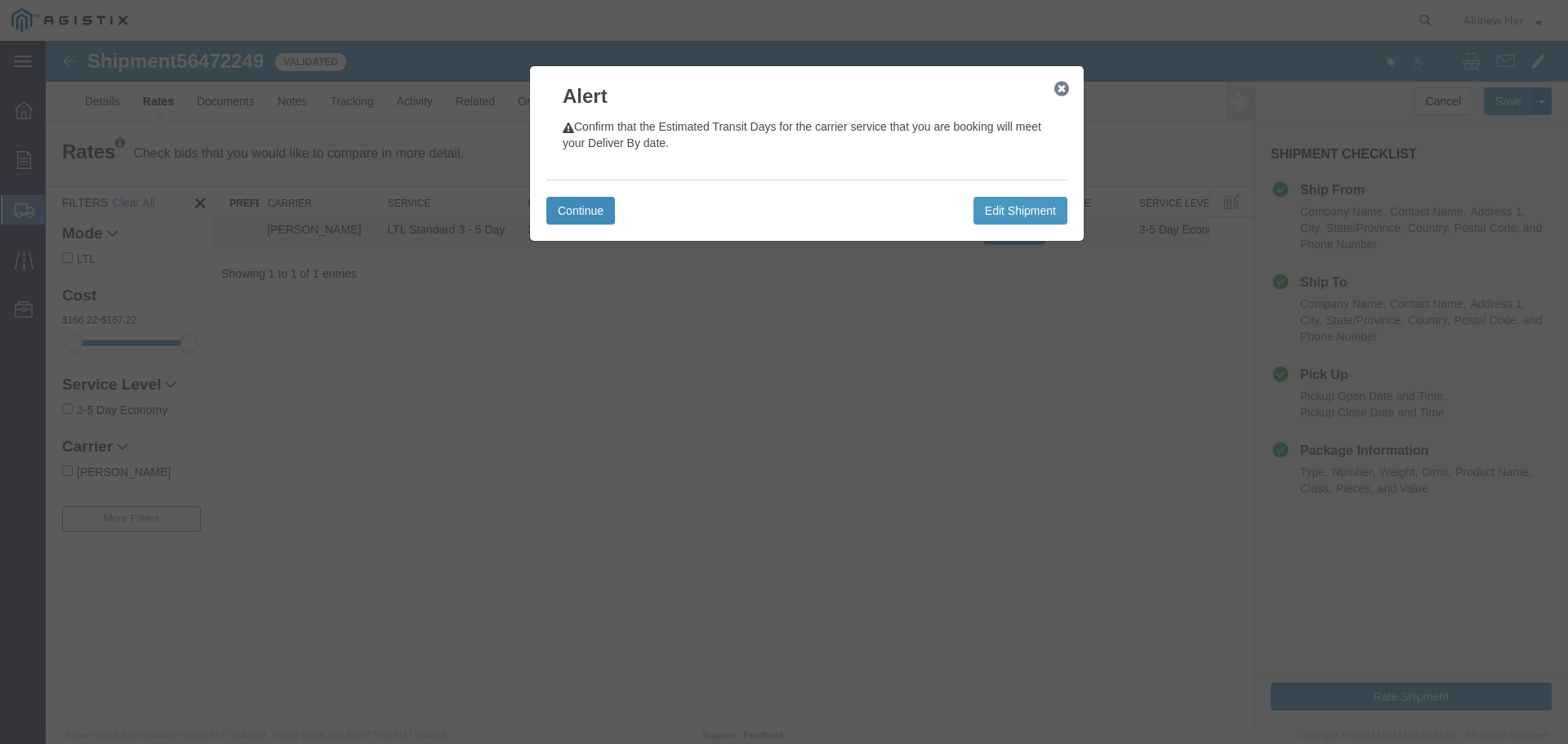
click at [556, 211] on button "Continue" at bounding box center [580, 211] width 69 height 28
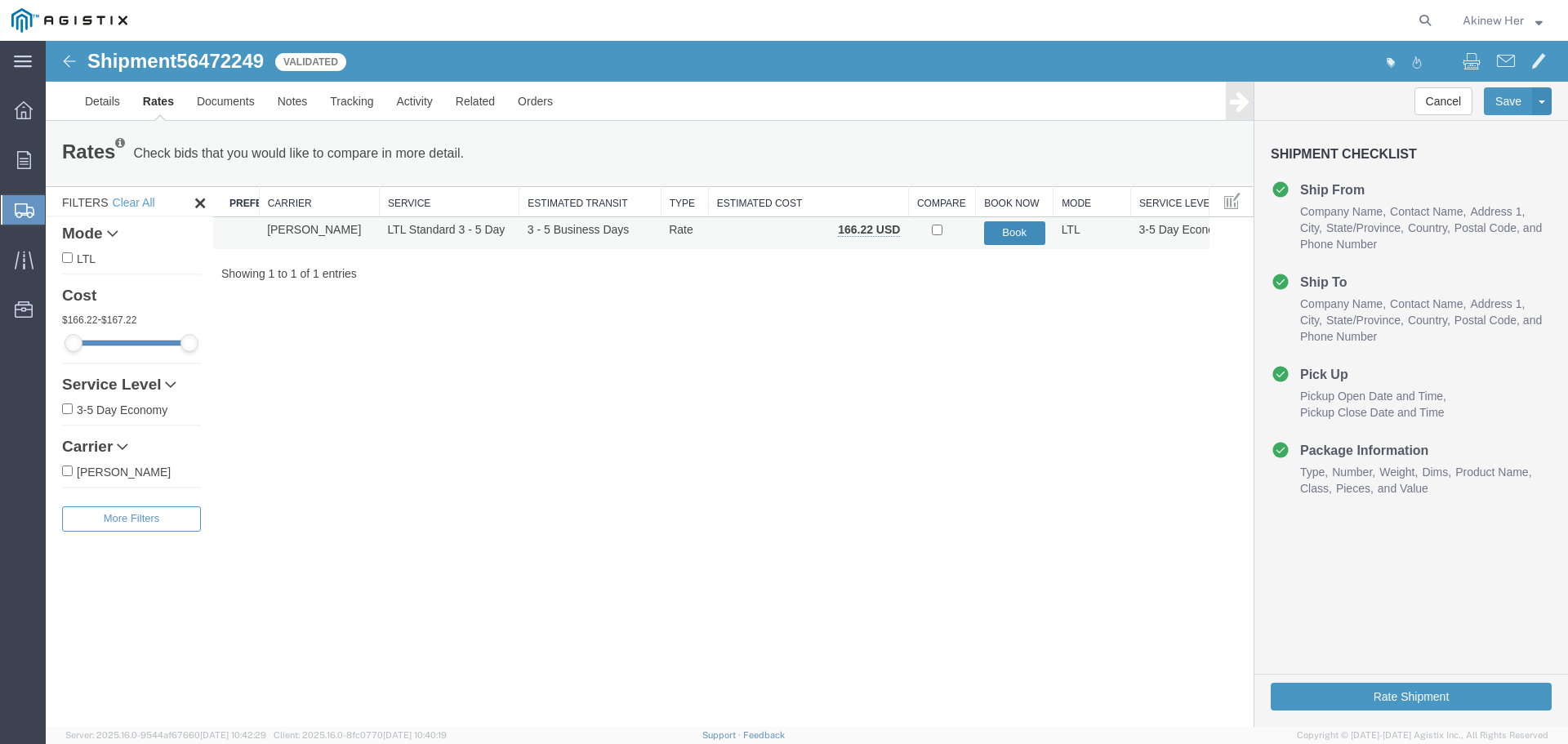
click at [1034, 239] on button "Book" at bounding box center [1015, 233] width 62 height 23
